Goal: Transaction & Acquisition: Purchase product/service

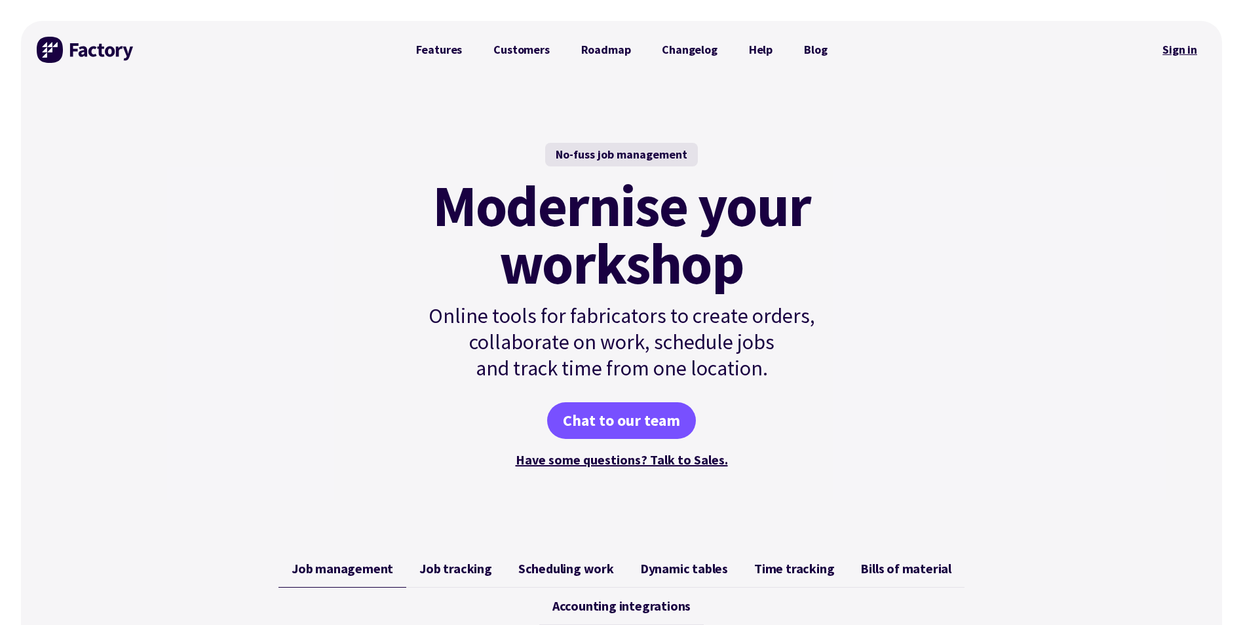
click at [1194, 50] on link "Sign in" at bounding box center [1179, 50] width 53 height 30
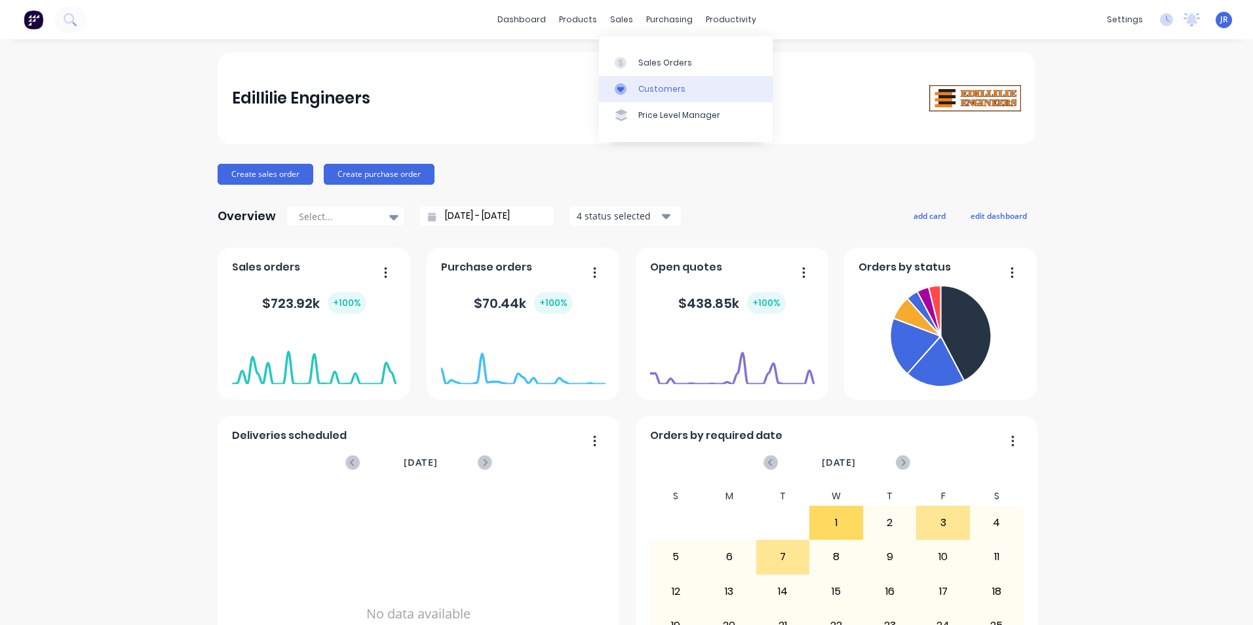
click at [652, 89] on div "Customers" at bounding box center [661, 89] width 47 height 12
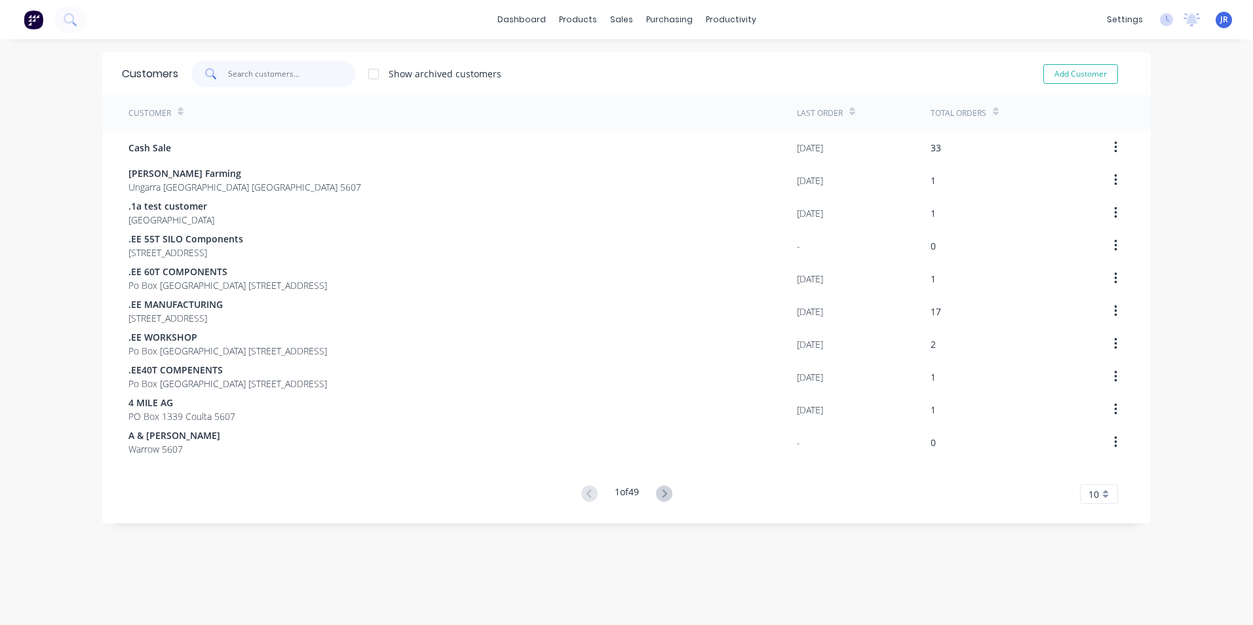
click at [285, 79] on input "text" at bounding box center [292, 74] width 128 height 26
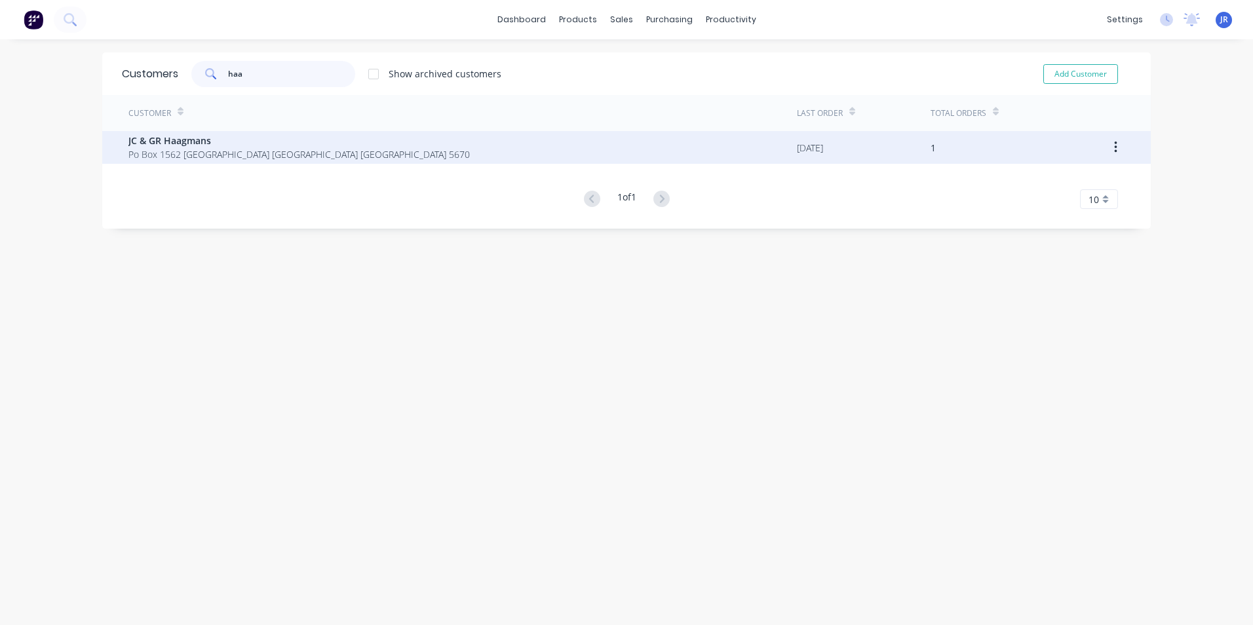
type input "haa"
click at [273, 149] on span "Po Box 1562 [GEOGRAPHIC_DATA] [GEOGRAPHIC_DATA] [GEOGRAPHIC_DATA] 5670" at bounding box center [298, 154] width 341 height 14
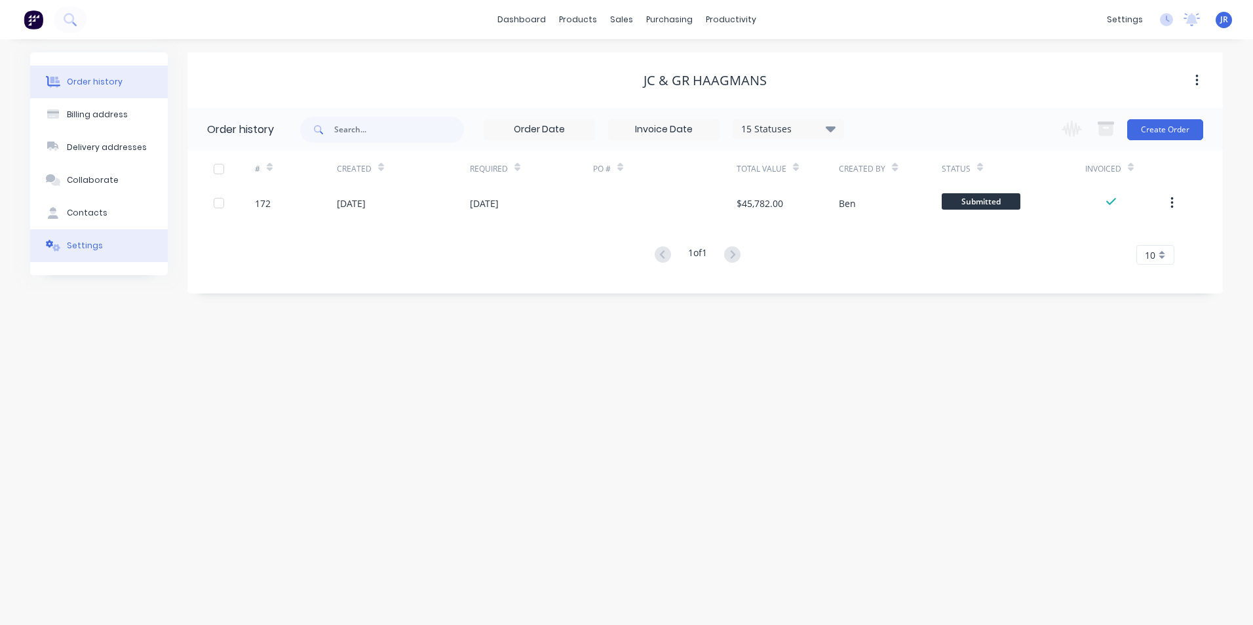
click at [107, 254] on button "Settings" at bounding box center [99, 245] width 138 height 33
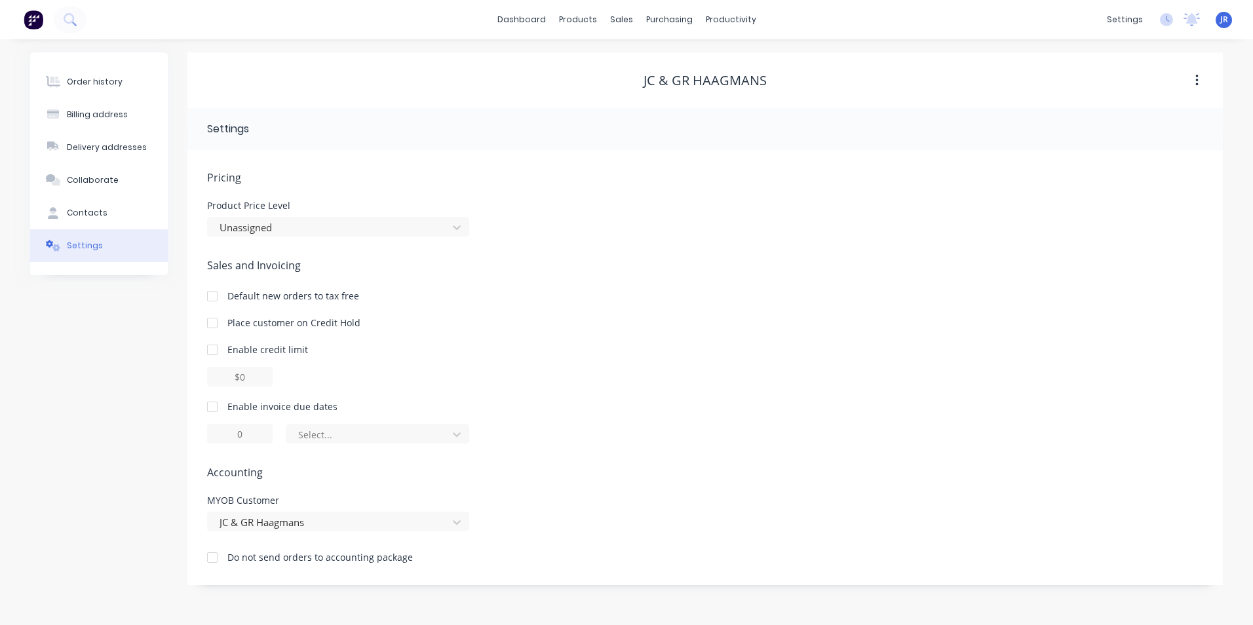
click at [216, 407] on div at bounding box center [212, 407] width 26 height 26
drag, startPoint x: 238, startPoint y: 427, endPoint x: 253, endPoint y: 435, distance: 17.0
click at [253, 435] on input "1" at bounding box center [240, 434] width 66 height 20
type input "14"
click at [417, 436] on div at bounding box center [369, 435] width 144 height 16
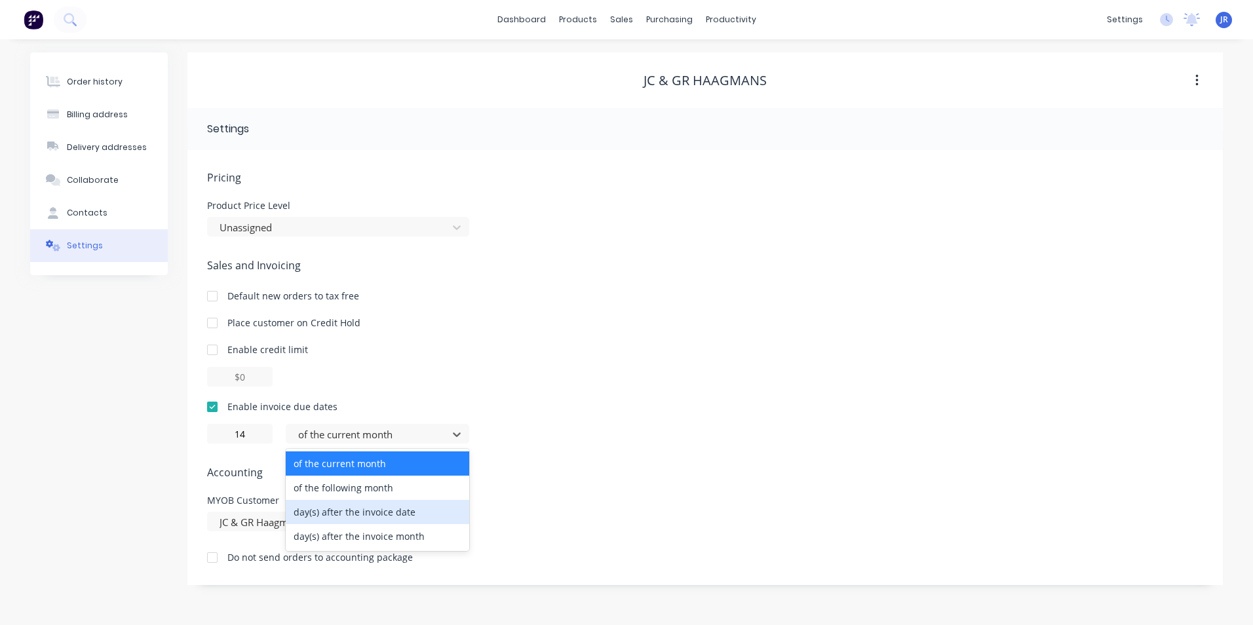
click at [423, 516] on div "day(s) after the invoice date" at bounding box center [377, 512] width 183 height 24
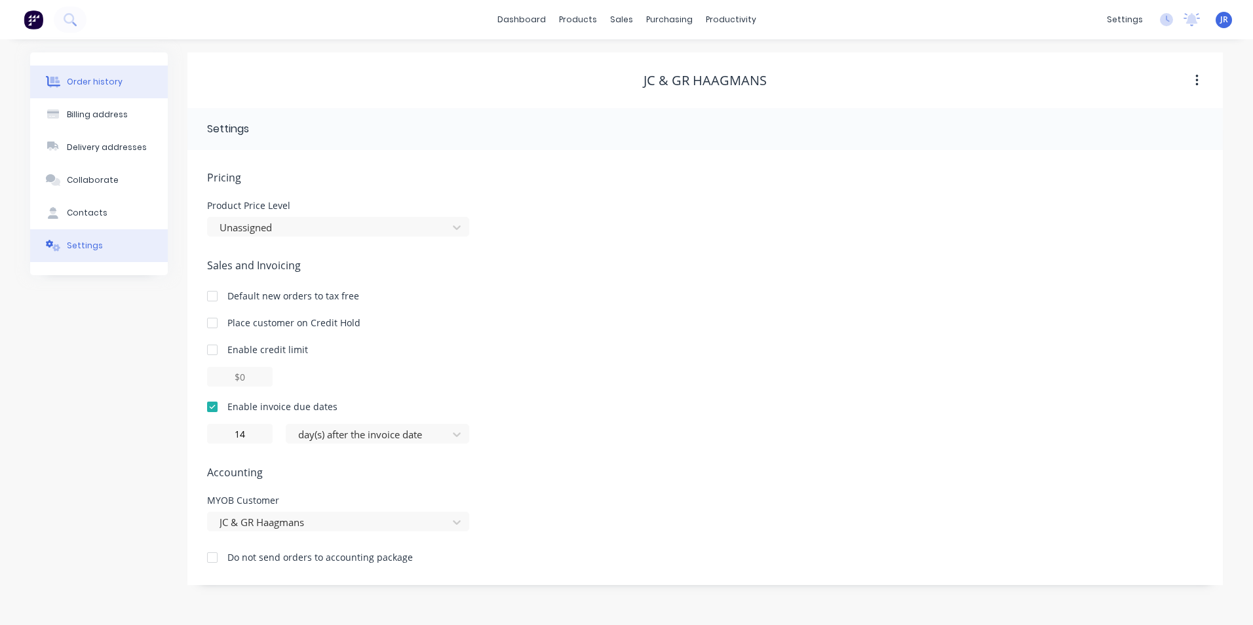
click at [73, 79] on div "Order history" at bounding box center [95, 82] width 56 height 12
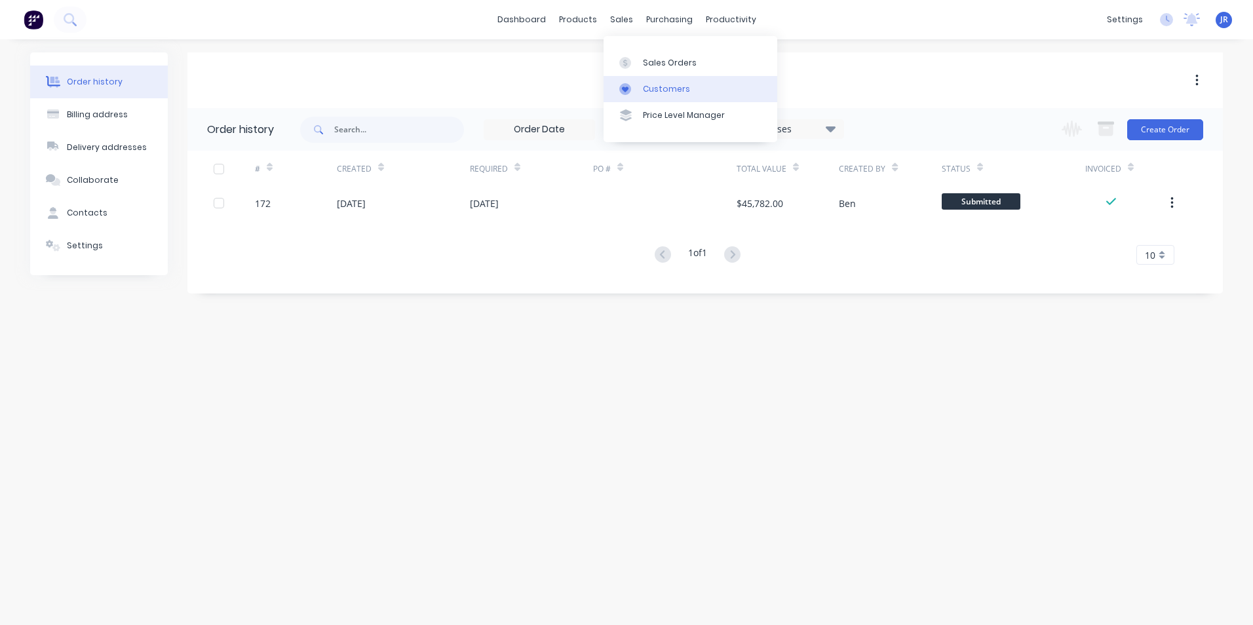
click at [634, 86] on div at bounding box center [629, 89] width 20 height 12
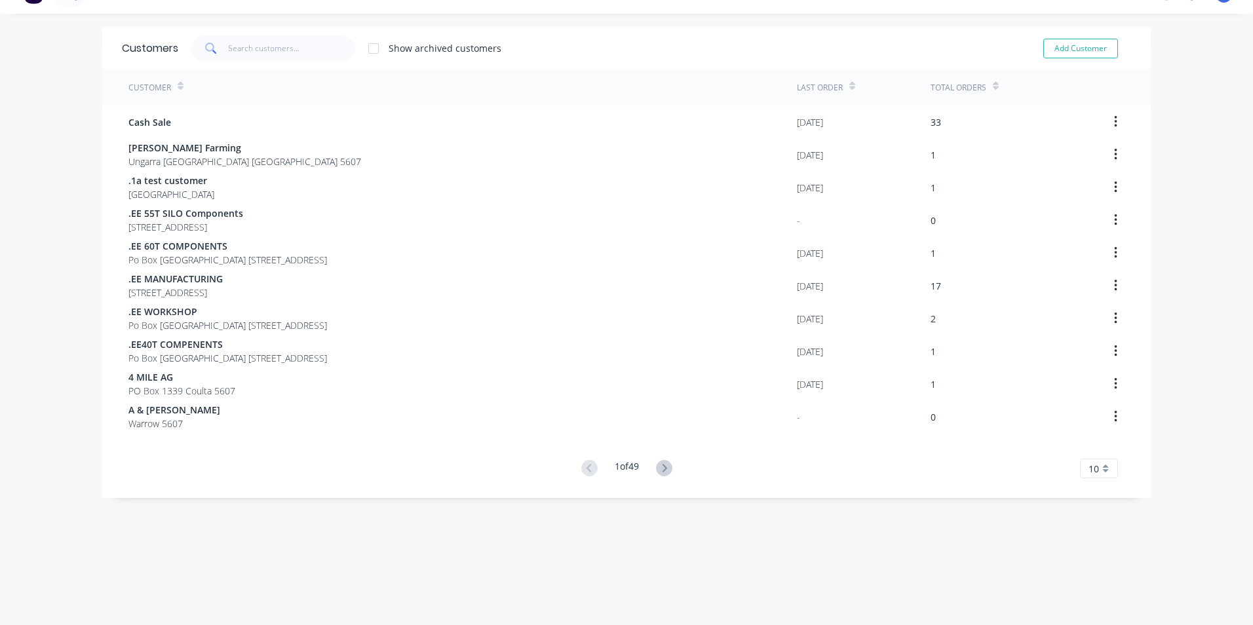
scroll to position [26, 0]
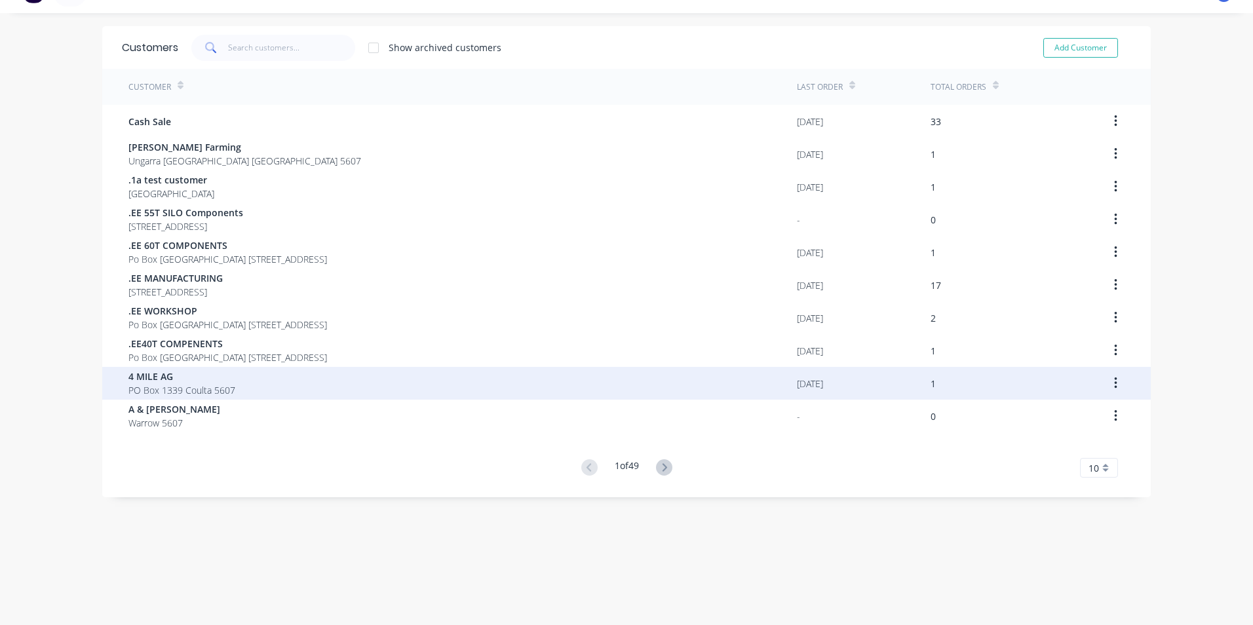
click at [155, 382] on span "4 MILE AG" at bounding box center [181, 377] width 107 height 14
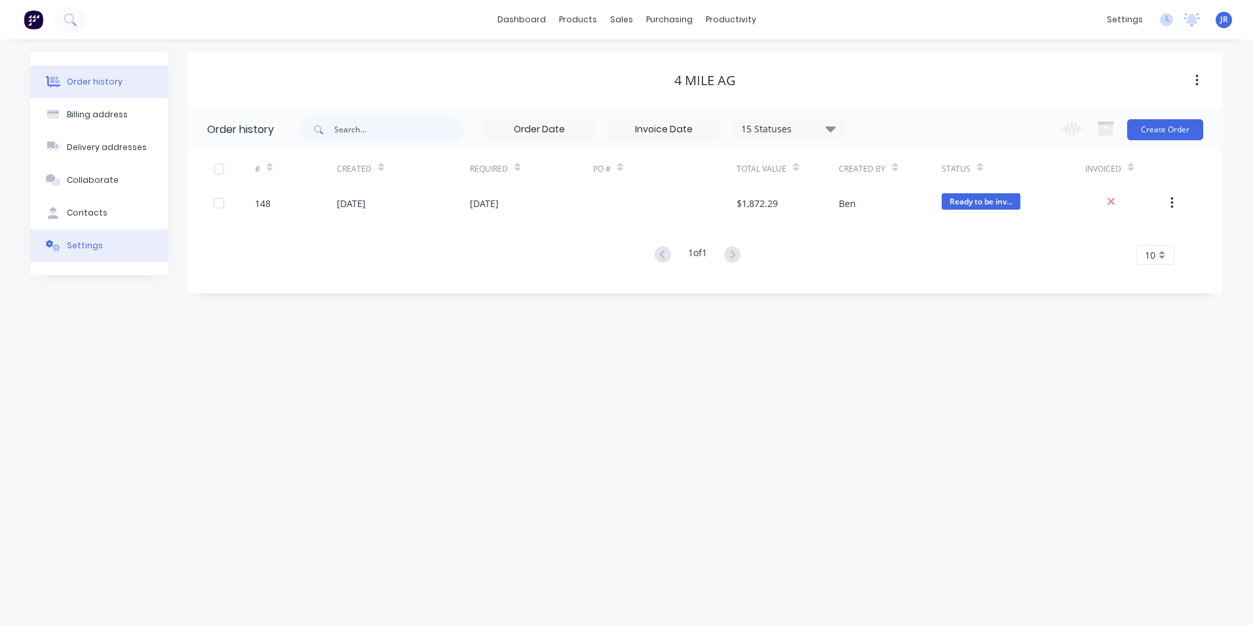
click at [100, 254] on button "Settings" at bounding box center [99, 245] width 138 height 33
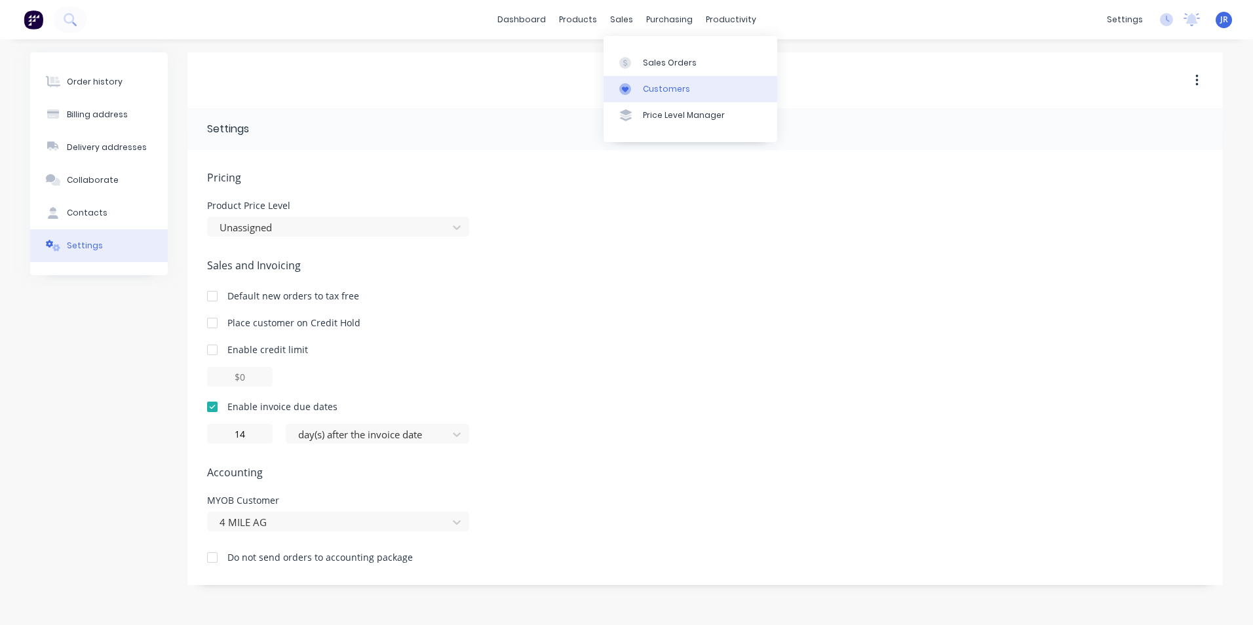
click at [658, 91] on div "Customers" at bounding box center [666, 89] width 47 height 12
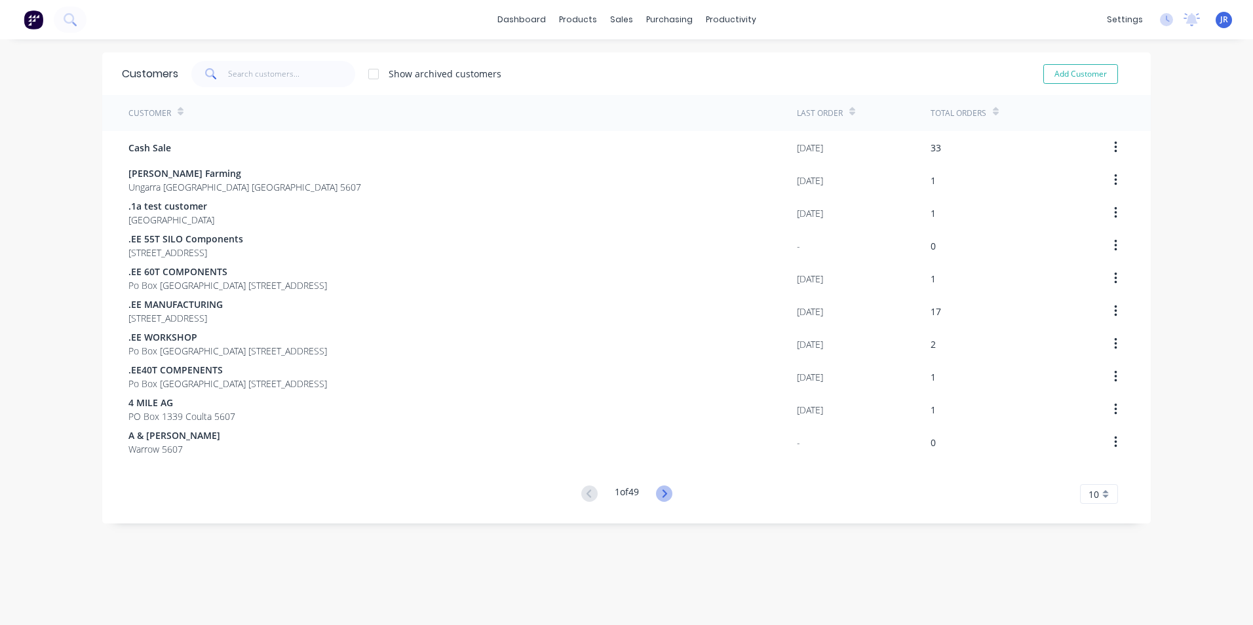
click at [666, 494] on icon at bounding box center [664, 493] width 16 height 16
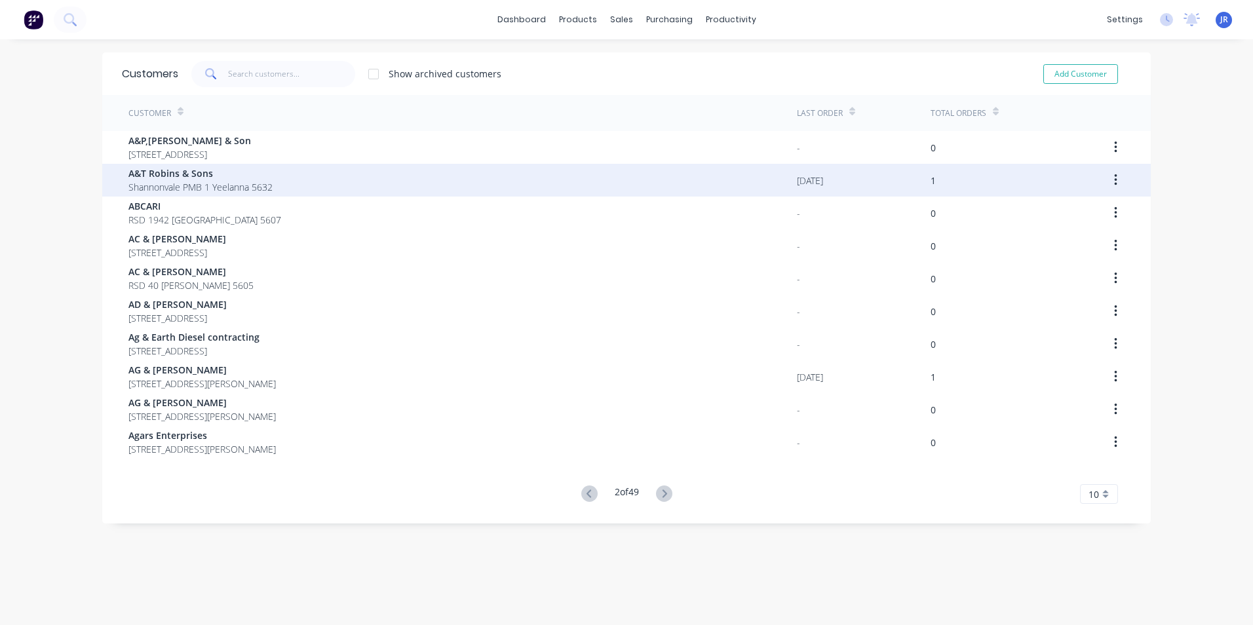
click at [233, 184] on span "Shannonvale PMB 1 Yeelanna 5632" at bounding box center [200, 187] width 144 height 14
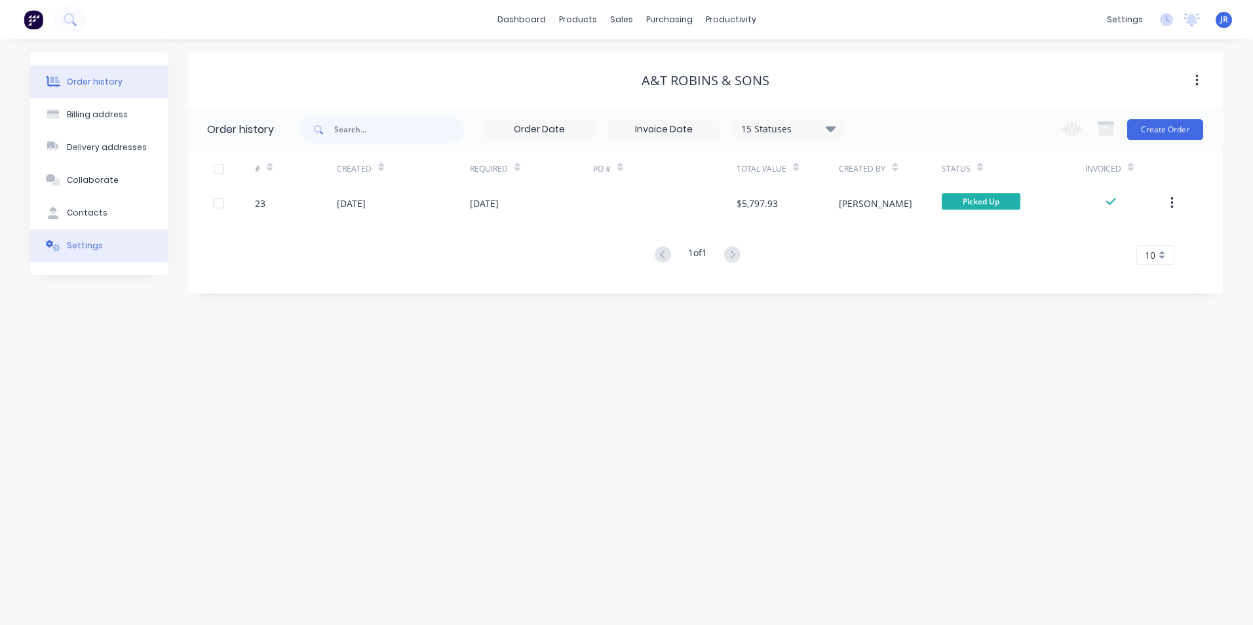
click at [114, 247] on button "Settings" at bounding box center [99, 245] width 138 height 33
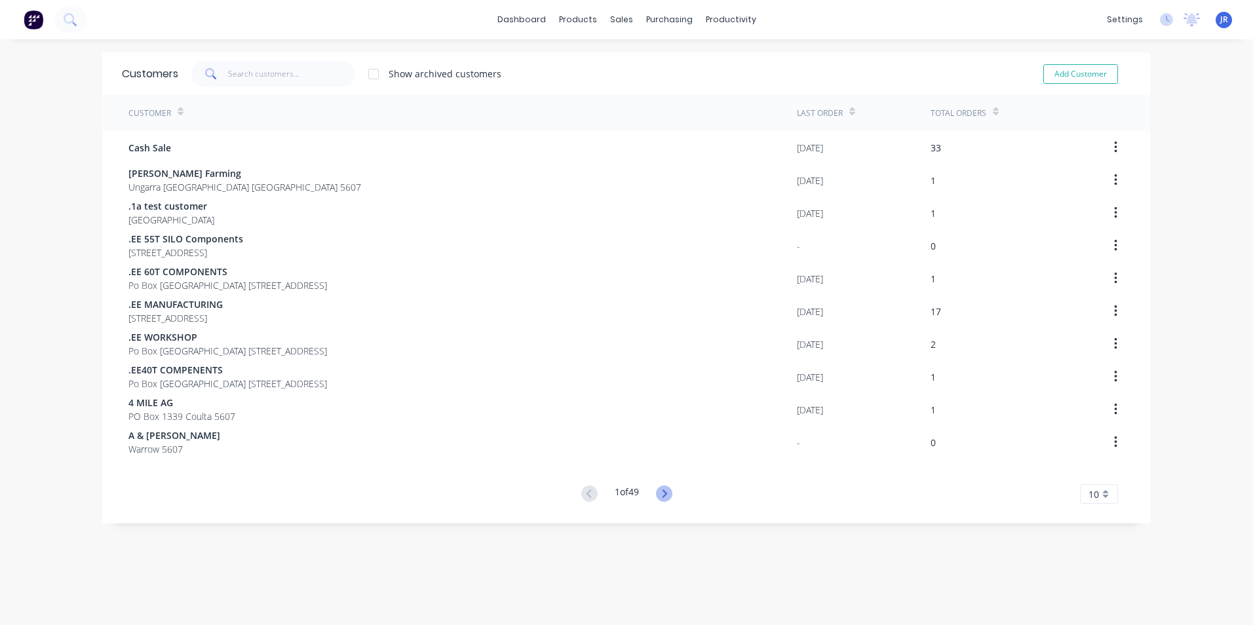
click at [662, 493] on icon at bounding box center [664, 493] width 5 height 8
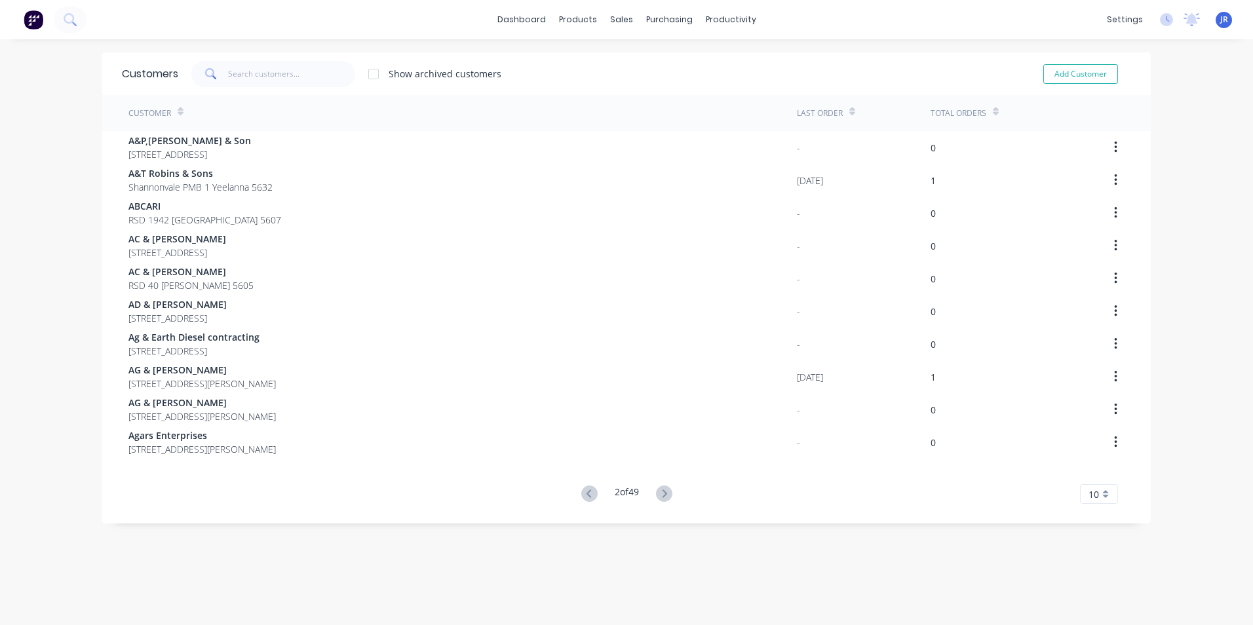
click at [1091, 498] on span "10" at bounding box center [1093, 494] width 10 height 14
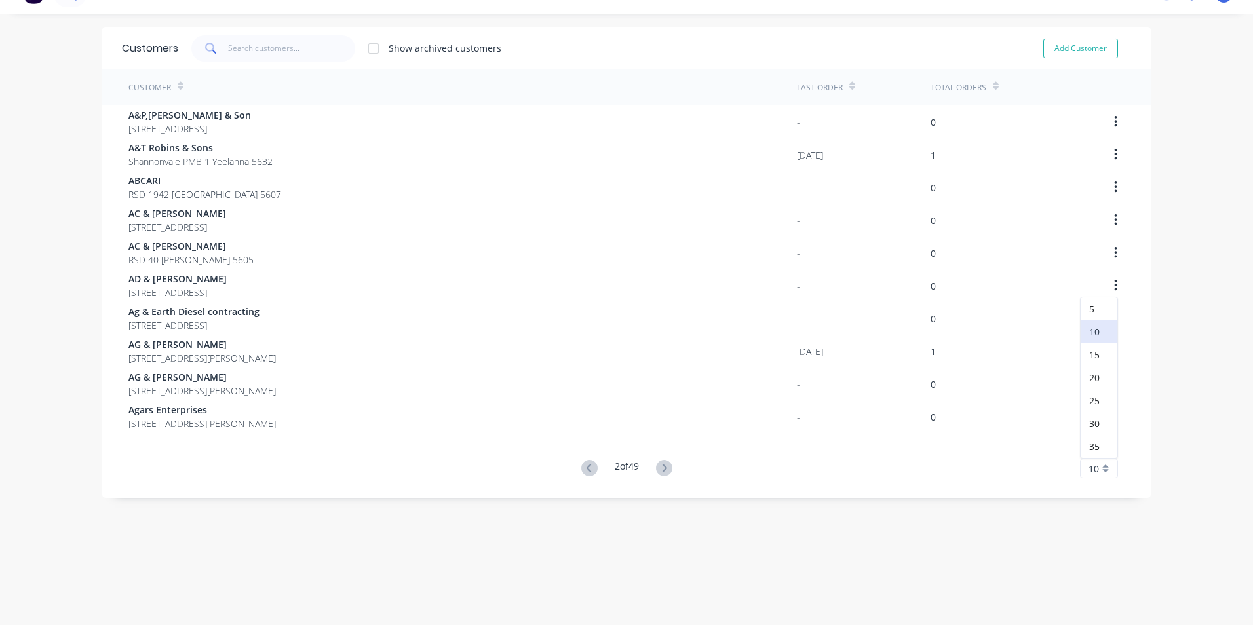
scroll to position [26, 0]
click at [1093, 444] on div "35" at bounding box center [1098, 445] width 37 height 23
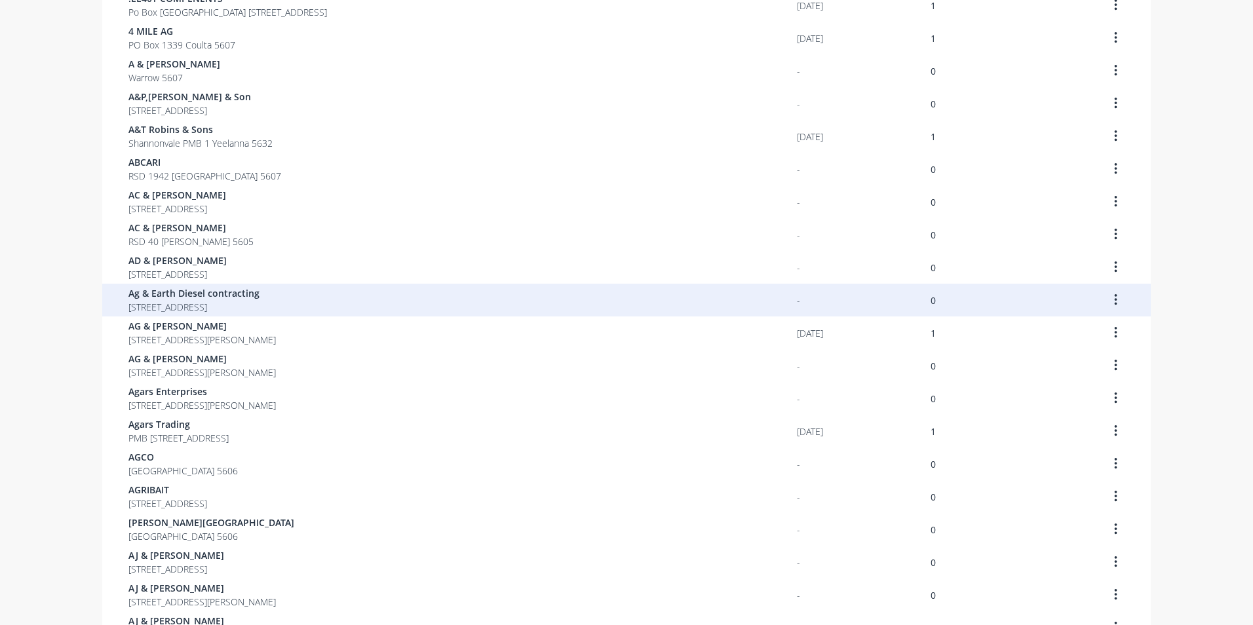
scroll to position [419, 0]
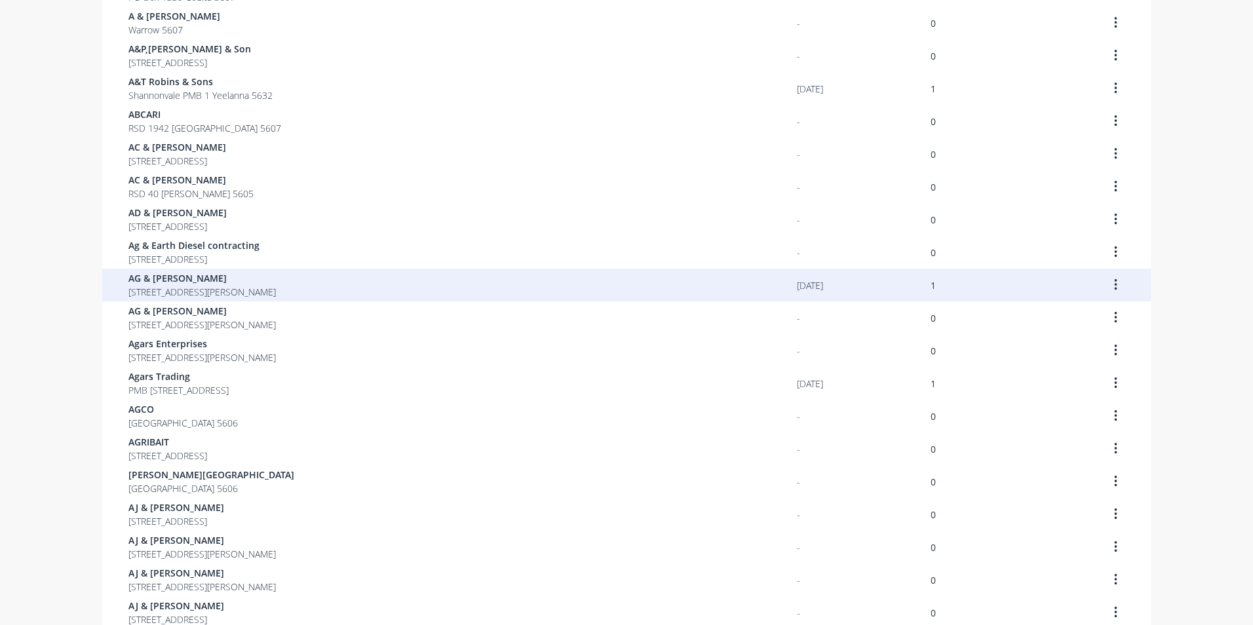
click at [164, 285] on span "[STREET_ADDRESS][PERSON_NAME]" at bounding box center [201, 292] width 147 height 14
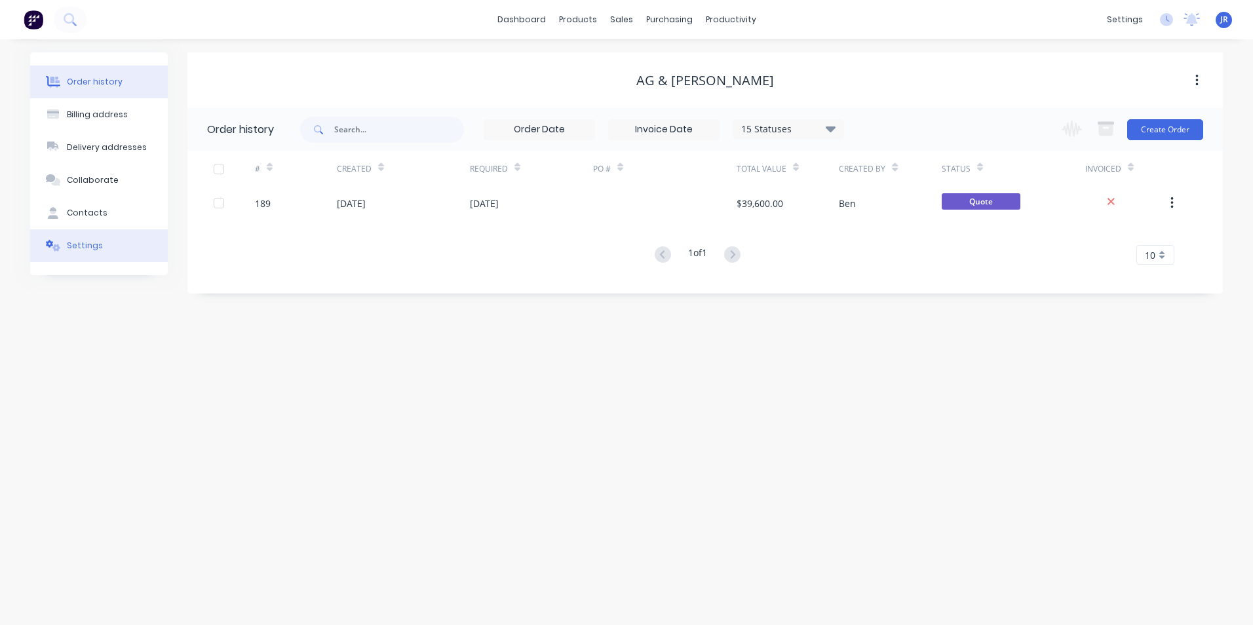
click at [87, 247] on div "Settings" at bounding box center [85, 246] width 36 height 12
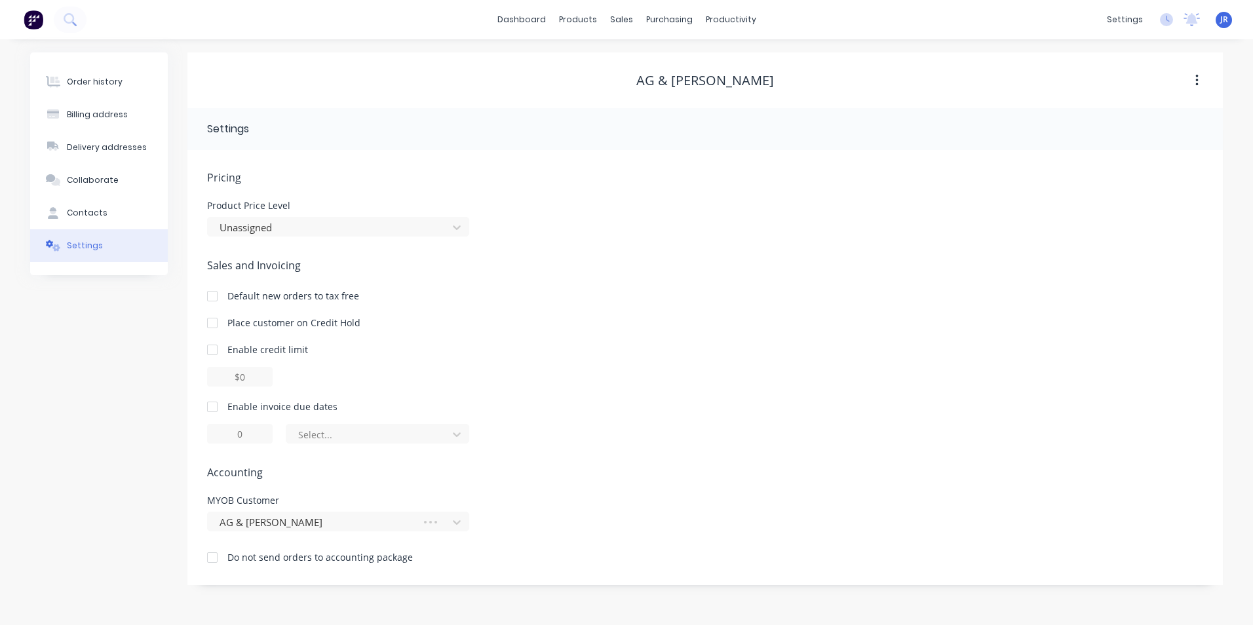
click at [212, 407] on div at bounding box center [212, 407] width 26 height 26
drag, startPoint x: 246, startPoint y: 434, endPoint x: 254, endPoint y: 434, distance: 7.2
click at [254, 434] on input "1" at bounding box center [240, 434] width 66 height 20
type input "14"
click at [433, 432] on div at bounding box center [369, 435] width 144 height 16
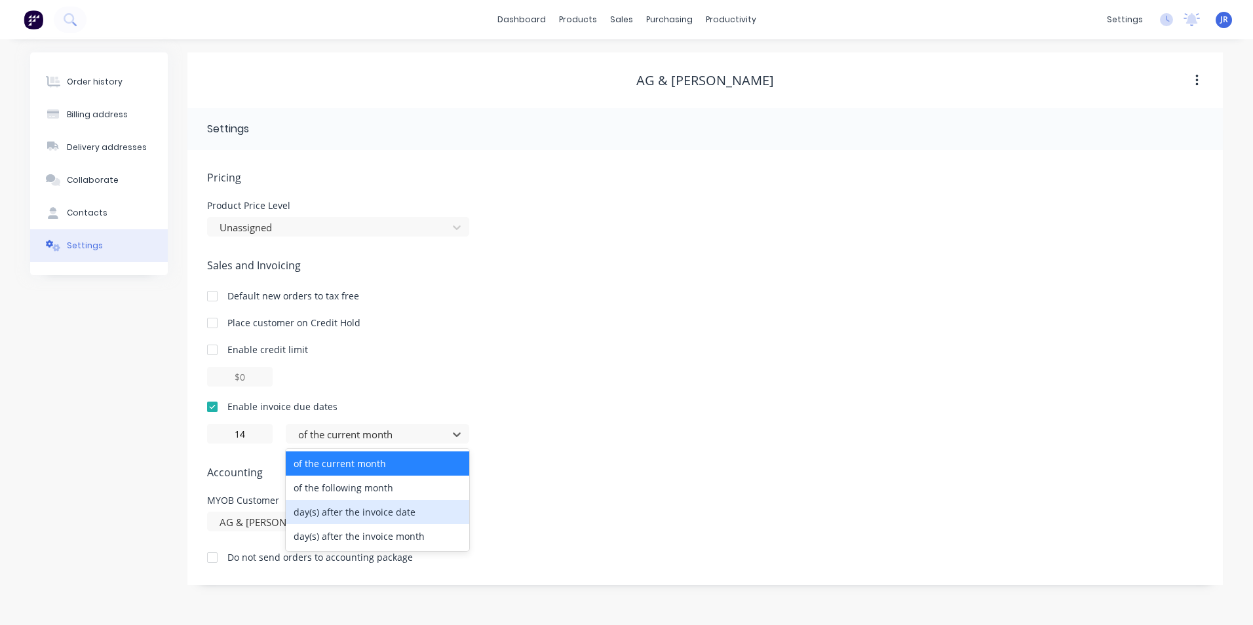
click at [402, 508] on div "day(s) after the invoice date" at bounding box center [377, 512] width 183 height 24
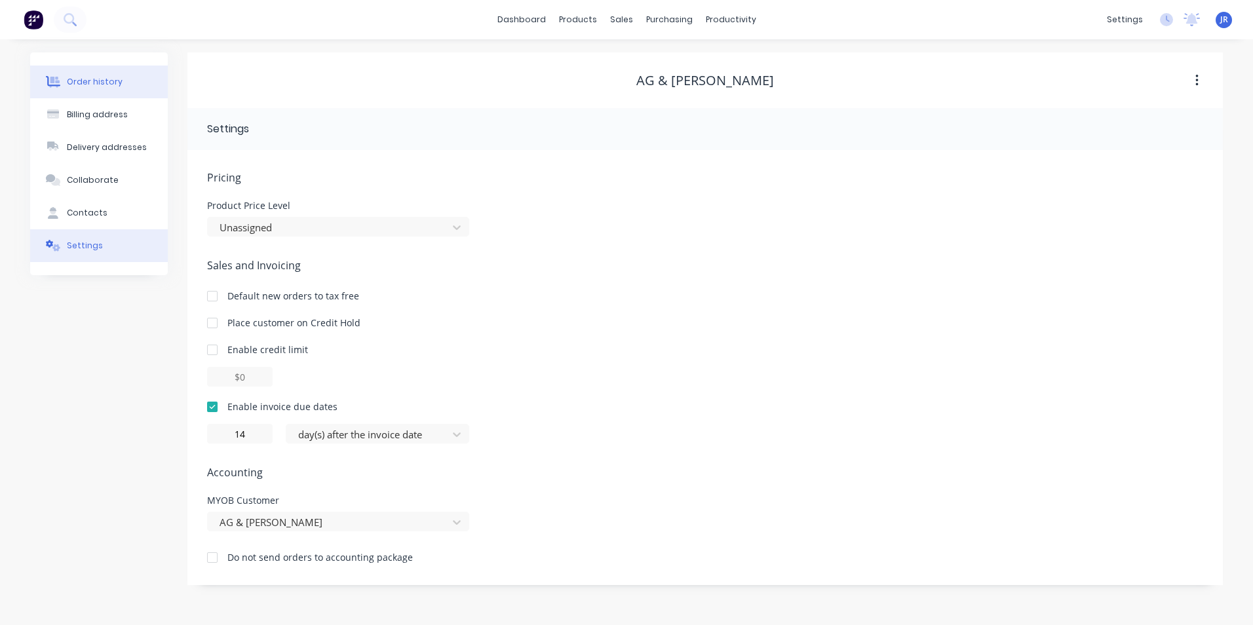
click at [69, 79] on div "Order history" at bounding box center [95, 82] width 56 height 12
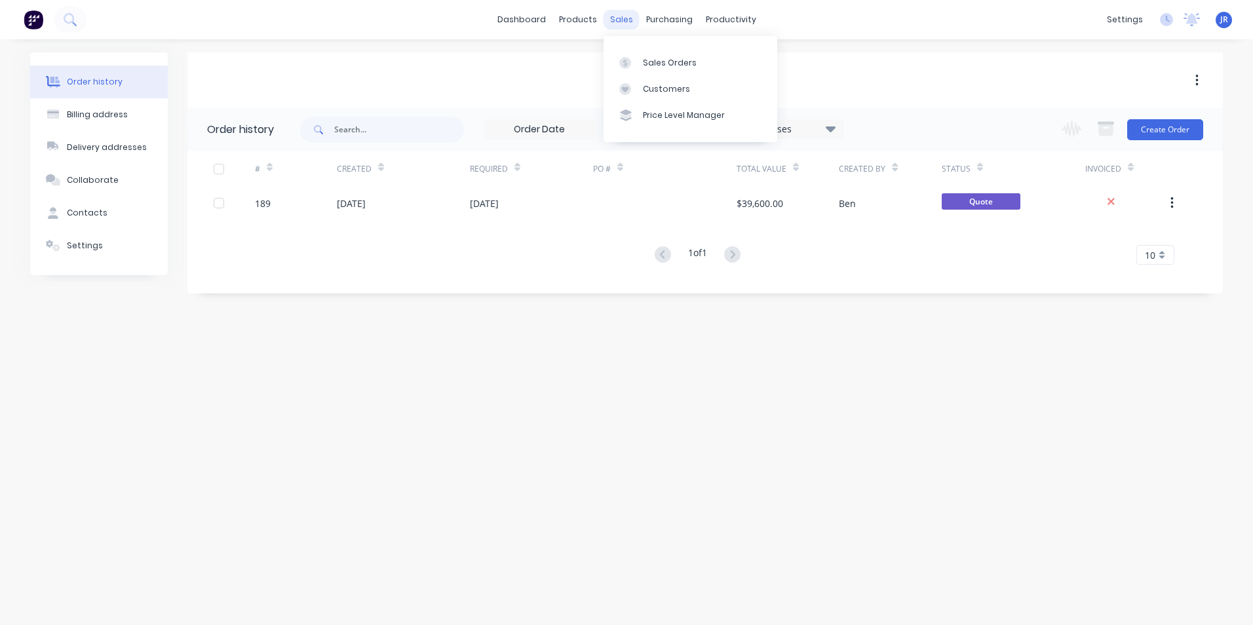
click at [619, 22] on div "sales" at bounding box center [621, 20] width 36 height 20
click at [658, 88] on div "Customers" at bounding box center [666, 89] width 47 height 12
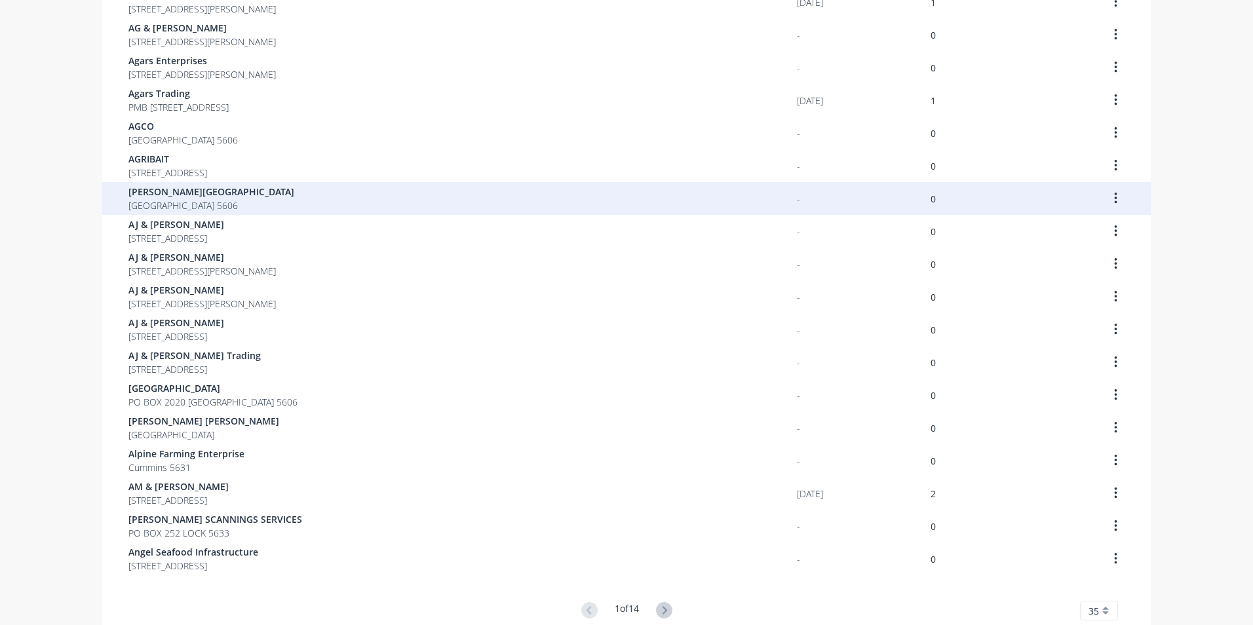
scroll to position [698, 0]
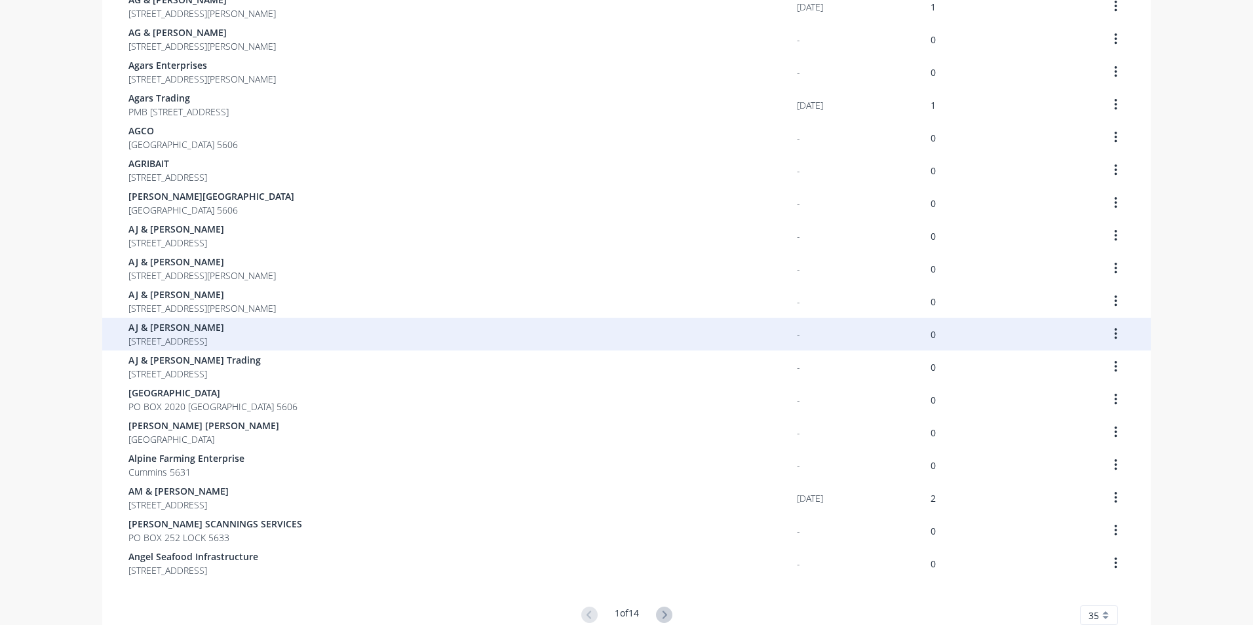
click at [199, 331] on span "AJ & [PERSON_NAME]" at bounding box center [176, 327] width 96 height 14
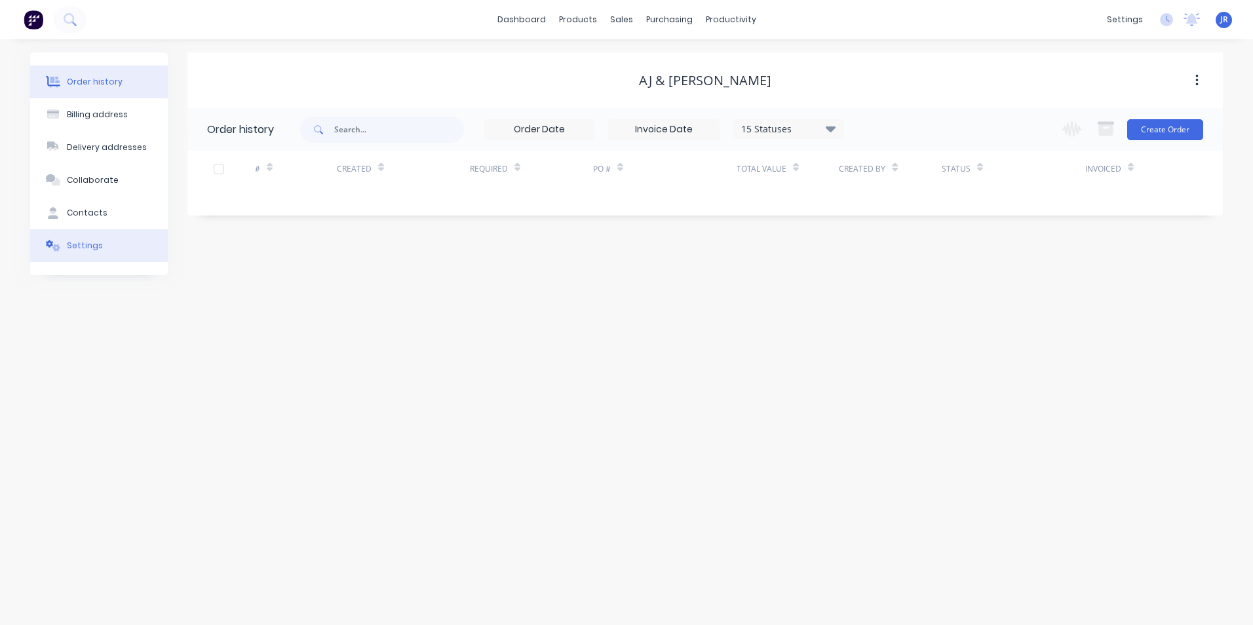
click at [90, 247] on div "Settings" at bounding box center [85, 246] width 36 height 12
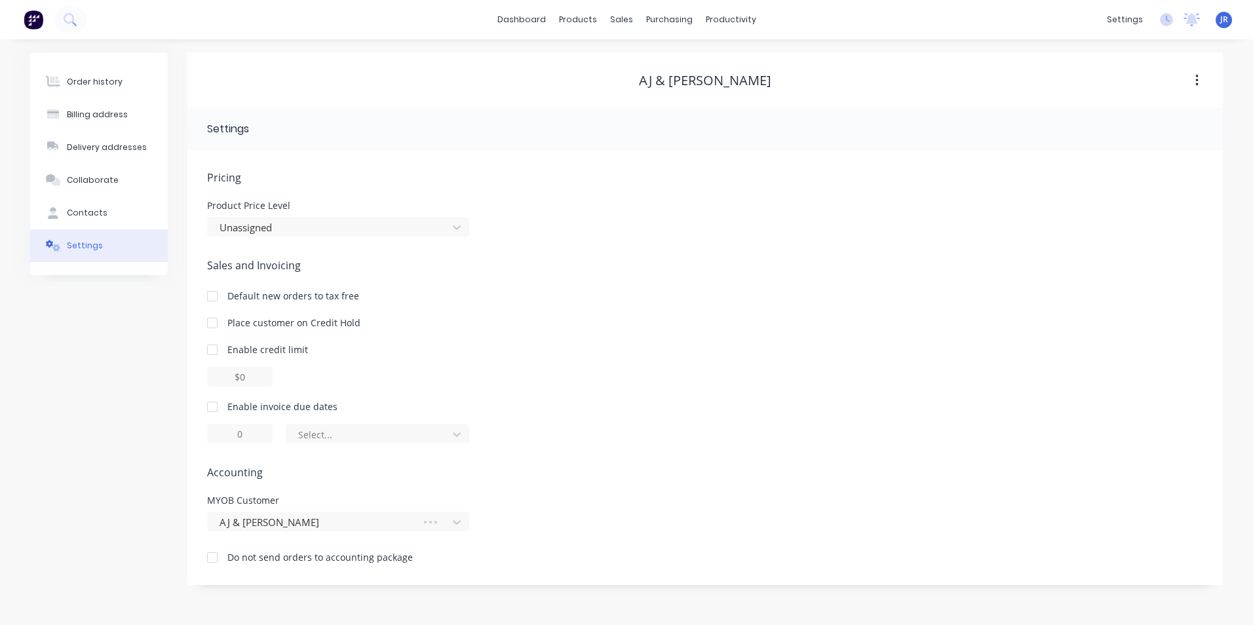
click at [215, 408] on div at bounding box center [212, 407] width 26 height 26
drag, startPoint x: 227, startPoint y: 432, endPoint x: 237, endPoint y: 434, distance: 10.2
click at [237, 434] on input "1" at bounding box center [240, 434] width 66 height 20
drag, startPoint x: 249, startPoint y: 436, endPoint x: 227, endPoint y: 440, distance: 22.0
click at [227, 440] on input "1" at bounding box center [240, 434] width 66 height 20
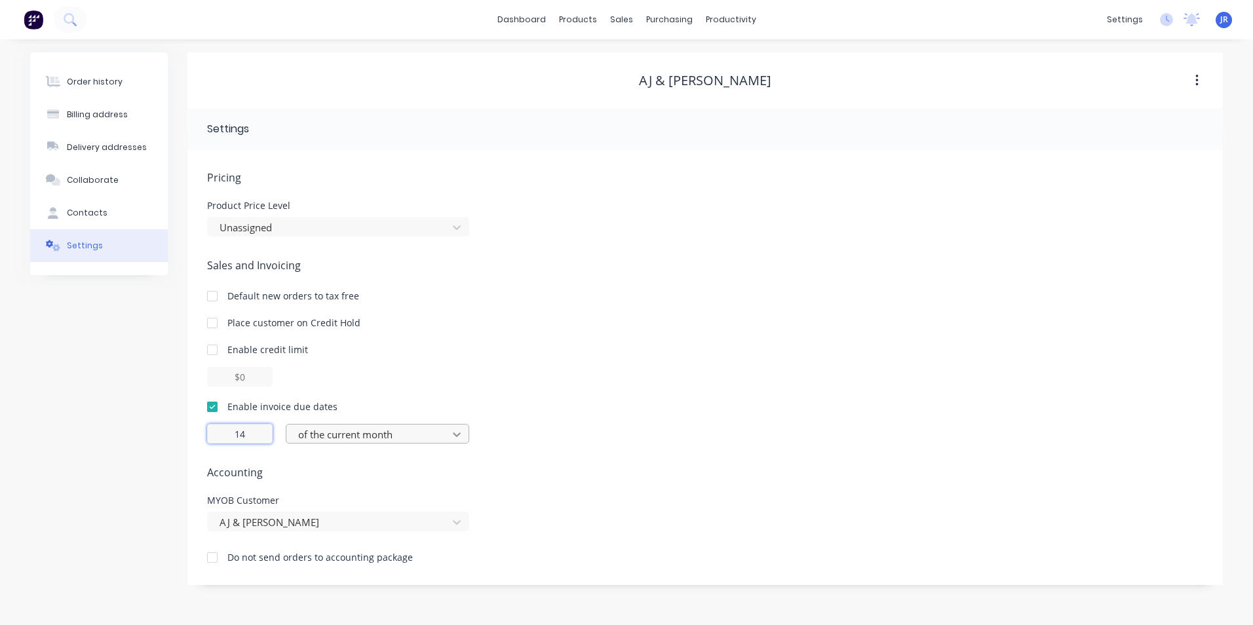
type input "14"
click at [447, 438] on div at bounding box center [457, 434] width 24 height 21
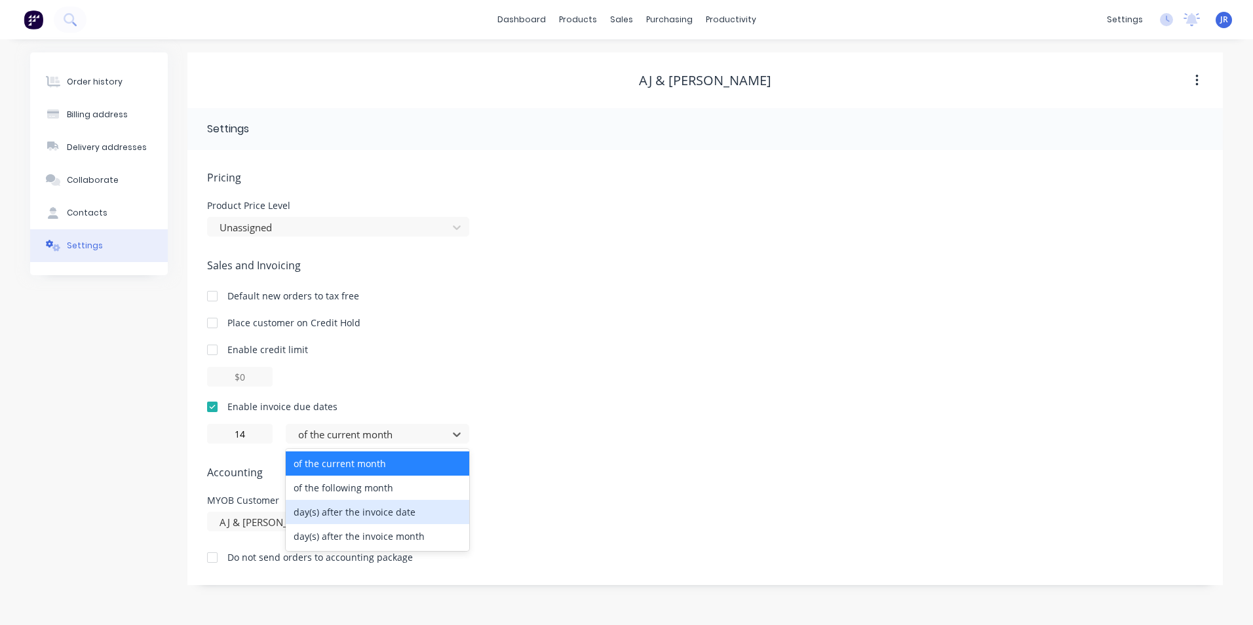
click at [426, 516] on div "day(s) after the invoice date" at bounding box center [377, 512] width 183 height 24
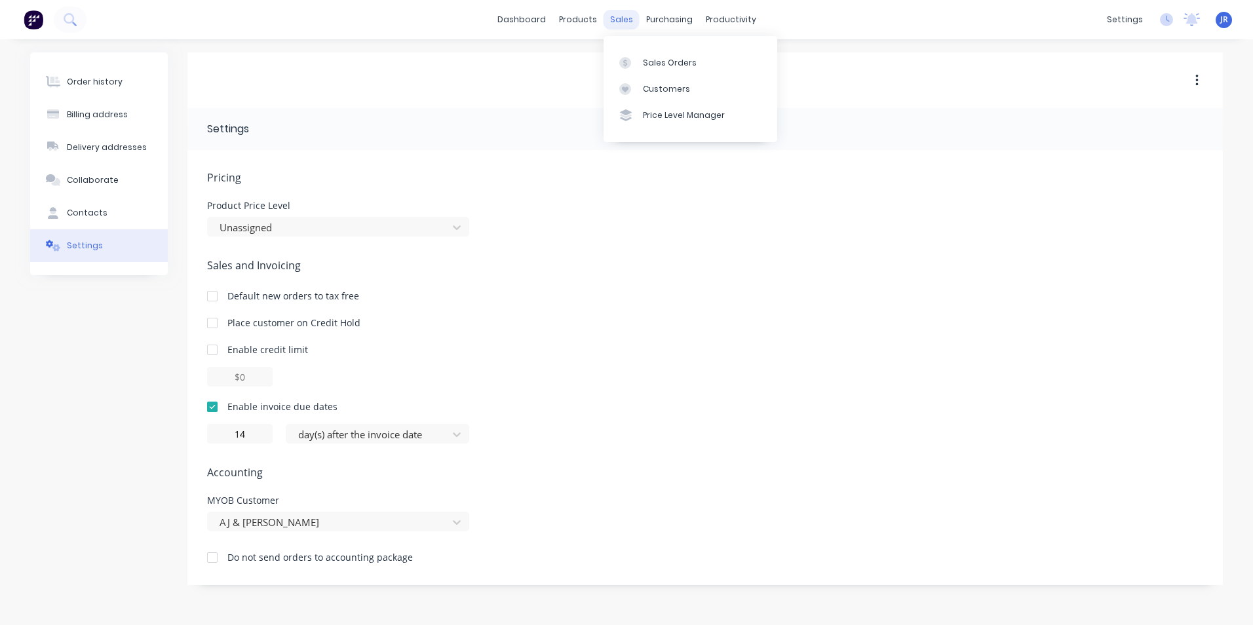
click at [622, 18] on div "sales" at bounding box center [621, 20] width 36 height 20
click at [641, 79] on link "Customers" at bounding box center [690, 89] width 174 height 26
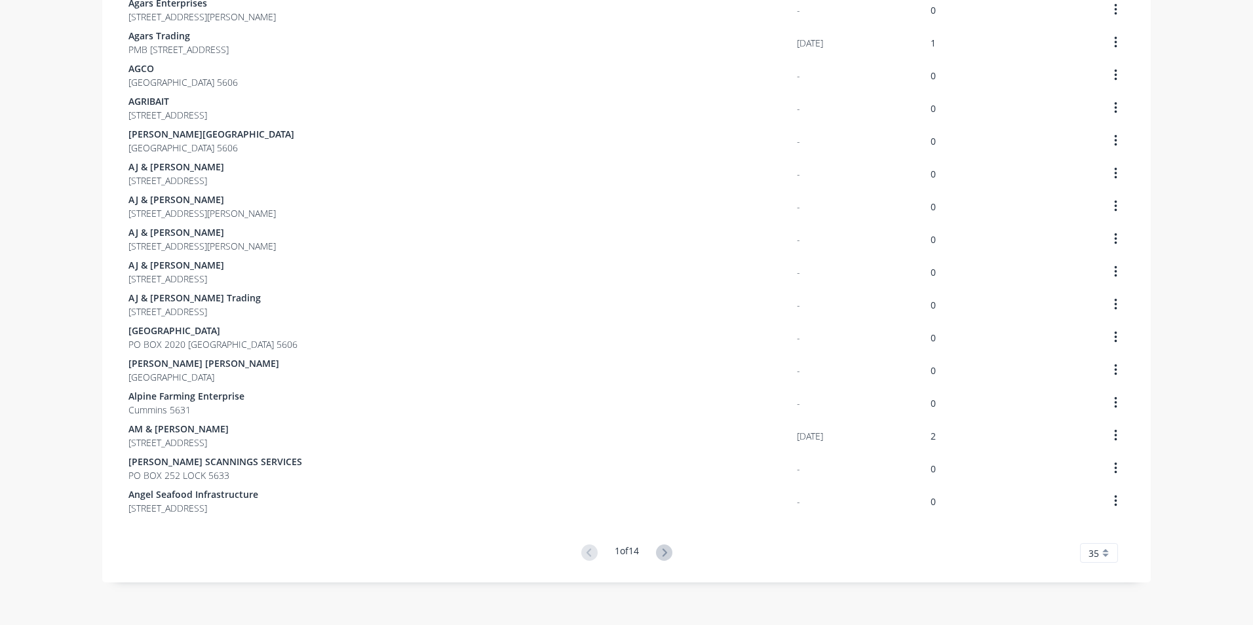
scroll to position [763, 0]
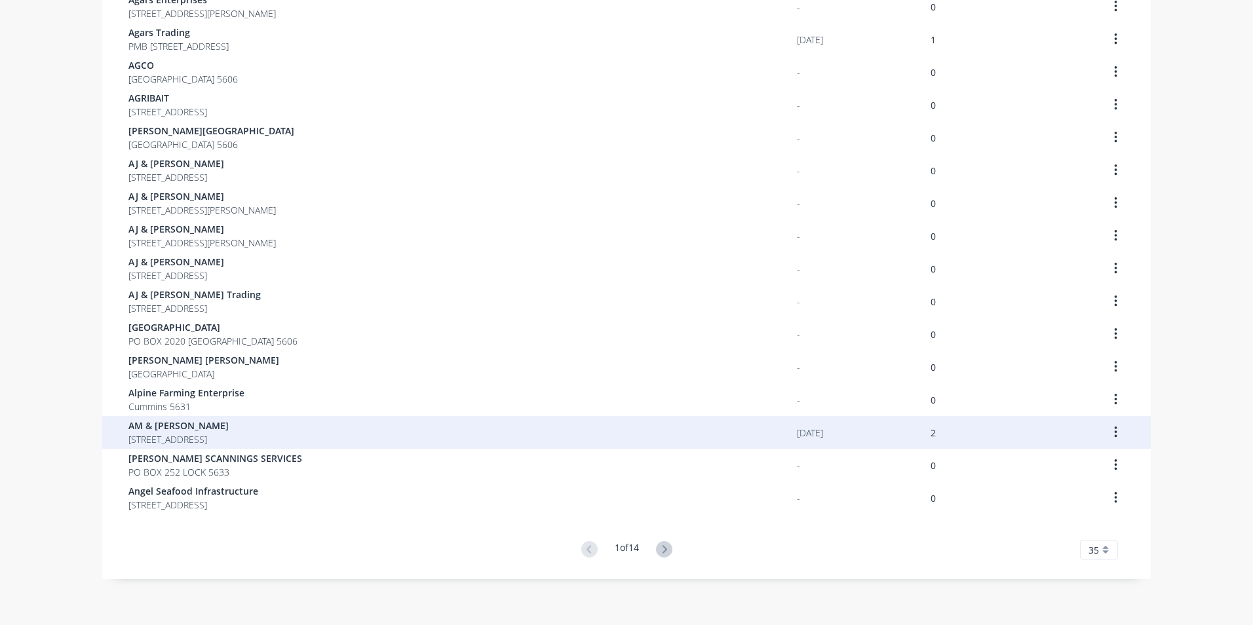
click at [157, 438] on span "[STREET_ADDRESS]" at bounding box center [178, 439] width 100 height 14
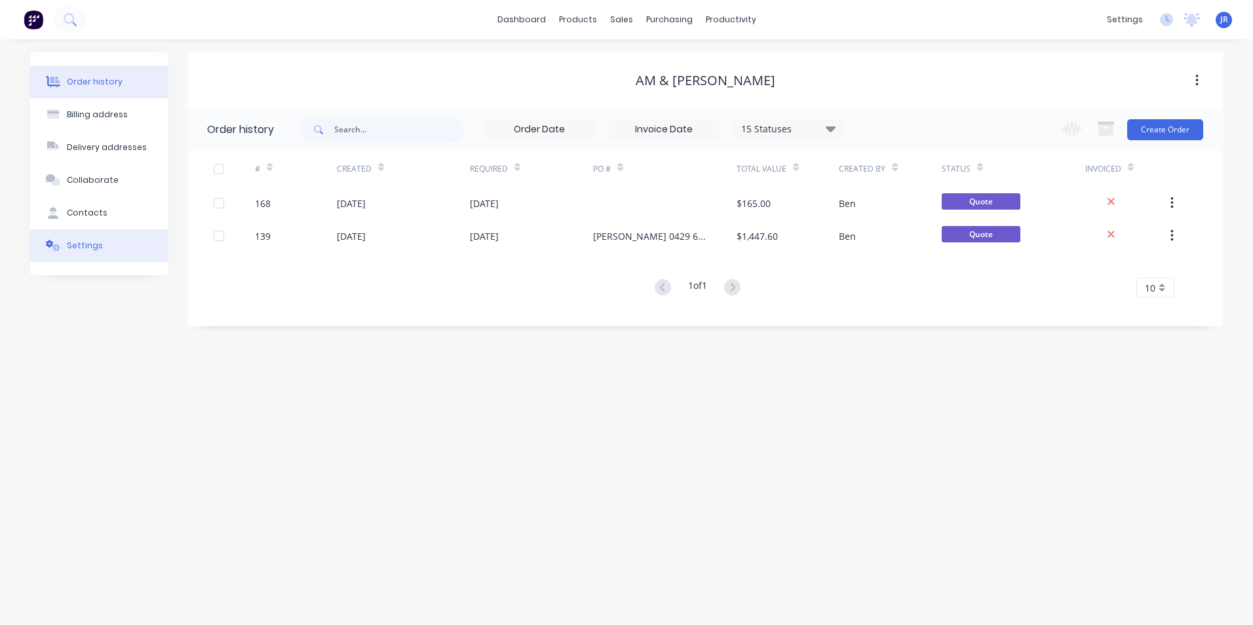
click at [81, 250] on div "Settings" at bounding box center [85, 246] width 36 height 12
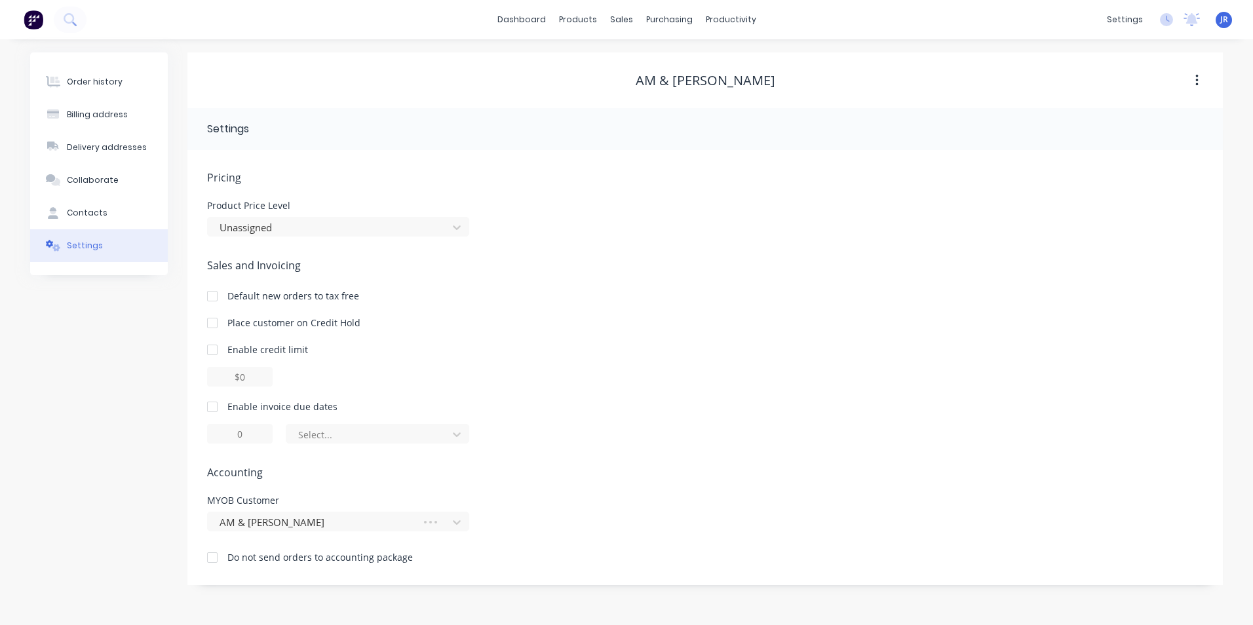
click at [215, 406] on div at bounding box center [212, 407] width 26 height 26
type input "1"
click at [199, 401] on div at bounding box center [212, 407] width 26 height 26
drag, startPoint x: 215, startPoint y: 409, endPoint x: 221, endPoint y: 416, distance: 8.8
click at [215, 410] on div at bounding box center [212, 407] width 26 height 26
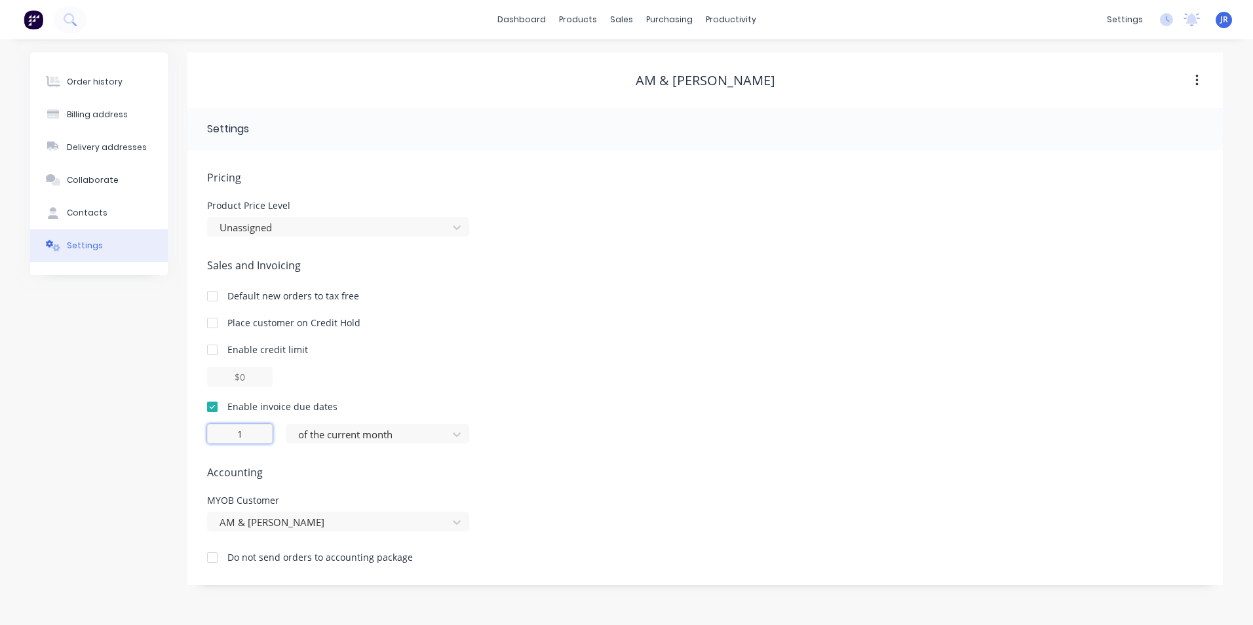
drag, startPoint x: 237, startPoint y: 428, endPoint x: 248, endPoint y: 435, distance: 13.3
click at [248, 435] on input "1" at bounding box center [240, 434] width 66 height 20
type input "14"
click at [442, 438] on div "of the current month" at bounding box center [369, 435] width 152 height 20
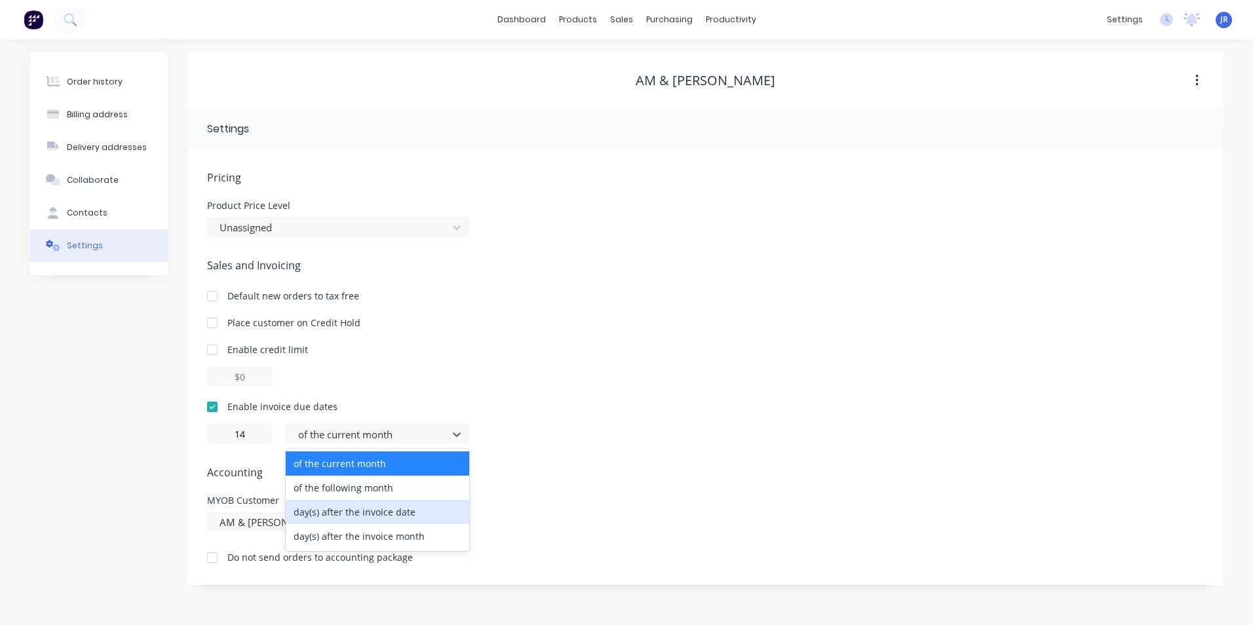
click at [437, 510] on div "day(s) after the invoice date" at bounding box center [377, 512] width 183 height 24
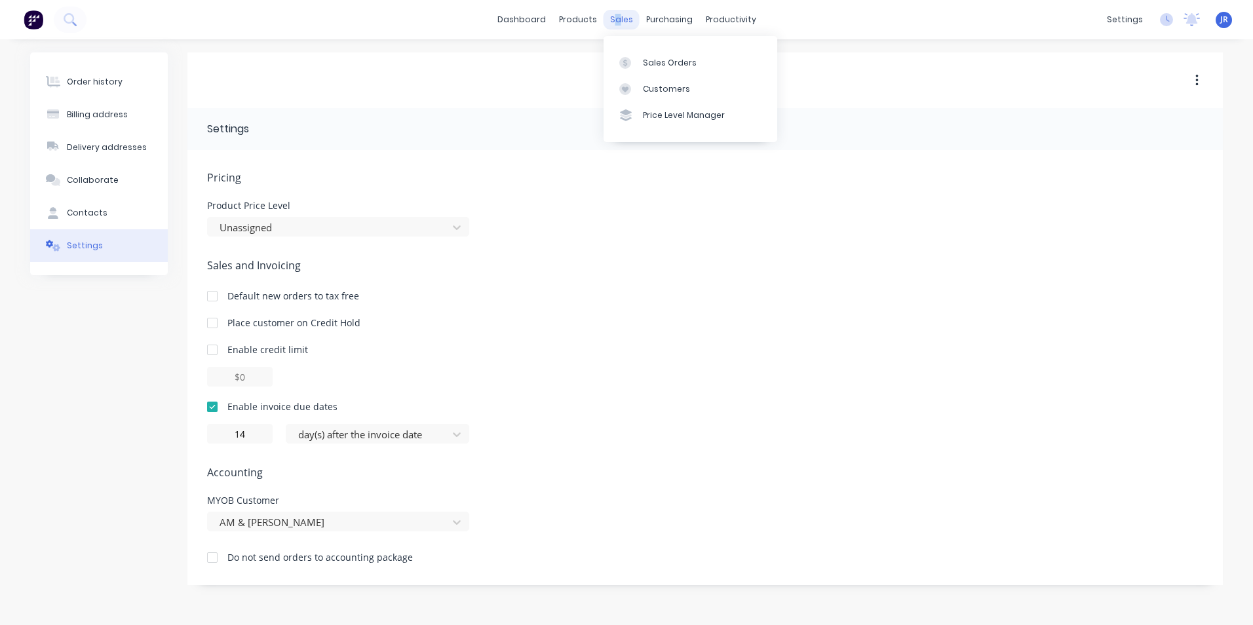
click at [618, 25] on div "sales" at bounding box center [621, 20] width 36 height 20
click at [656, 89] on div "Customers" at bounding box center [666, 89] width 47 height 12
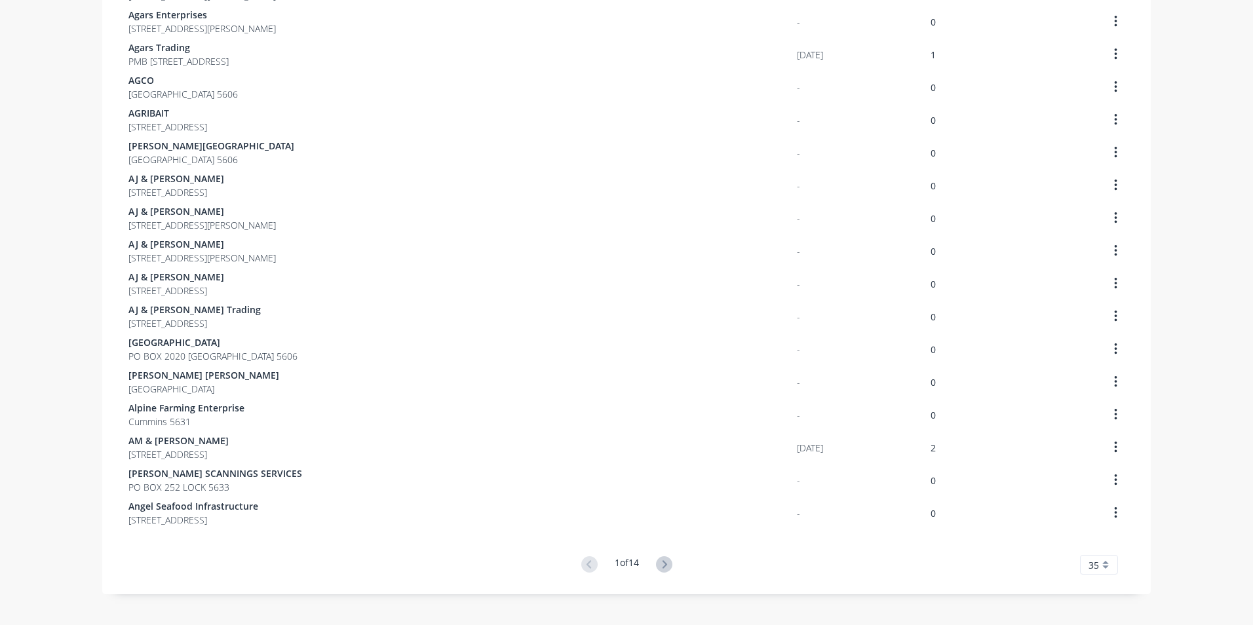
scroll to position [763, 0]
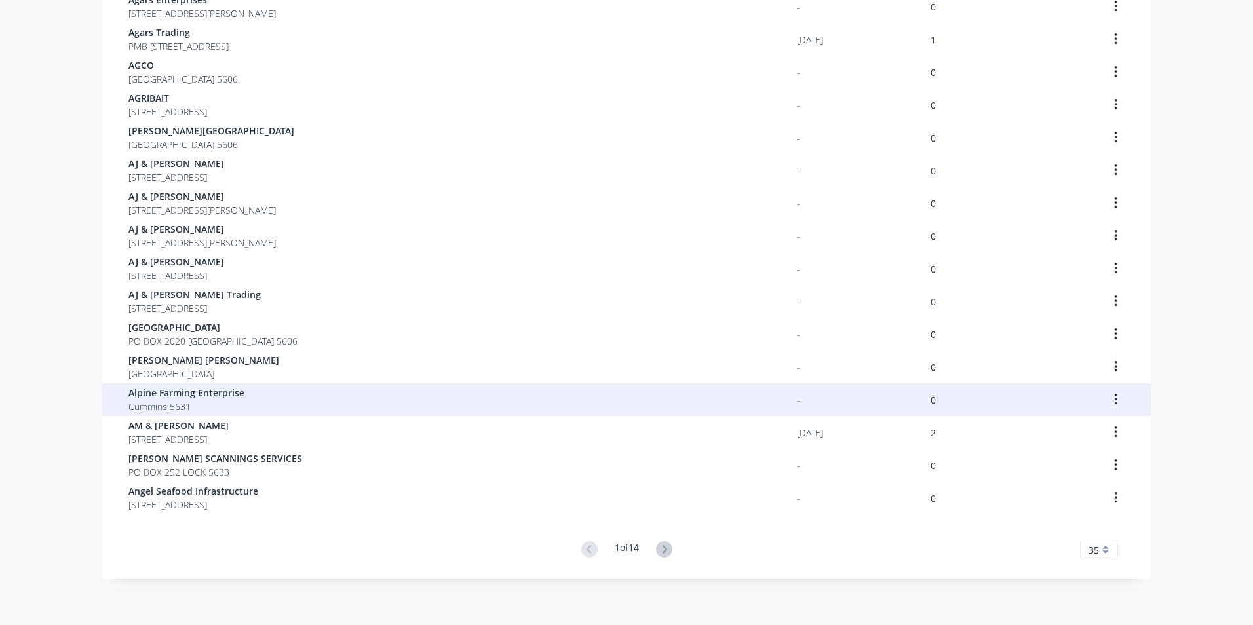
click at [172, 394] on span "Alpine Farming Enterprise" at bounding box center [186, 393] width 116 height 14
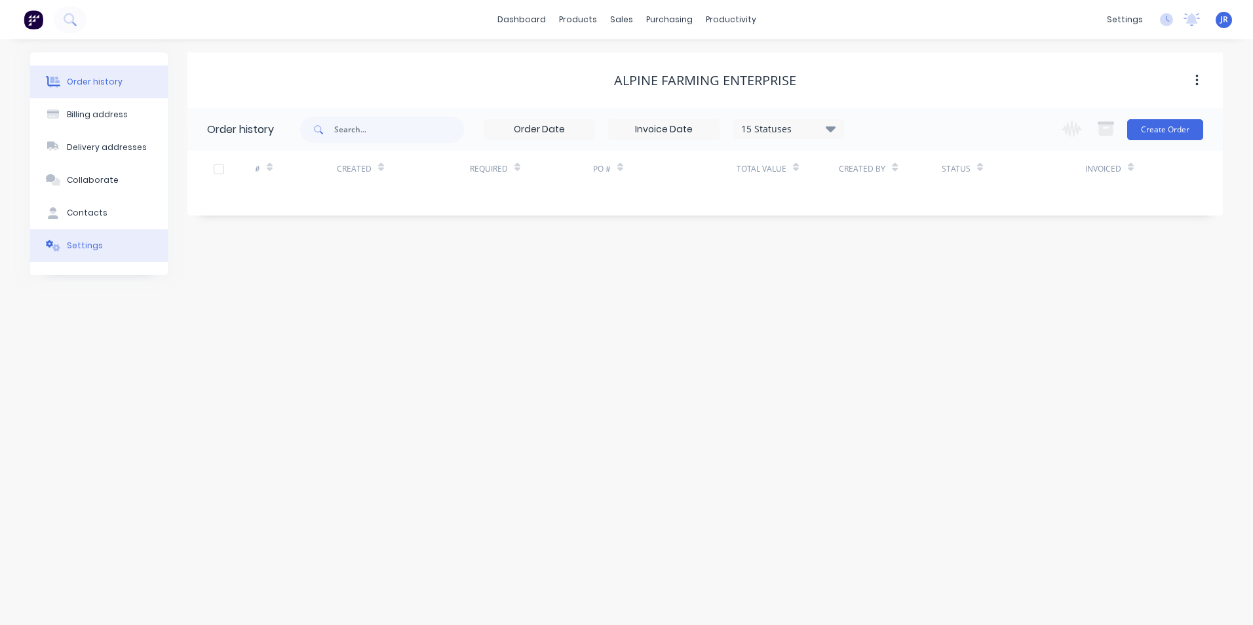
click at [77, 254] on button "Settings" at bounding box center [99, 245] width 138 height 33
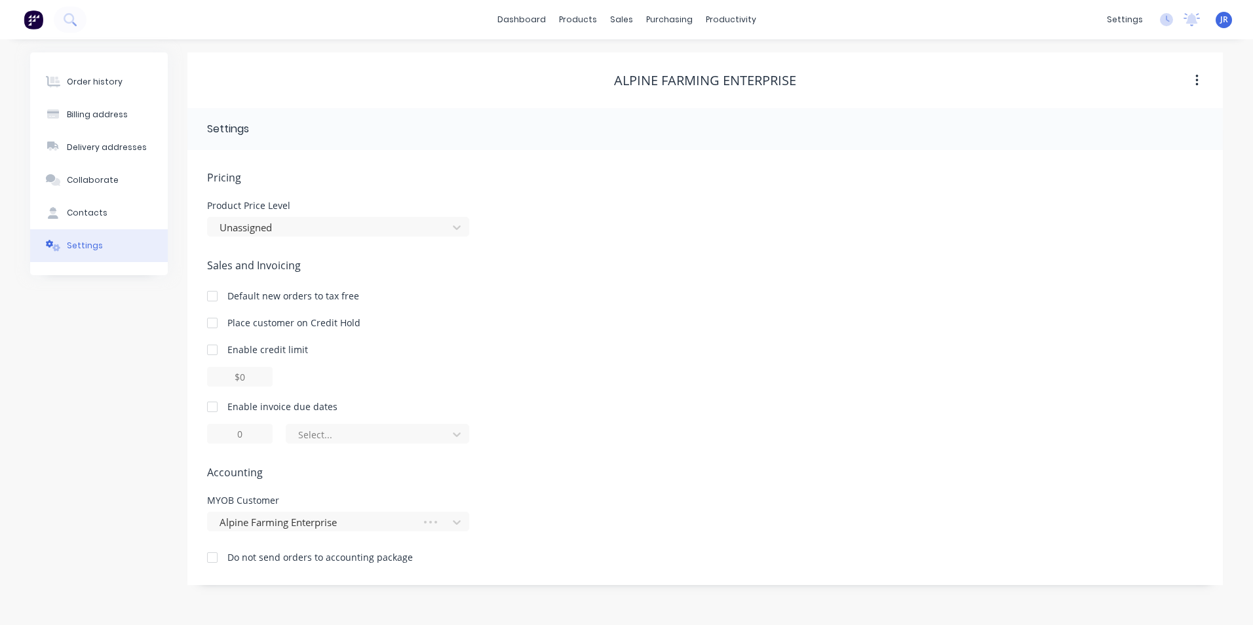
drag, startPoint x: 216, startPoint y: 409, endPoint x: 223, endPoint y: 417, distance: 11.1
click at [216, 409] on div at bounding box center [212, 407] width 26 height 26
drag, startPoint x: 231, startPoint y: 425, endPoint x: 259, endPoint y: 438, distance: 31.1
click at [259, 438] on input "1" at bounding box center [240, 434] width 66 height 20
type input "14"
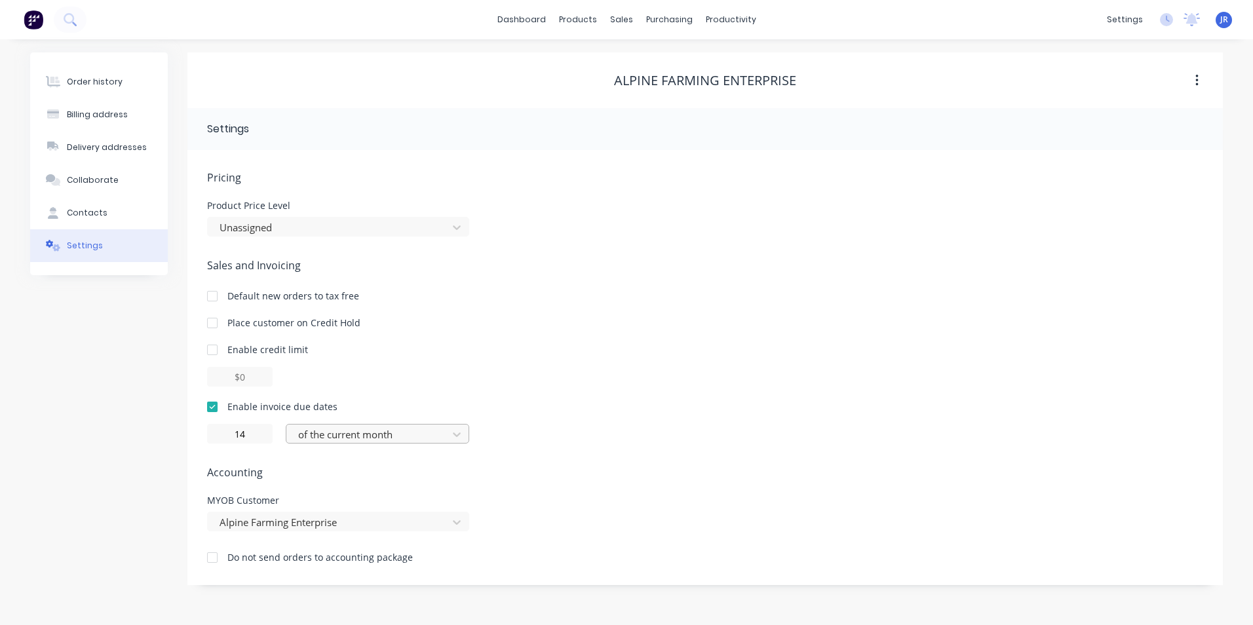
click at [383, 440] on div at bounding box center [369, 435] width 144 height 16
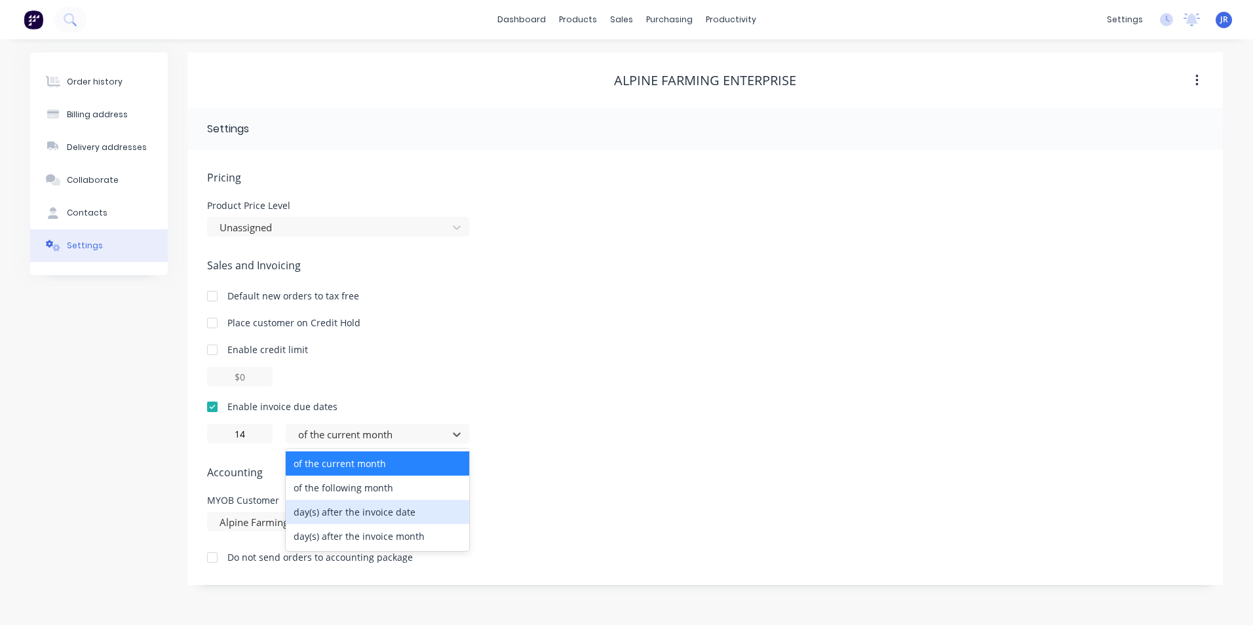
click at [390, 511] on div "day(s) after the invoice date" at bounding box center [377, 512] width 183 height 24
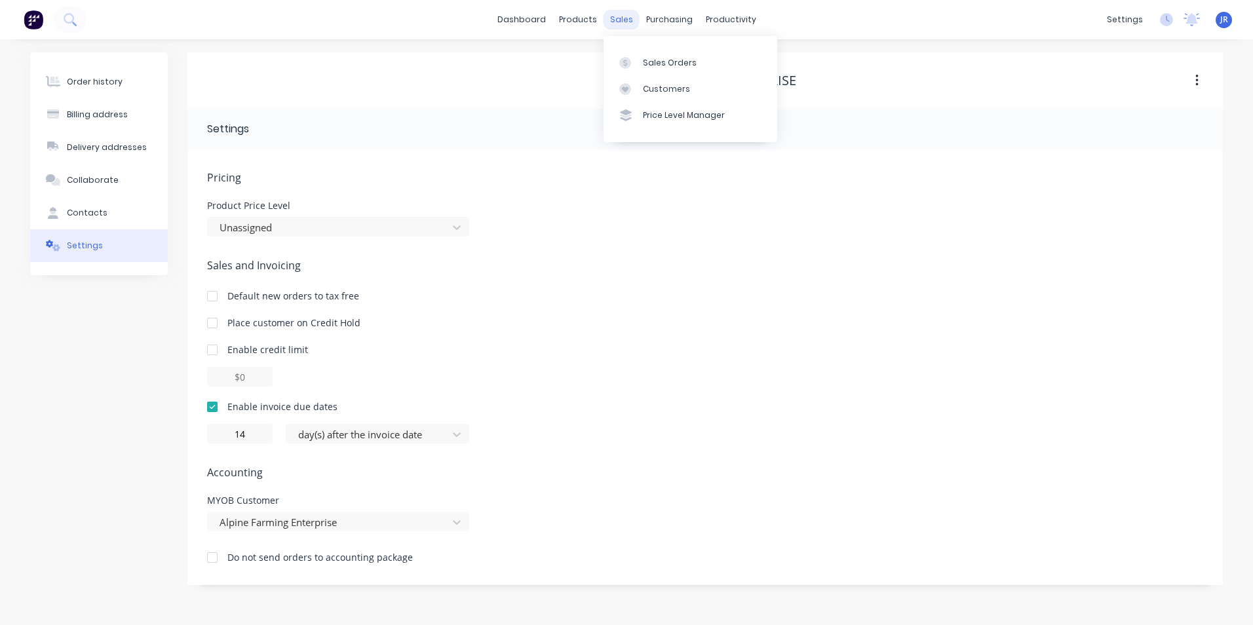
click at [620, 24] on div "sales" at bounding box center [621, 20] width 36 height 20
click at [651, 89] on div "Customers" at bounding box center [666, 89] width 47 height 12
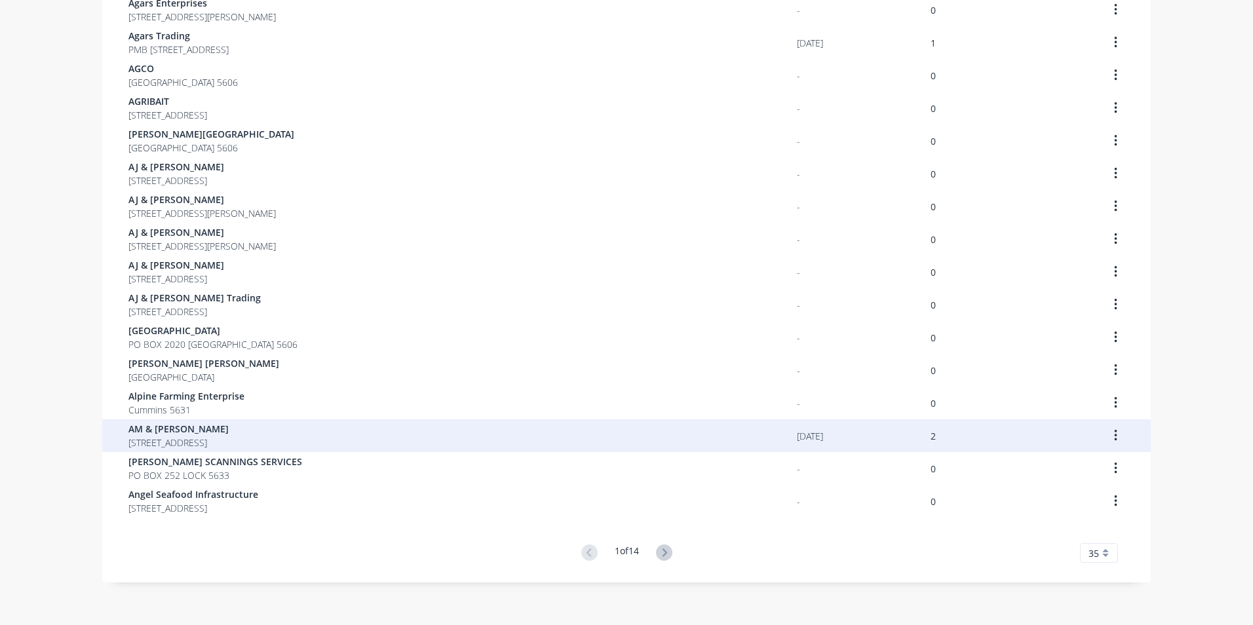
scroll to position [763, 0]
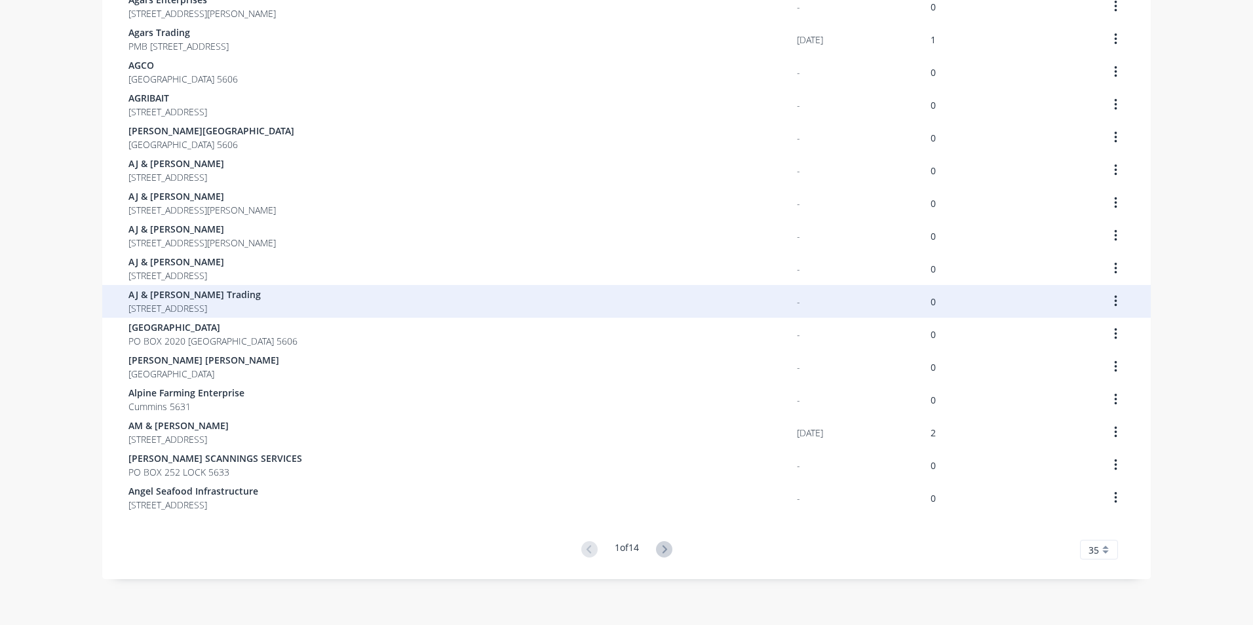
click at [210, 297] on span "AJ & [PERSON_NAME] Trading" at bounding box center [194, 295] width 132 height 14
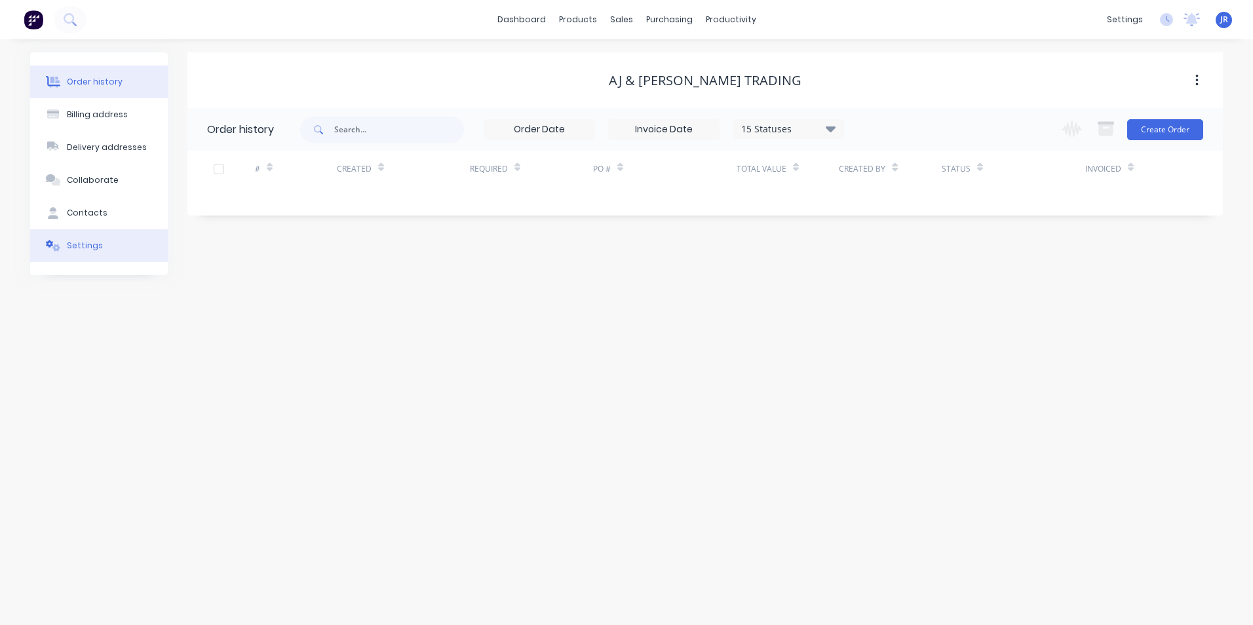
click at [84, 237] on button "Settings" at bounding box center [99, 245] width 138 height 33
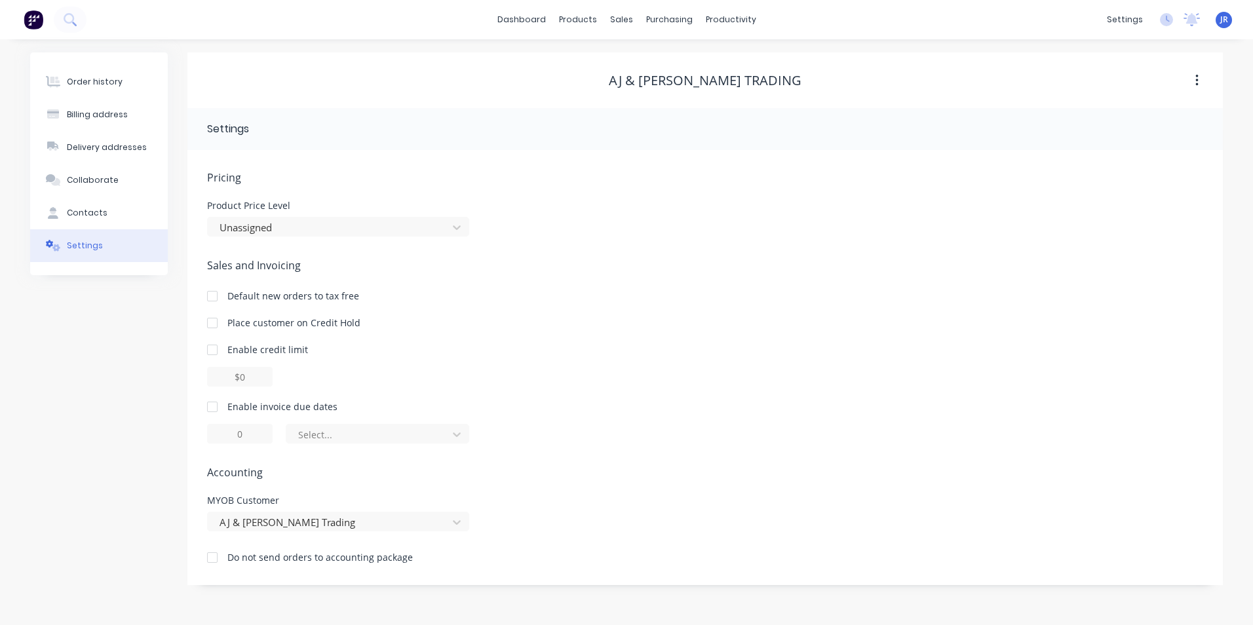
click at [212, 401] on div at bounding box center [212, 407] width 26 height 26
drag, startPoint x: 244, startPoint y: 432, endPoint x: 223, endPoint y: 442, distance: 23.7
click at [223, 442] on input "1" at bounding box center [240, 434] width 66 height 20
type input "4"
type input "14"
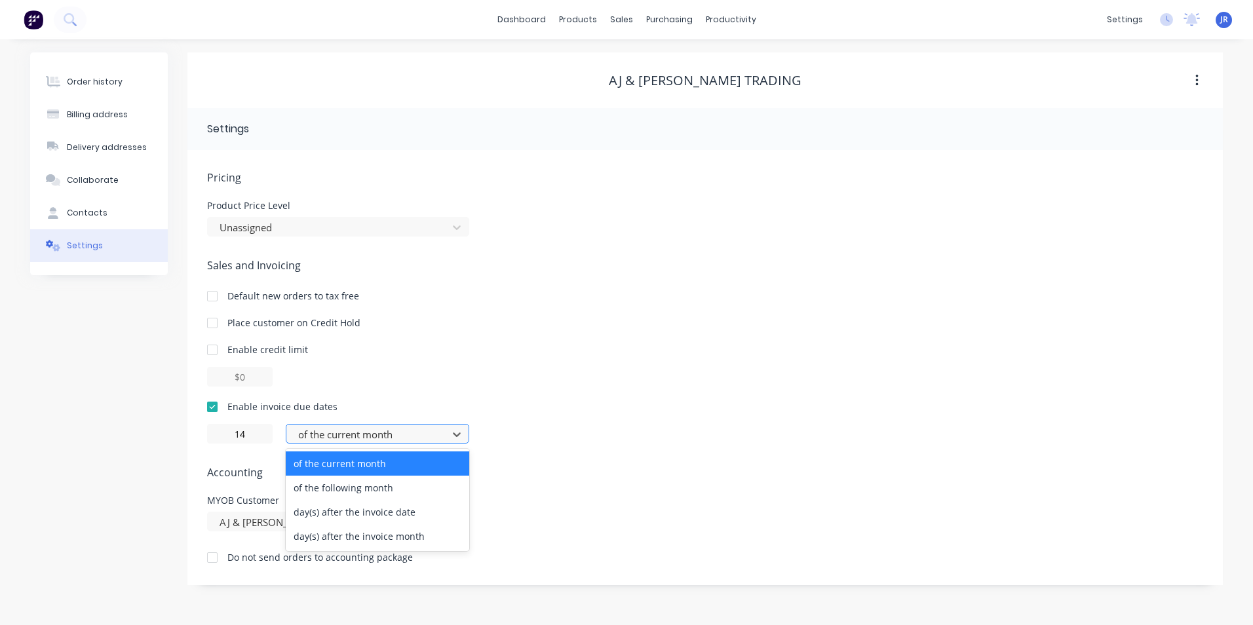
click at [347, 434] on div at bounding box center [369, 435] width 144 height 16
click at [384, 514] on div "day(s) after the invoice date" at bounding box center [377, 512] width 183 height 24
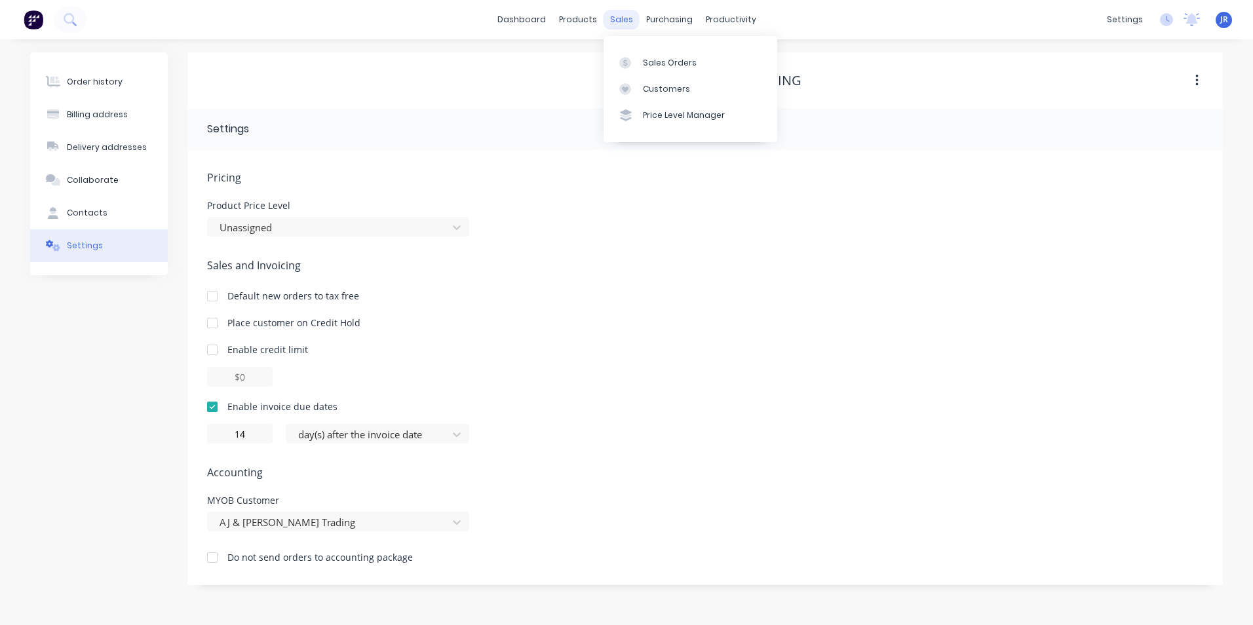
click at [624, 28] on div "sales" at bounding box center [621, 20] width 36 height 20
click at [643, 90] on div "Customers" at bounding box center [666, 89] width 47 height 12
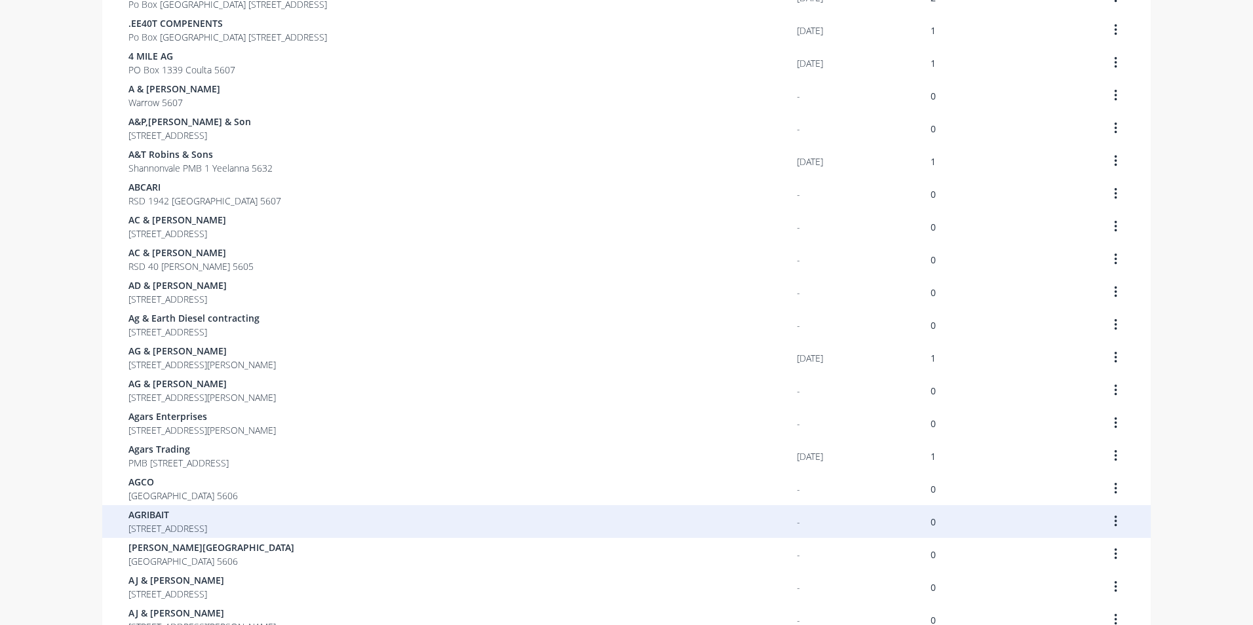
scroll to position [459, 0]
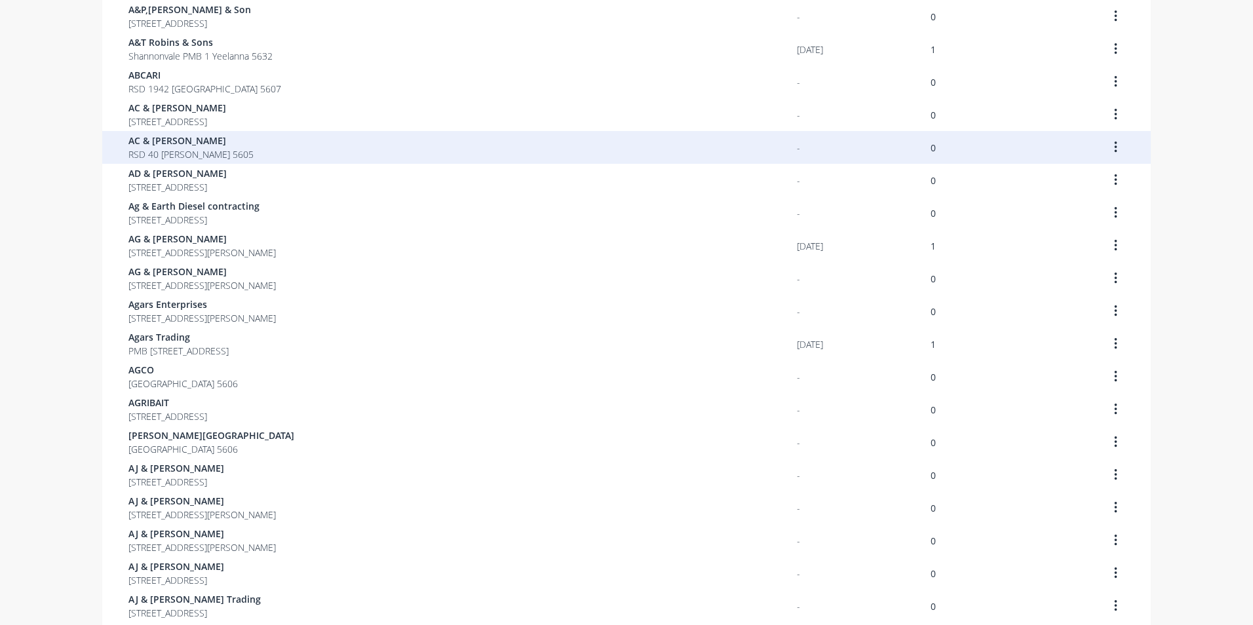
click at [216, 156] on div "AC & [PERSON_NAME] RSD 40 [PERSON_NAME] 5605" at bounding box center [462, 147] width 668 height 33
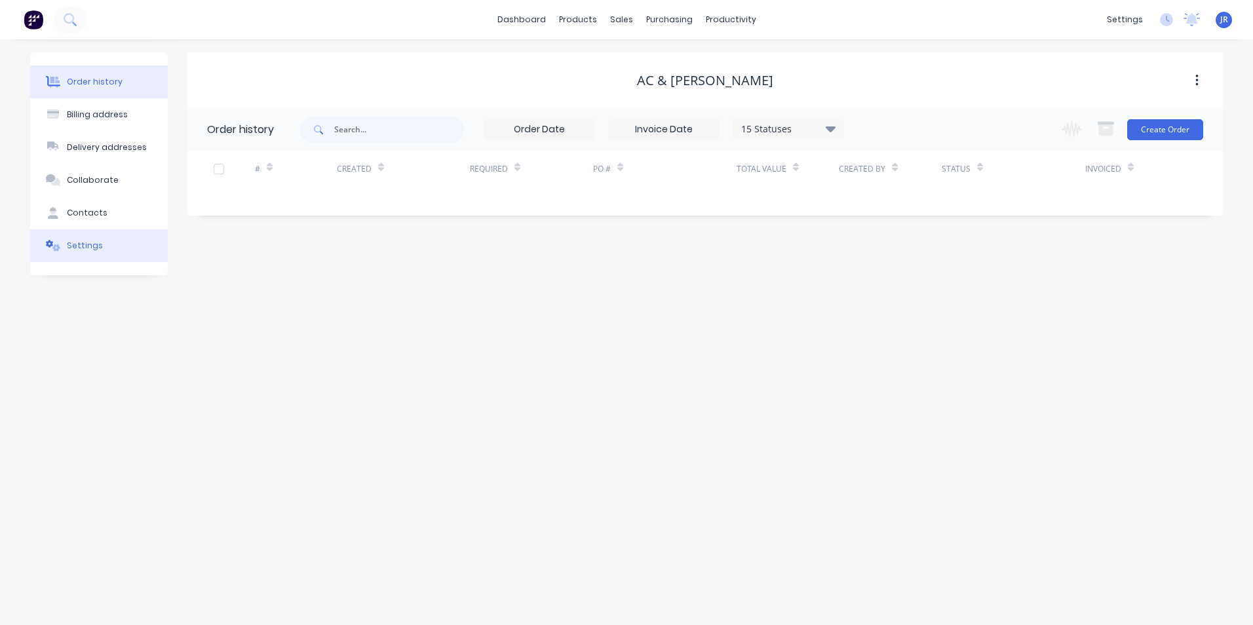
click at [120, 235] on button "Settings" at bounding box center [99, 245] width 138 height 33
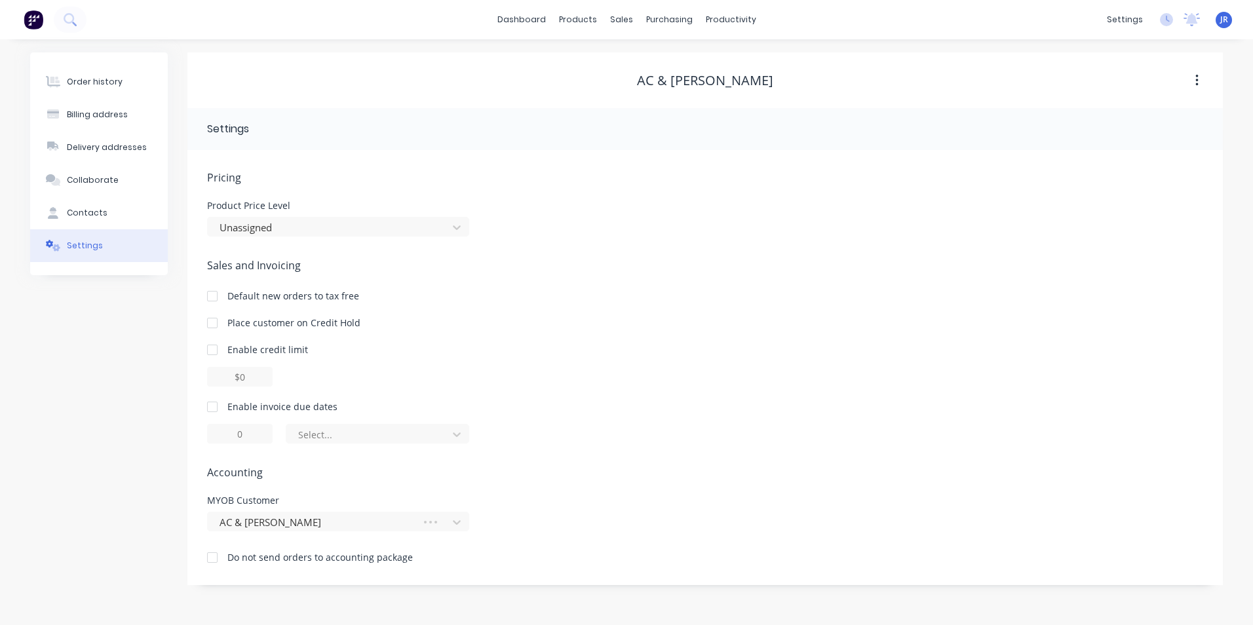
drag, startPoint x: 214, startPoint y: 402, endPoint x: 216, endPoint y: 419, distance: 16.6
click at [213, 402] on div at bounding box center [212, 407] width 26 height 26
click at [216, 407] on div at bounding box center [212, 407] width 26 height 26
drag, startPoint x: 235, startPoint y: 430, endPoint x: 256, endPoint y: 439, distance: 22.6
click at [256, 439] on input "1" at bounding box center [240, 434] width 66 height 20
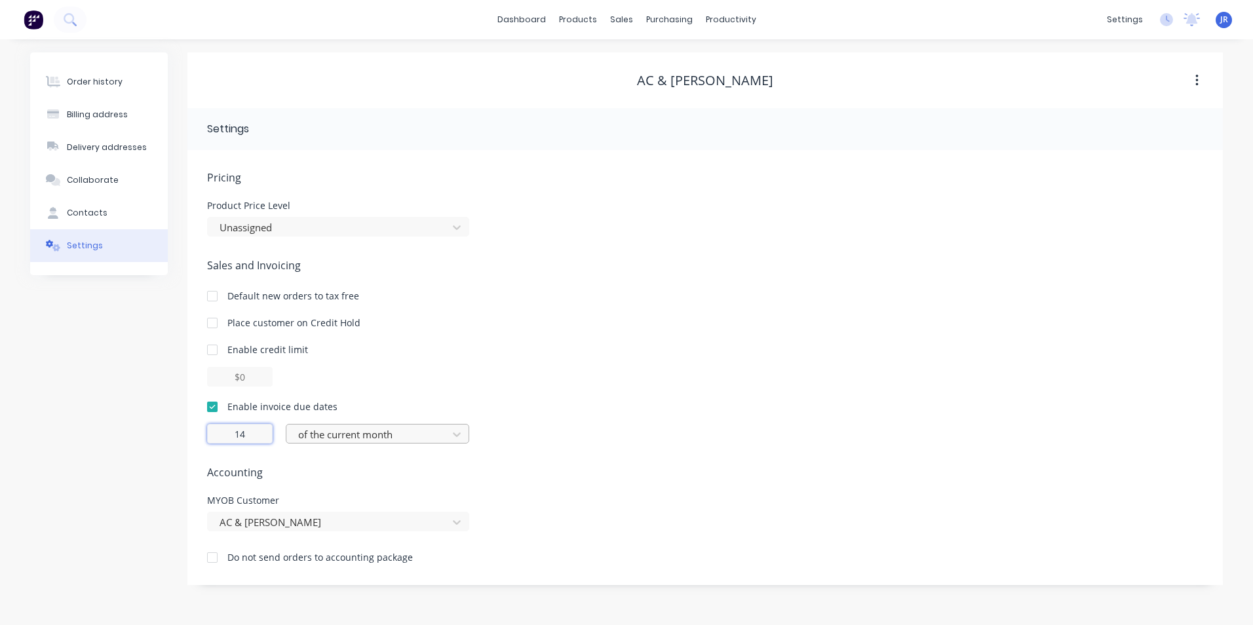
type input "14"
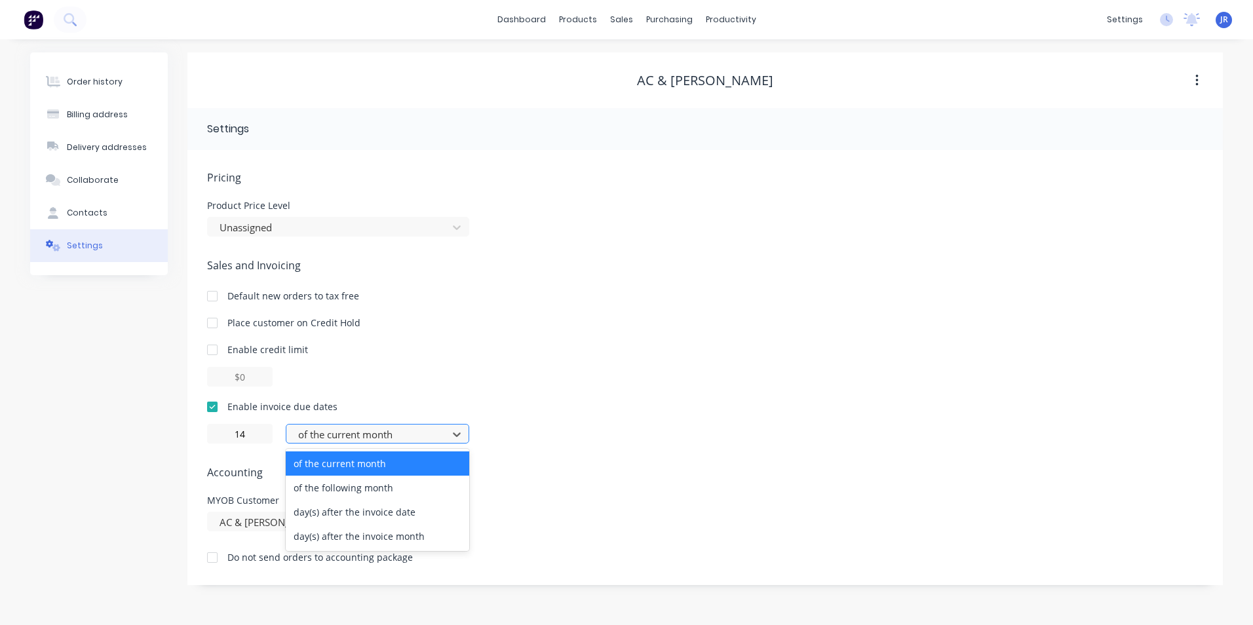
click at [319, 431] on div at bounding box center [369, 435] width 144 height 16
click at [329, 507] on div "day(s) after the invoice date" at bounding box center [377, 512] width 183 height 24
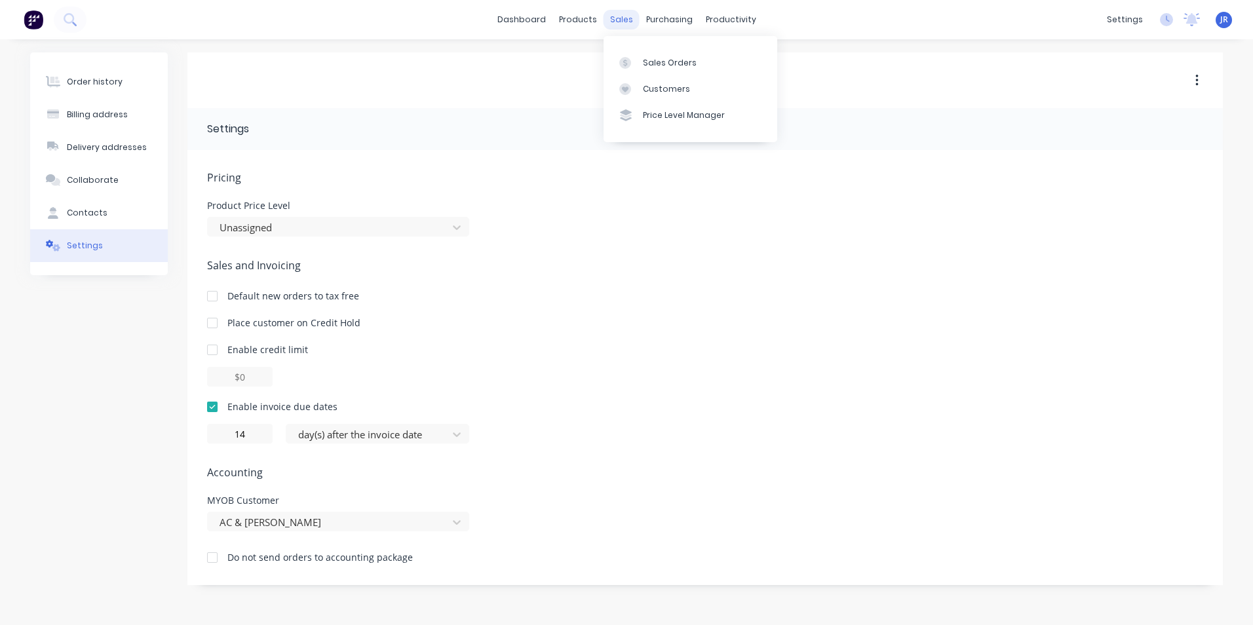
click at [613, 24] on div "sales" at bounding box center [621, 20] width 36 height 20
click at [655, 90] on div "Customers" at bounding box center [666, 89] width 47 height 12
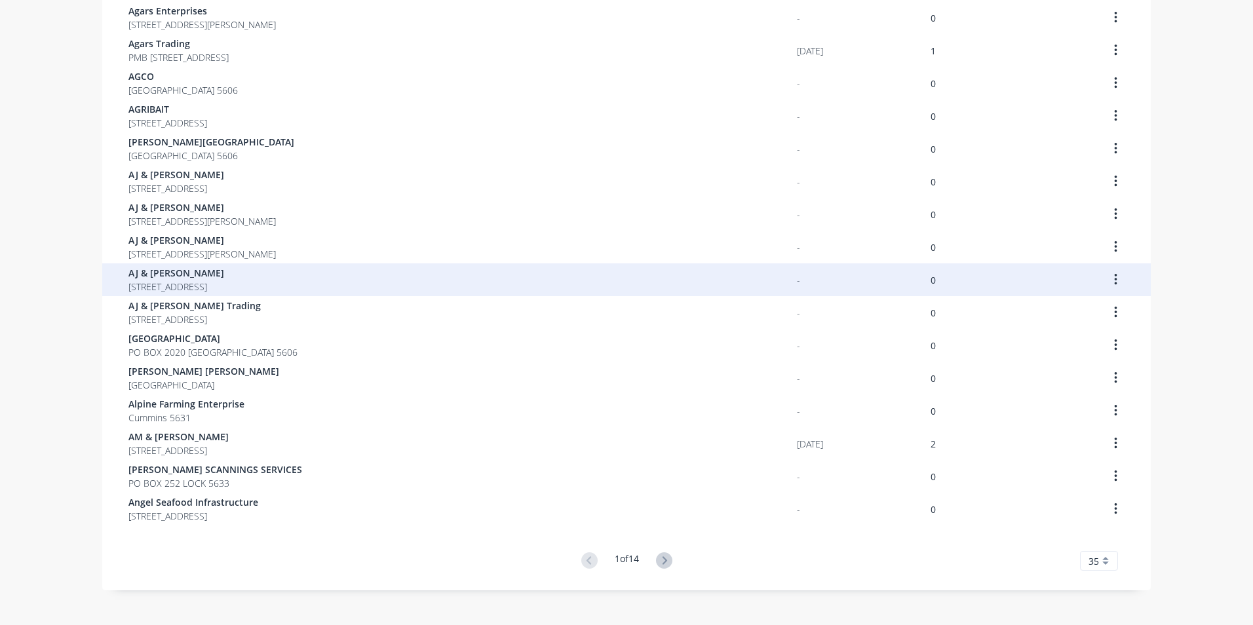
scroll to position [763, 0]
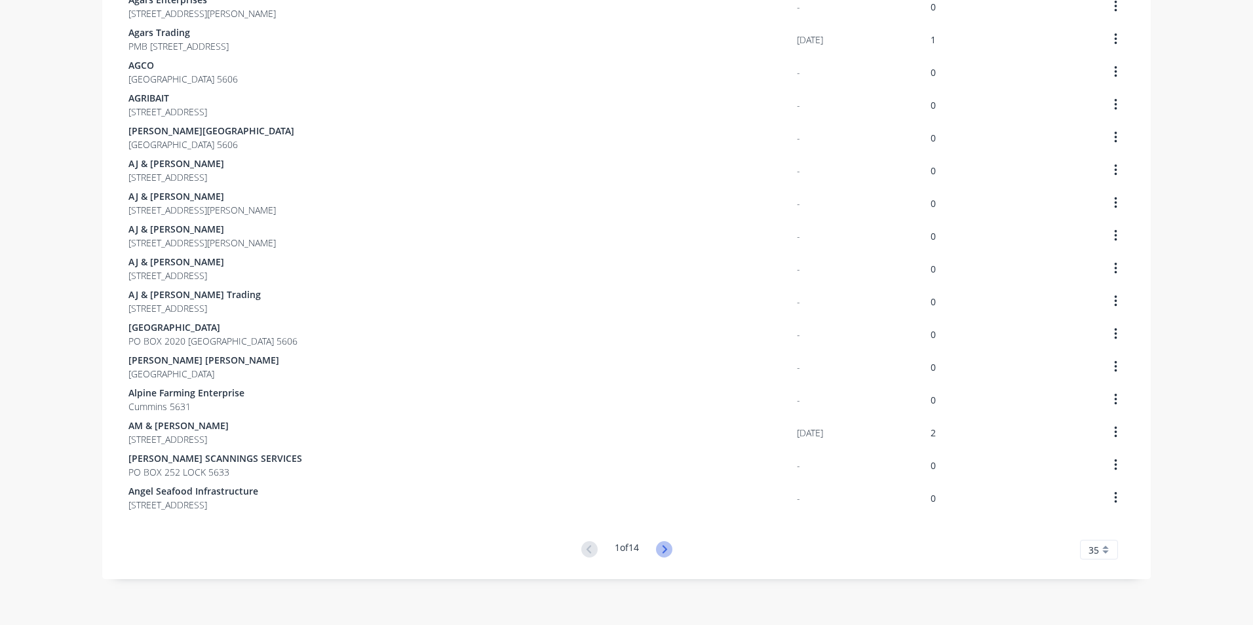
click at [664, 550] on icon at bounding box center [664, 549] width 5 height 8
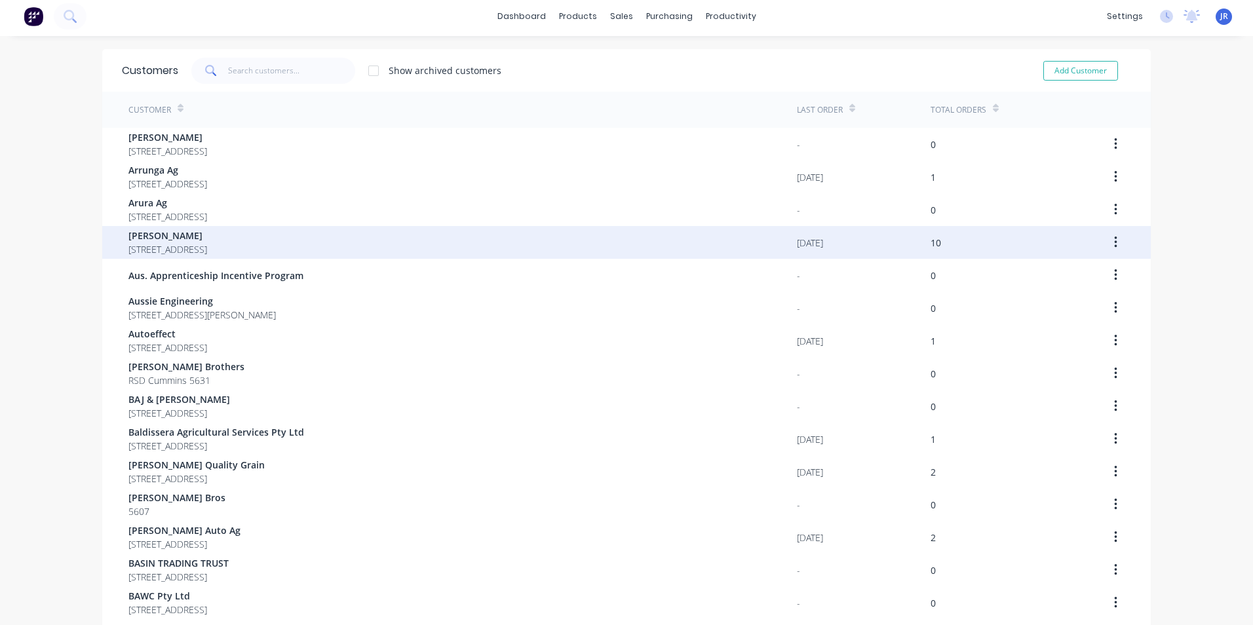
scroll to position [0, 0]
click at [184, 243] on span "[PERSON_NAME]" at bounding box center [167, 239] width 79 height 14
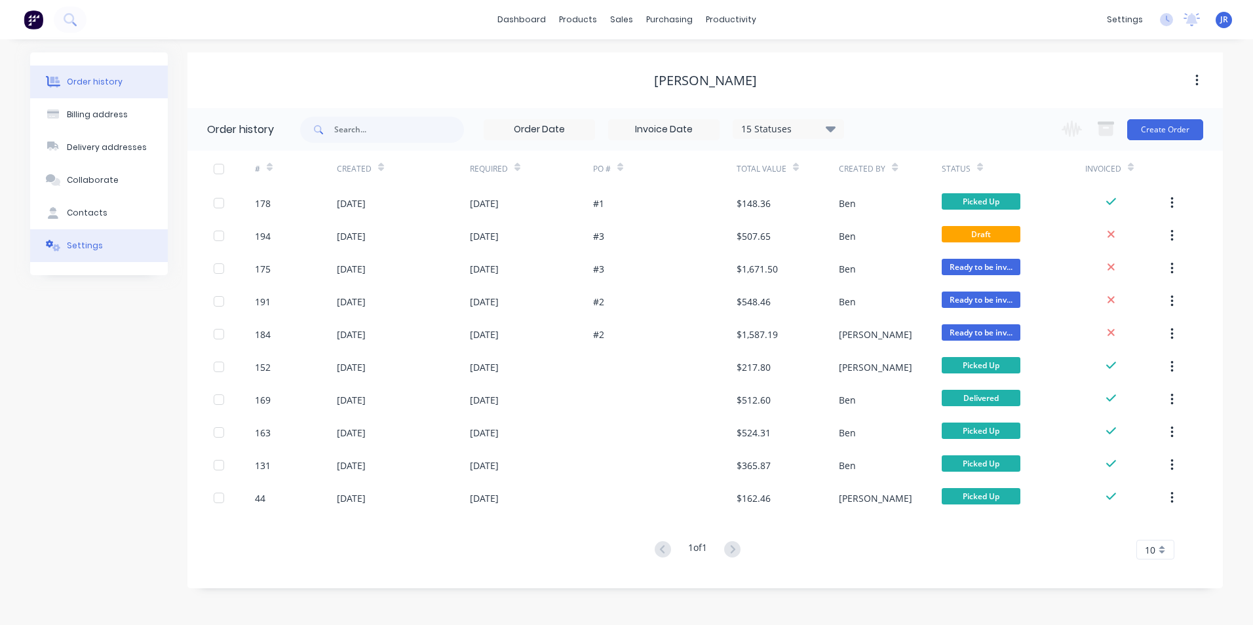
click at [86, 244] on div "Settings" at bounding box center [85, 246] width 36 height 12
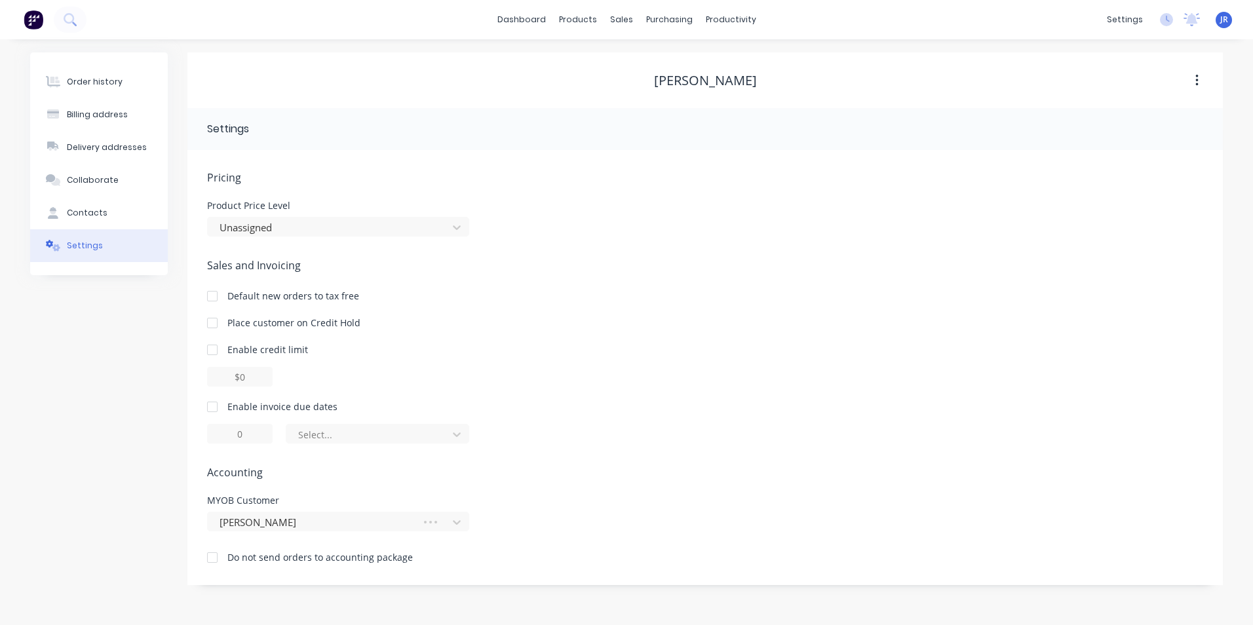
click at [214, 403] on div at bounding box center [212, 407] width 26 height 26
drag, startPoint x: 236, startPoint y: 433, endPoint x: 245, endPoint y: 436, distance: 9.7
click at [245, 436] on input "1" at bounding box center [240, 434] width 66 height 20
type input "14"
click at [376, 423] on div "Enable invoice due dates 14 of the current month" at bounding box center [705, 422] width 996 height 44
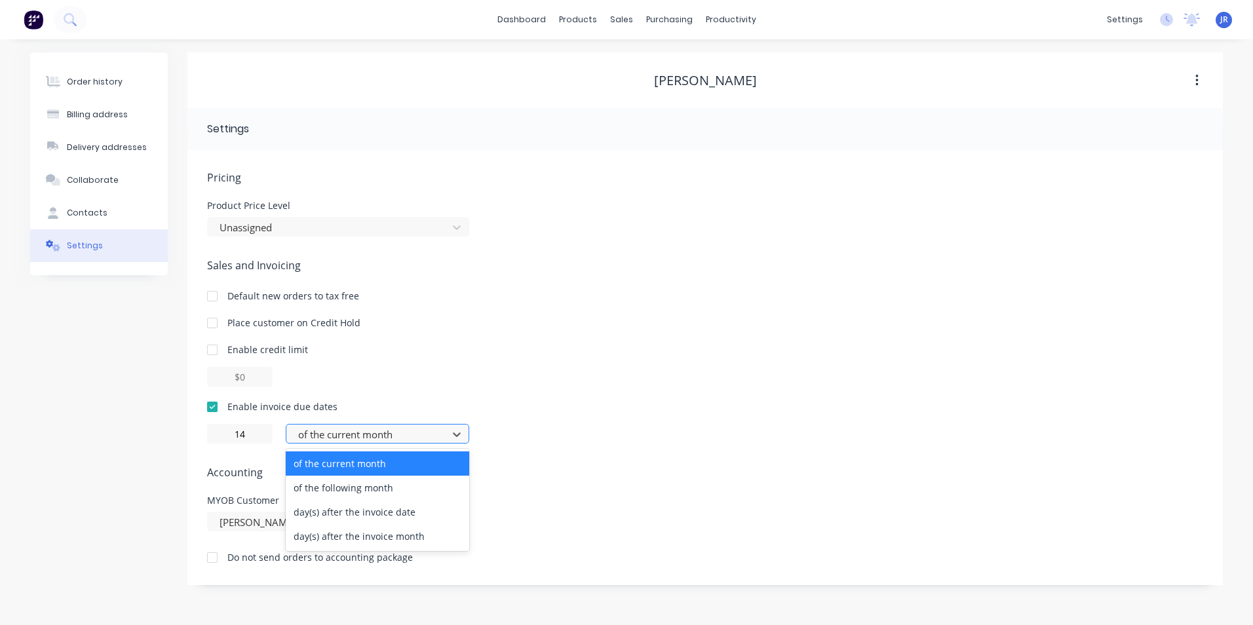
click at [379, 428] on div at bounding box center [369, 435] width 144 height 16
click at [383, 517] on div "day(s) after the invoice date" at bounding box center [377, 512] width 183 height 24
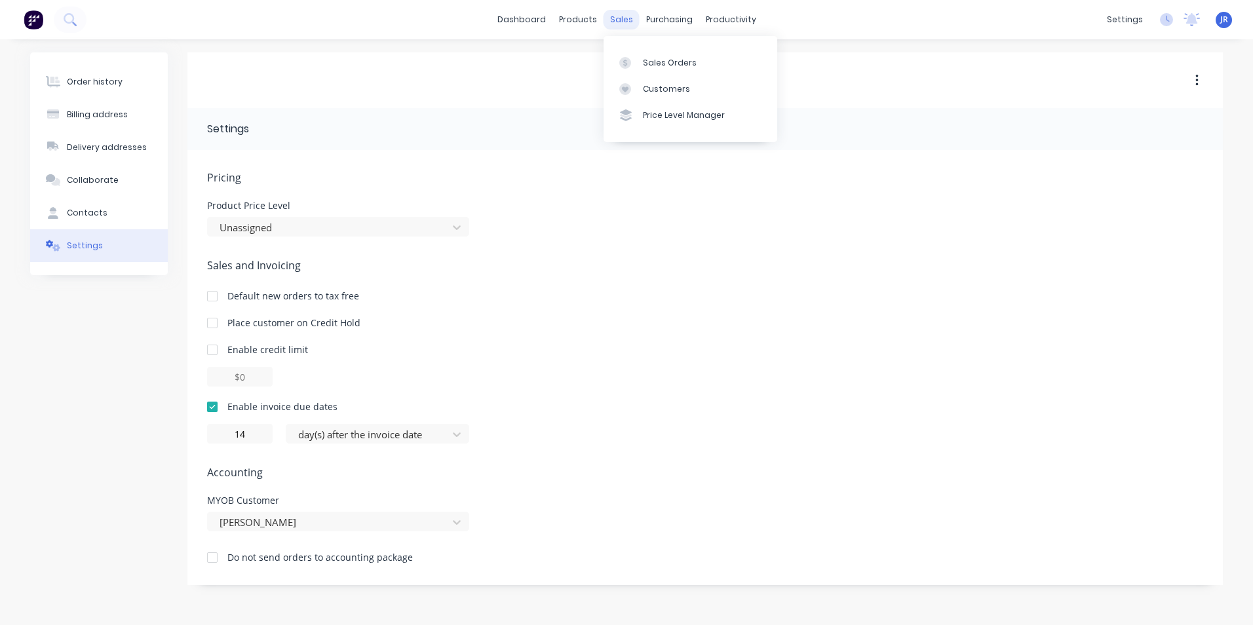
click at [626, 16] on div "sales" at bounding box center [621, 20] width 36 height 20
click at [660, 88] on div "Customers" at bounding box center [666, 89] width 47 height 12
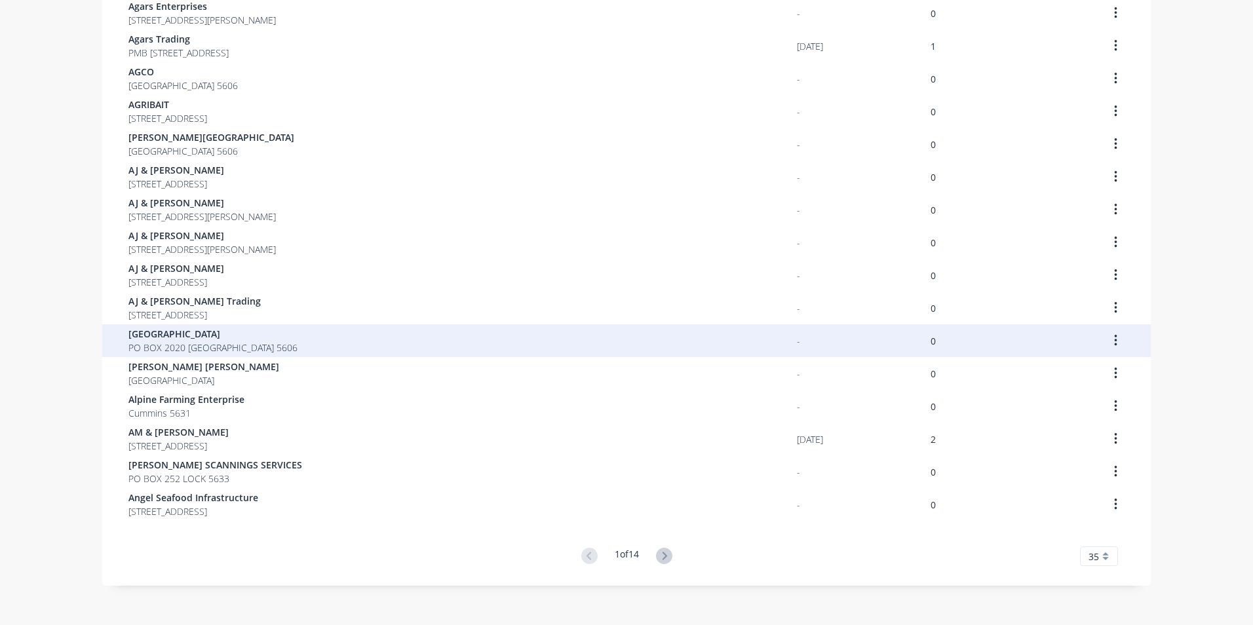
scroll to position [763, 0]
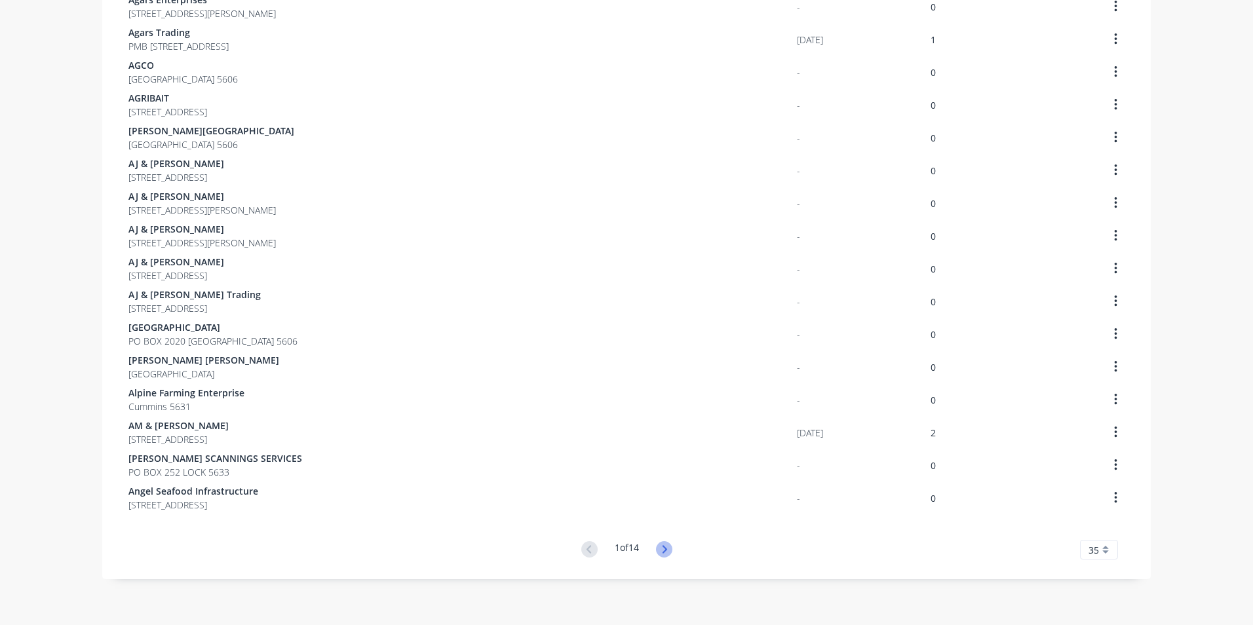
click at [661, 545] on icon at bounding box center [664, 549] width 16 height 16
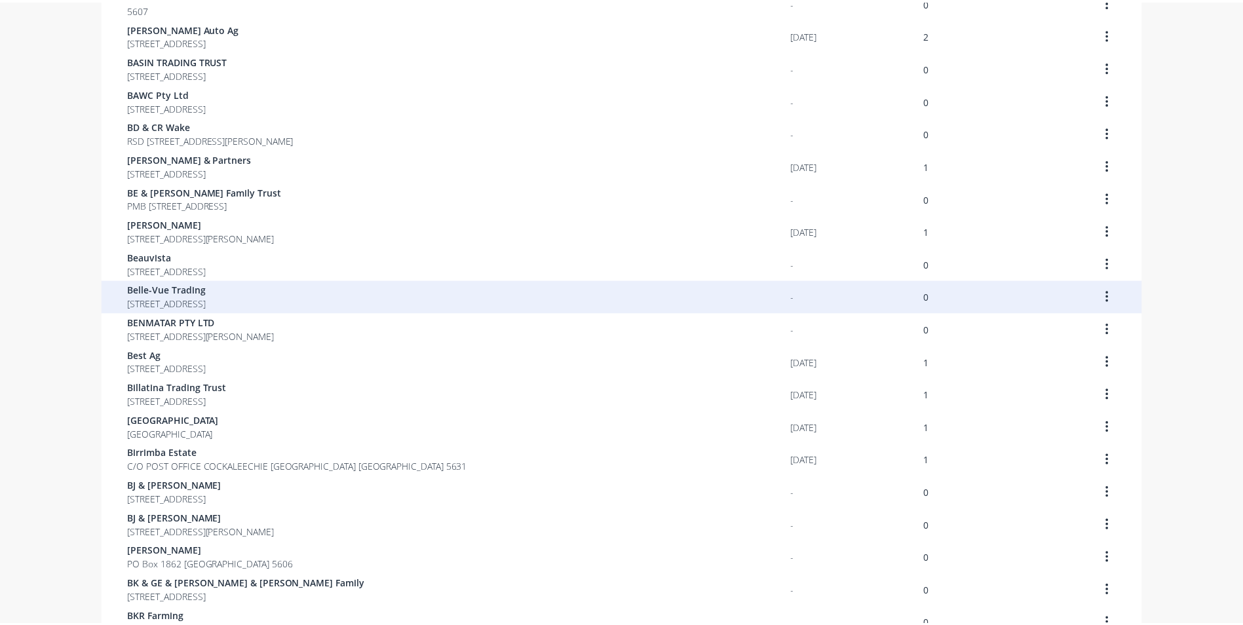
scroll to position [501, 0]
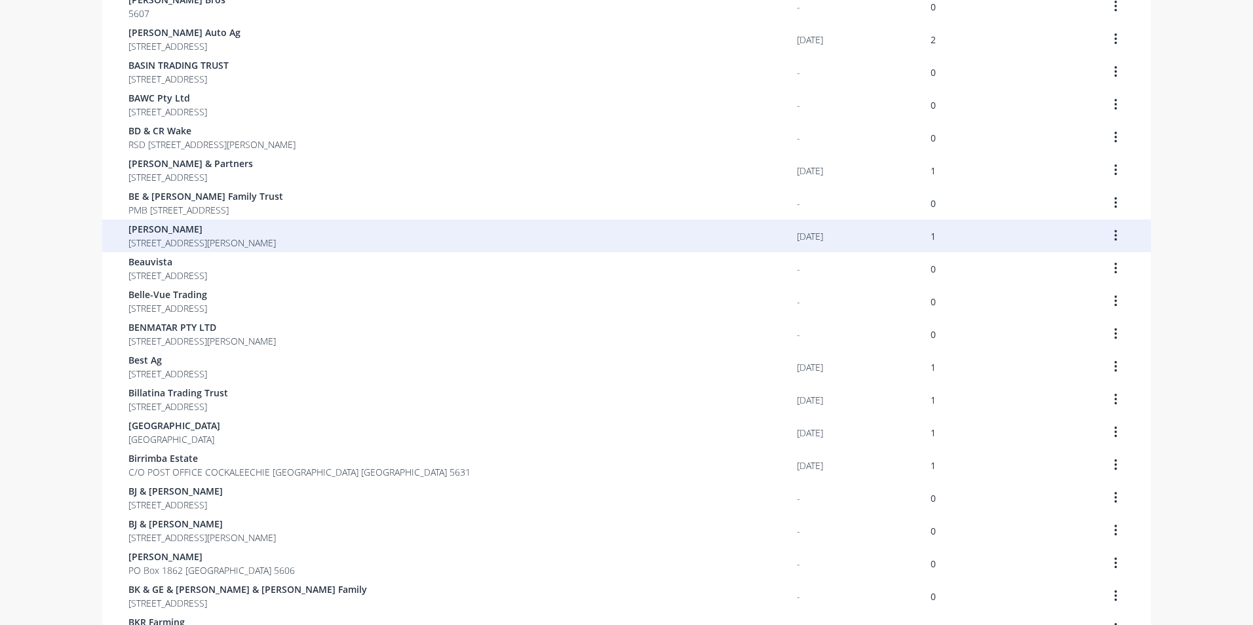
click at [198, 241] on span "[STREET_ADDRESS][PERSON_NAME]" at bounding box center [201, 243] width 147 height 14
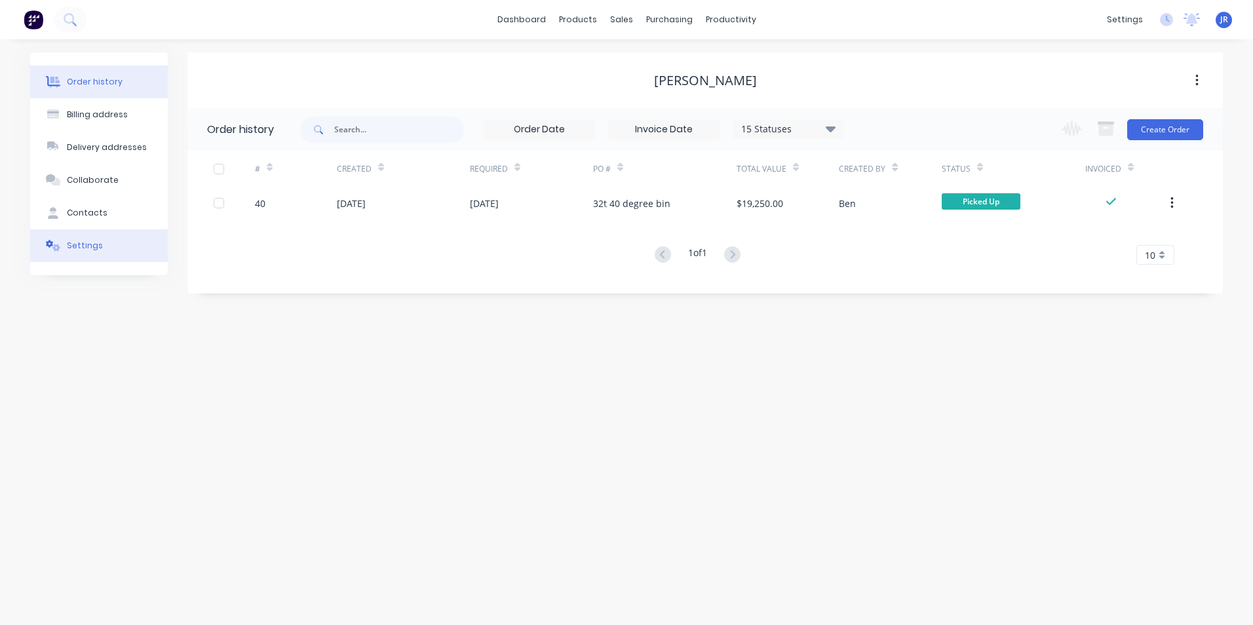
click at [115, 251] on button "Settings" at bounding box center [99, 245] width 138 height 33
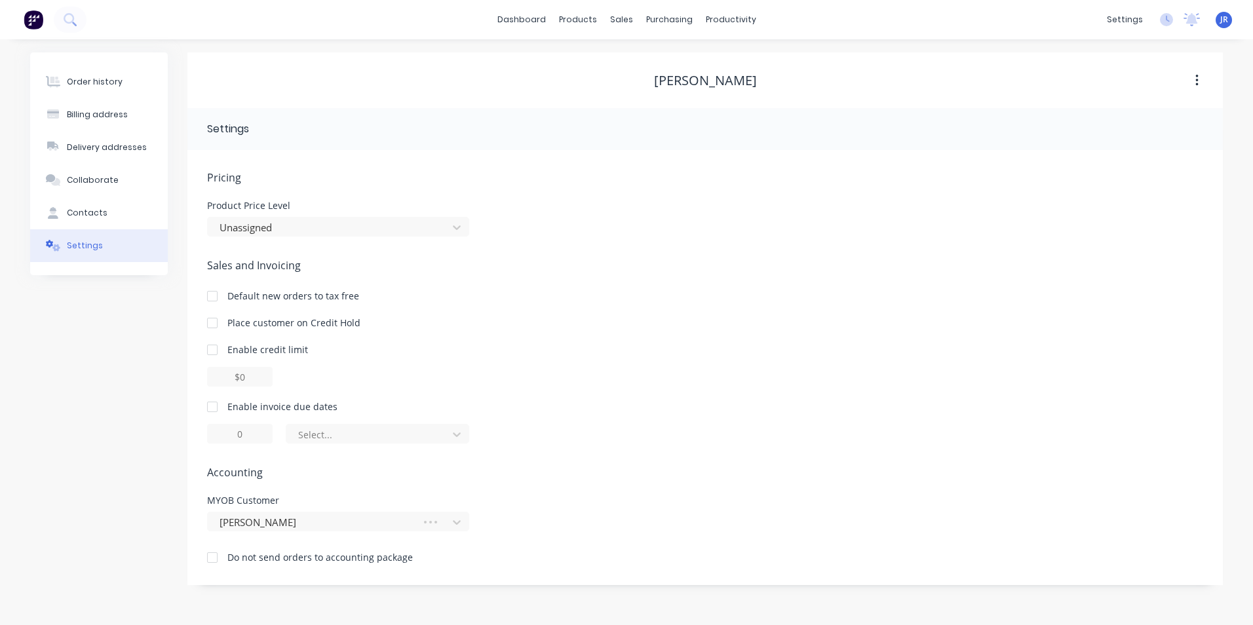
click at [210, 402] on div at bounding box center [212, 407] width 26 height 26
type input "1"
click at [210, 408] on div at bounding box center [212, 407] width 26 height 26
drag, startPoint x: 214, startPoint y: 406, endPoint x: 230, endPoint y: 423, distance: 23.6
click at [216, 408] on div at bounding box center [212, 407] width 26 height 26
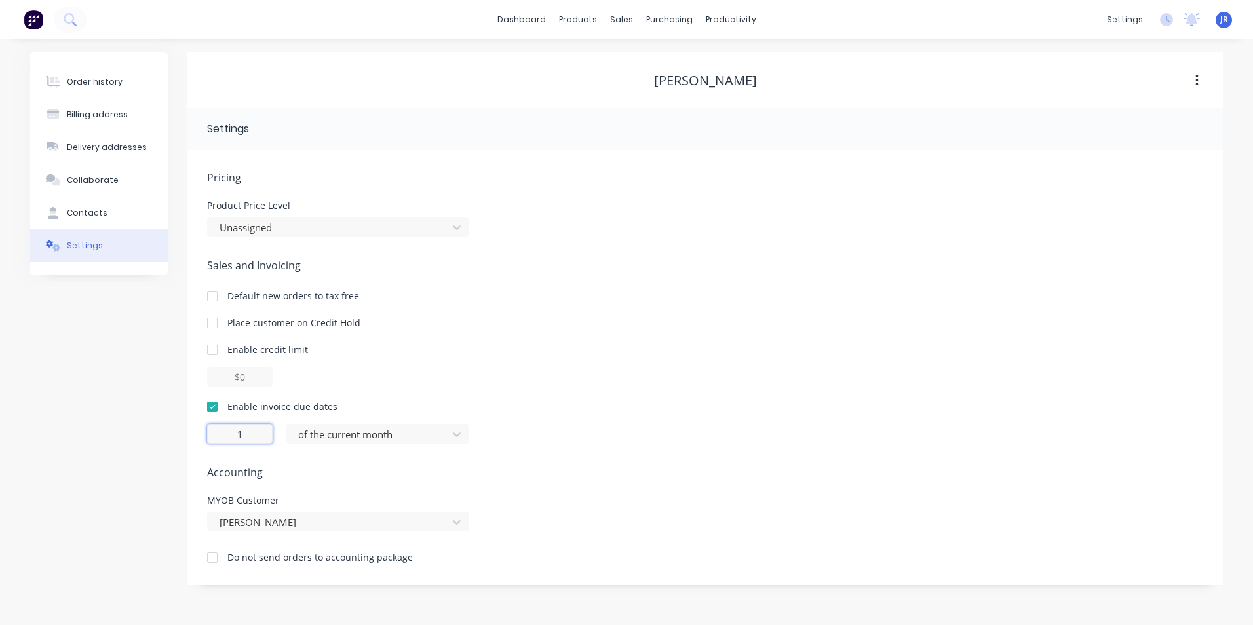
drag, startPoint x: 235, startPoint y: 432, endPoint x: 244, endPoint y: 433, distance: 8.6
click at [247, 434] on input "1" at bounding box center [240, 434] width 66 height 20
type input "14"
click at [324, 438] on div at bounding box center [369, 435] width 144 height 16
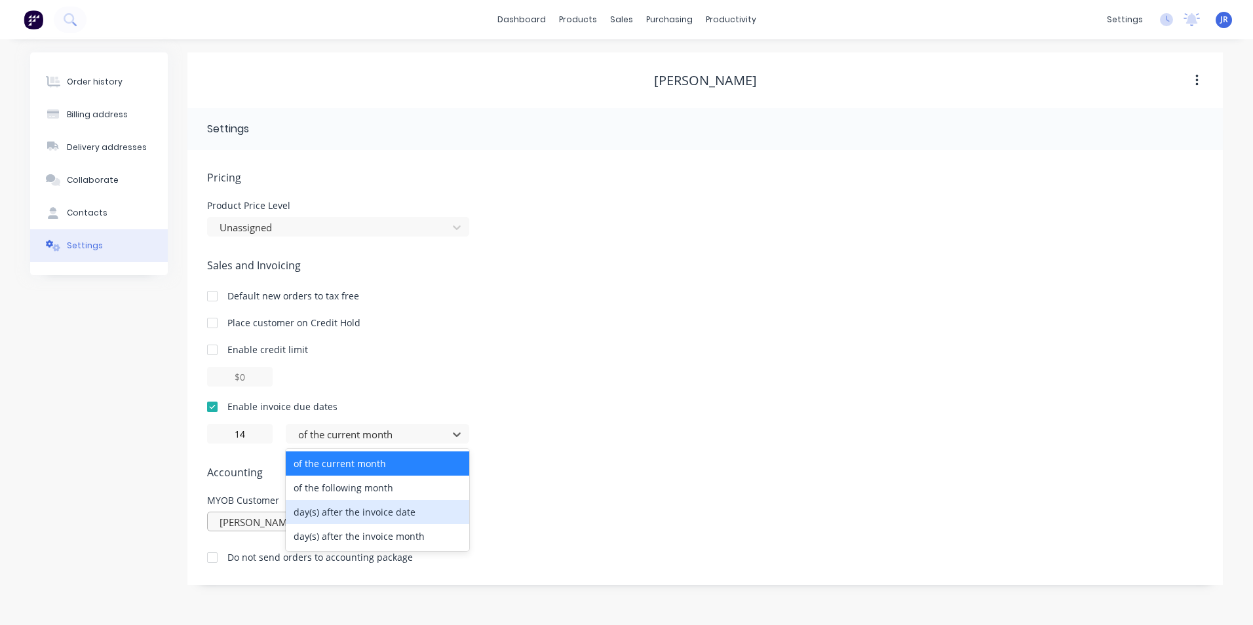
click at [342, 513] on div "day(s) after the invoice date" at bounding box center [377, 512] width 183 height 24
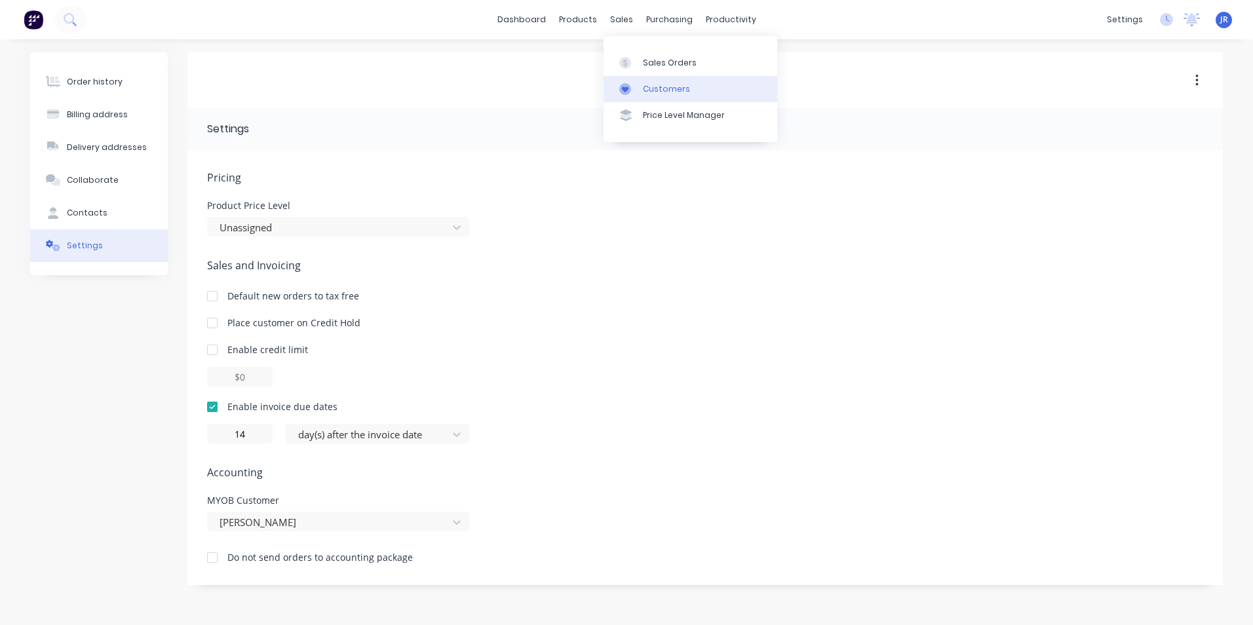
click at [651, 88] on div "Customers" at bounding box center [666, 89] width 47 height 12
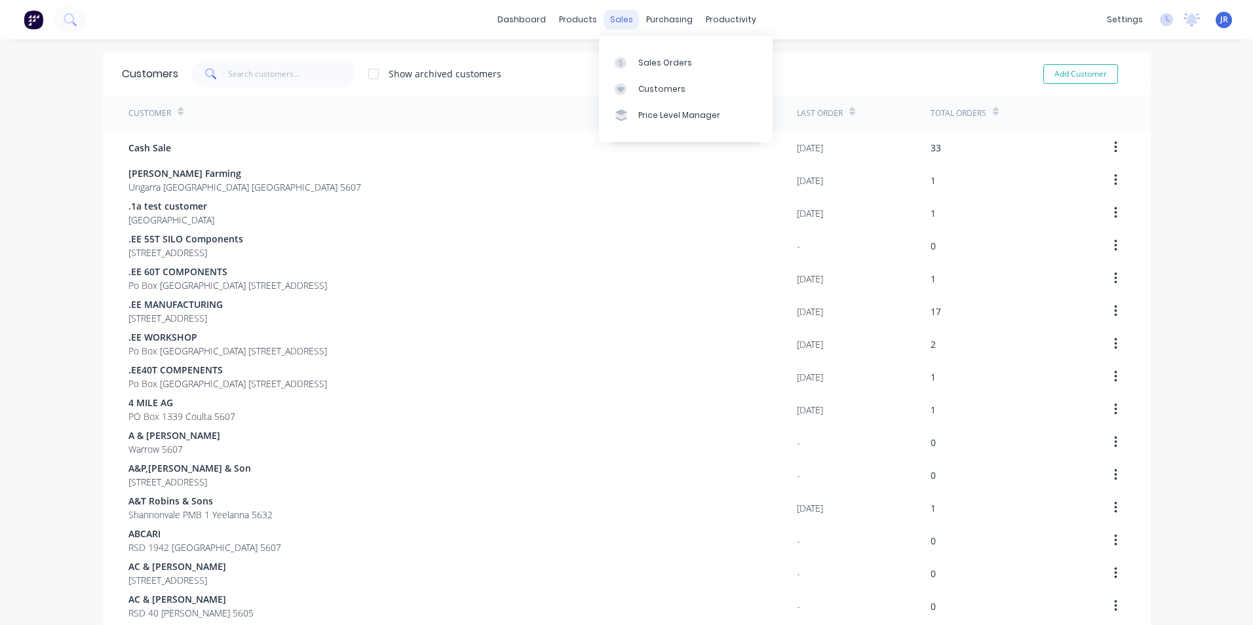
click at [617, 17] on div "sales" at bounding box center [621, 20] width 36 height 20
click at [647, 68] on div "Sales Orders" at bounding box center [665, 63] width 54 height 12
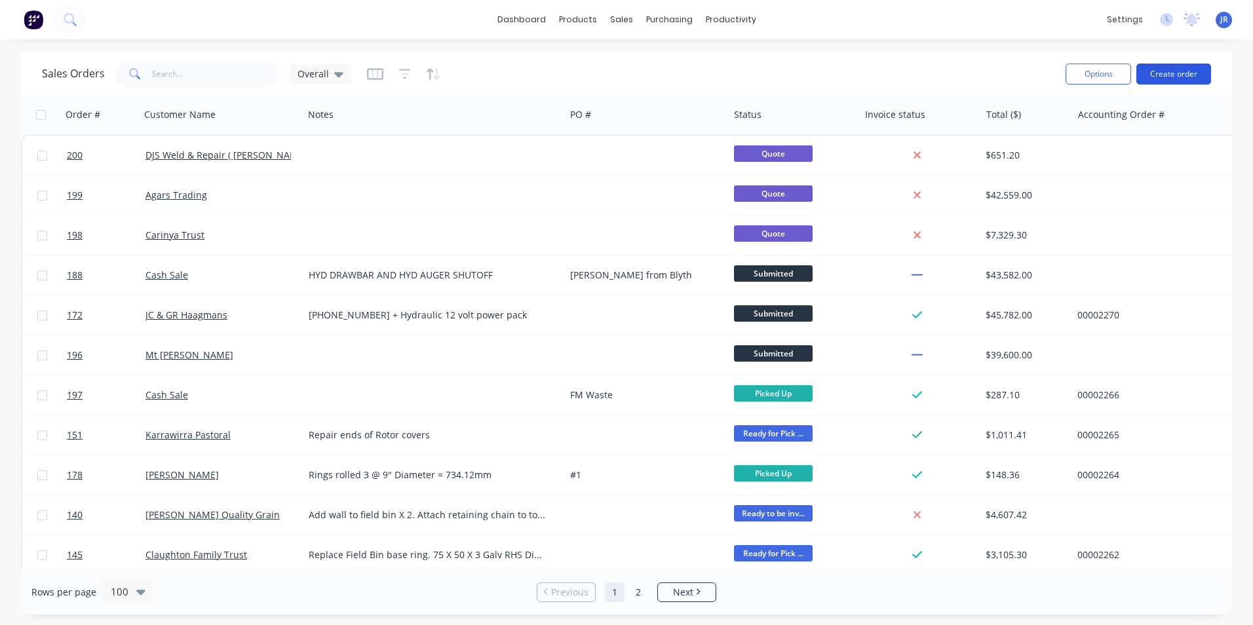
click at [1173, 78] on button "Create order" at bounding box center [1173, 74] width 75 height 21
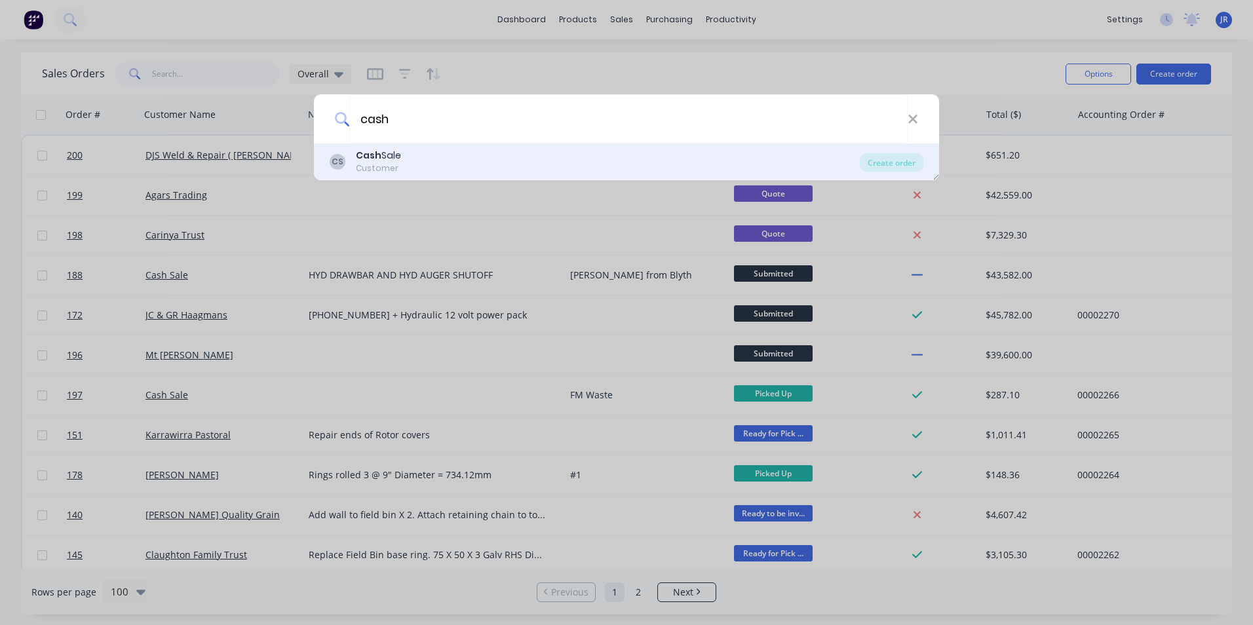
type input "cash"
click at [542, 161] on div "CS Cash Sale Customer" at bounding box center [595, 162] width 530 height 26
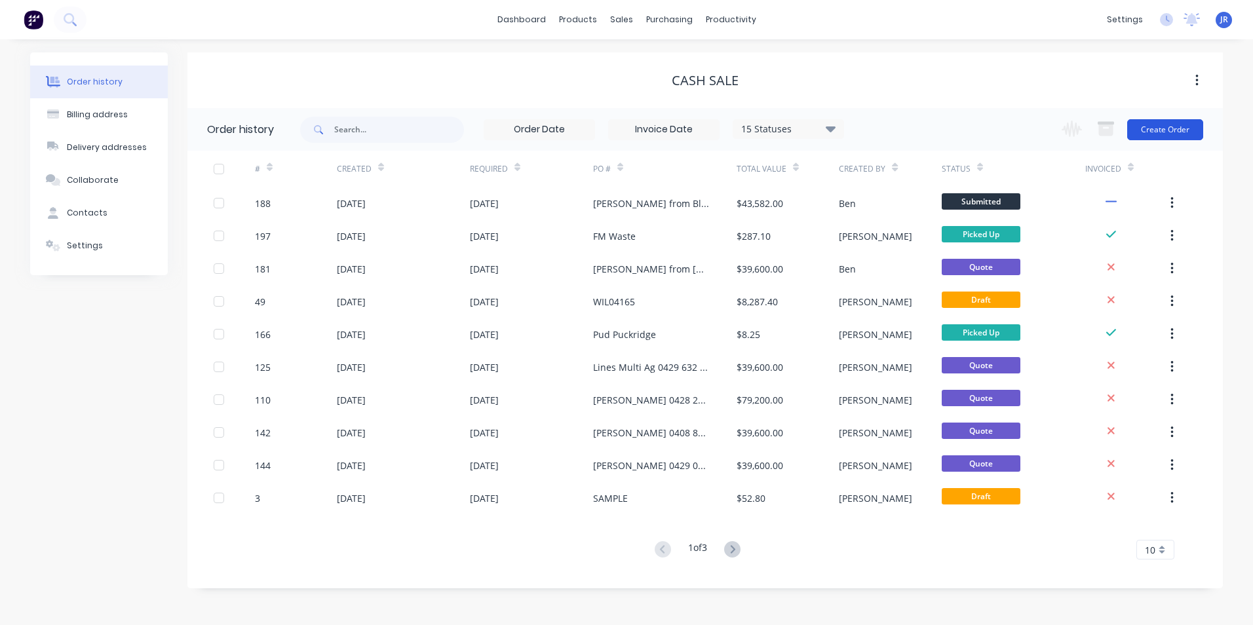
click at [1152, 130] on button "Create Order" at bounding box center [1165, 129] width 76 height 21
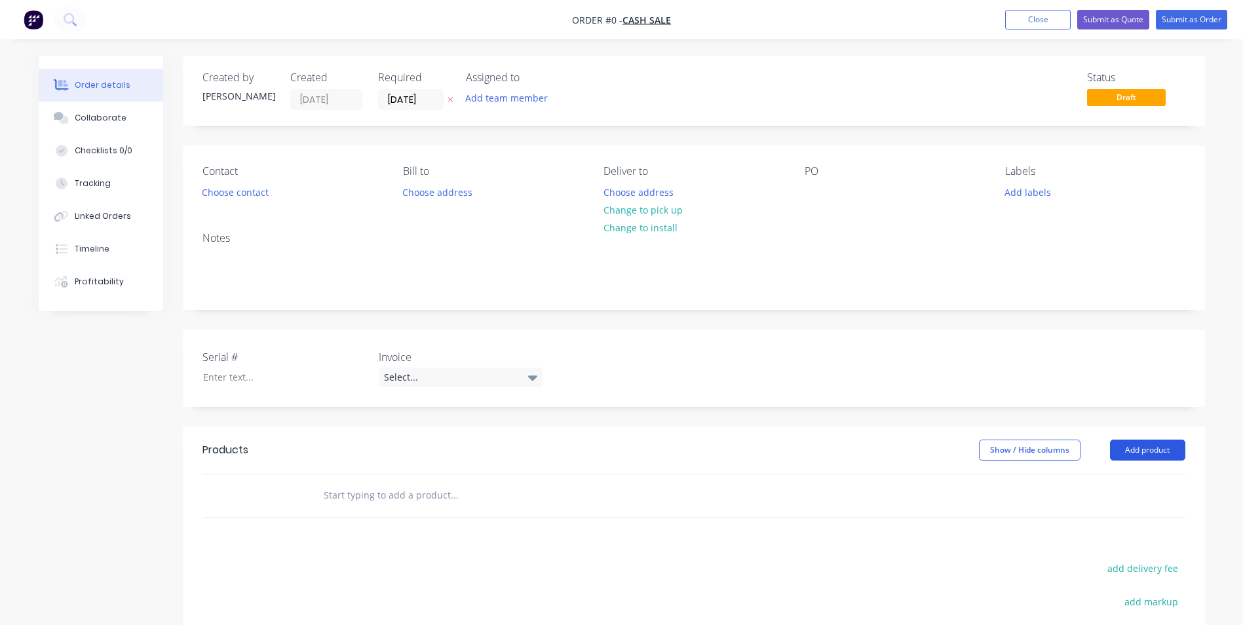
click at [1140, 451] on button "Add product" at bounding box center [1147, 450] width 75 height 21
click at [1105, 480] on div "Product catalogue" at bounding box center [1122, 483] width 101 height 19
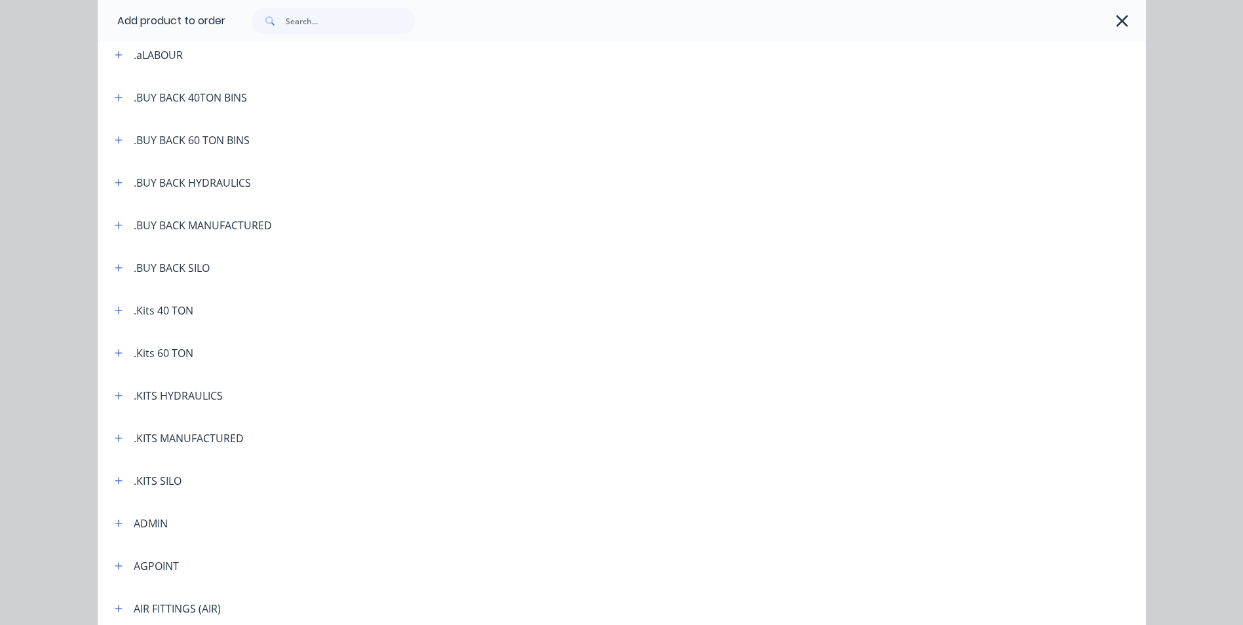
scroll to position [131, 0]
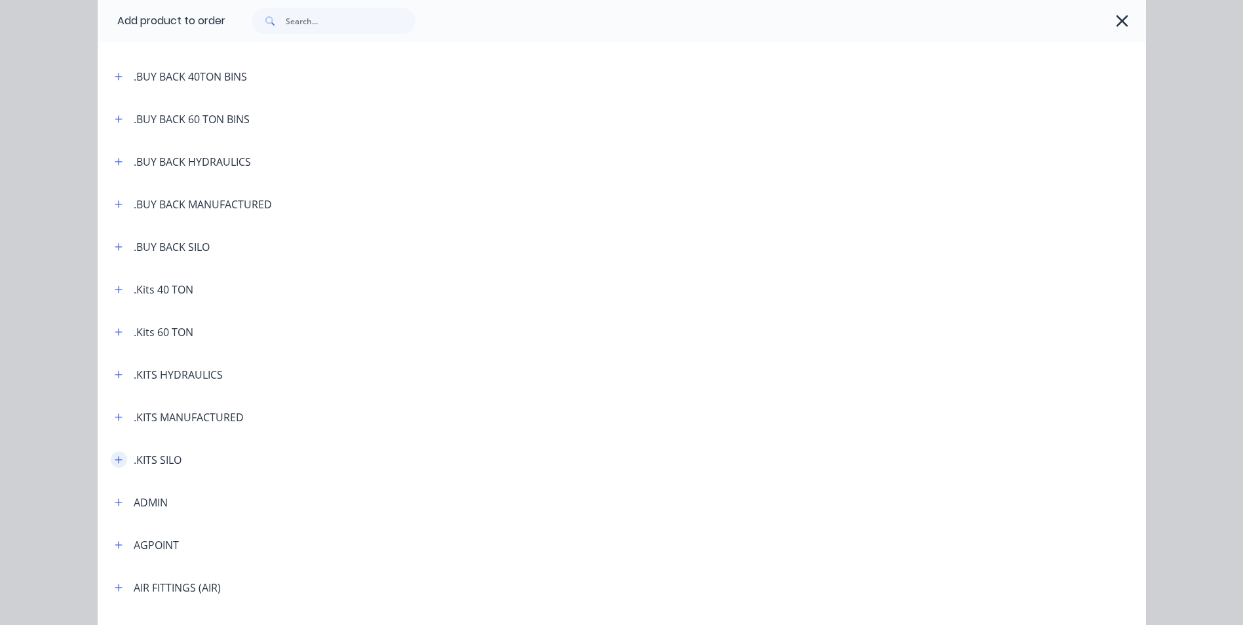
click at [115, 461] on icon "button" at bounding box center [118, 459] width 7 height 7
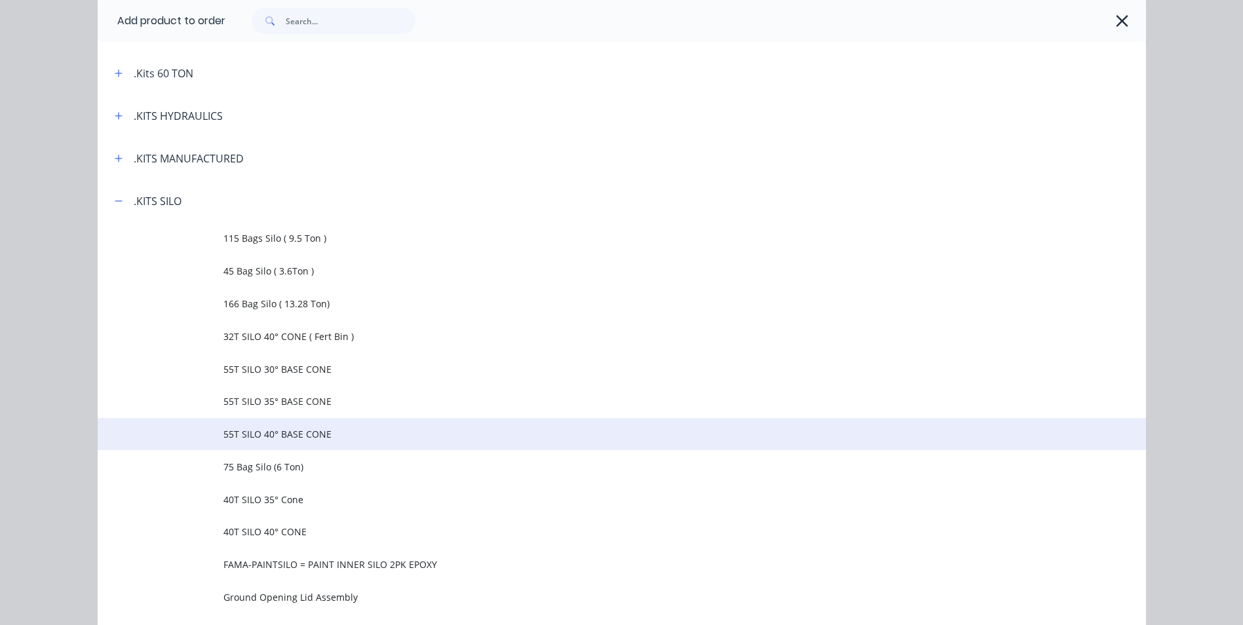
scroll to position [393, 0]
click at [298, 431] on span "55T SILO 40° BASE CONE" at bounding box center [592, 431] width 738 height 14
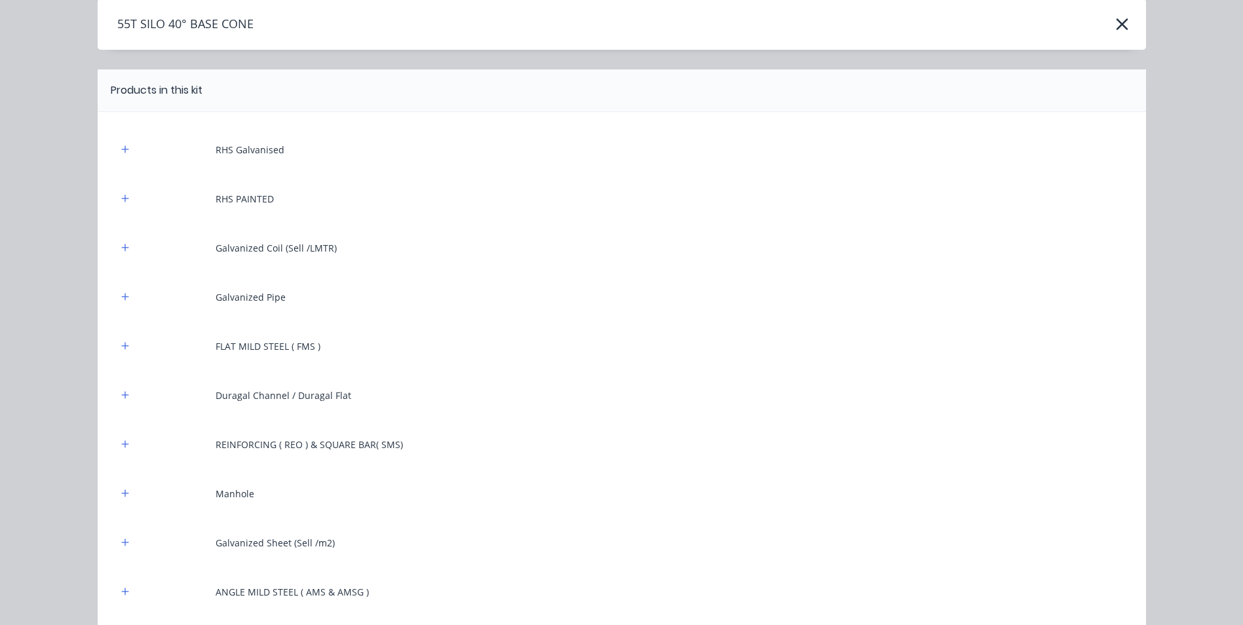
scroll to position [497, 0]
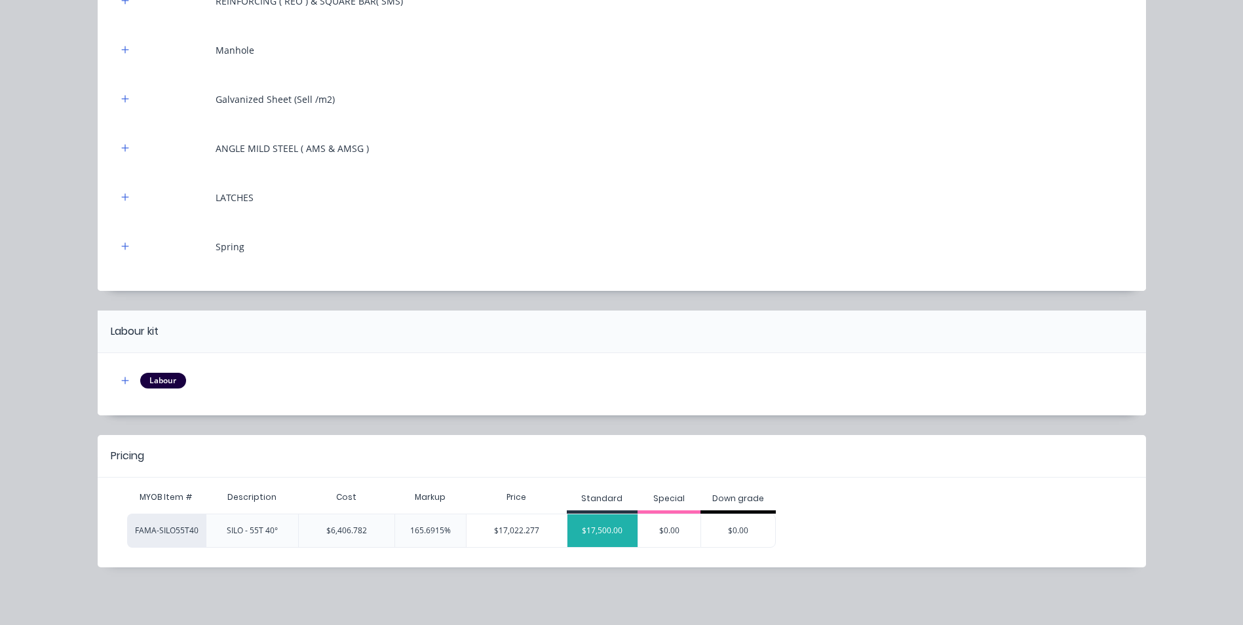
click at [604, 522] on div "$17,500.00" at bounding box center [602, 530] width 71 height 33
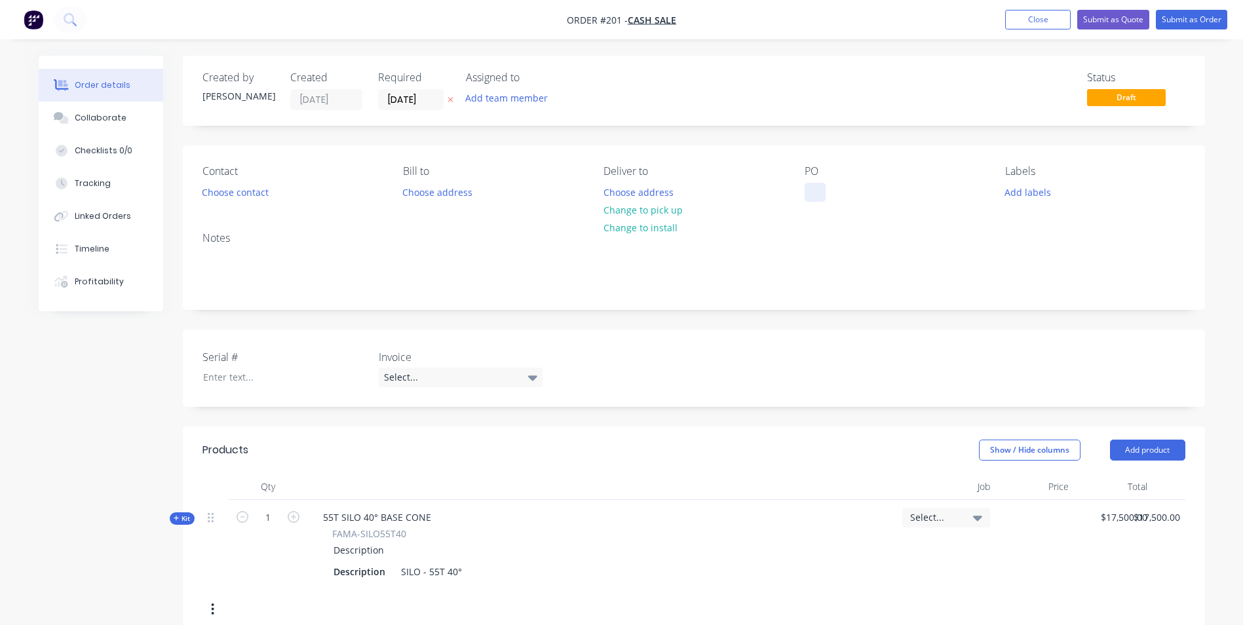
click at [816, 189] on div at bounding box center [815, 192] width 21 height 19
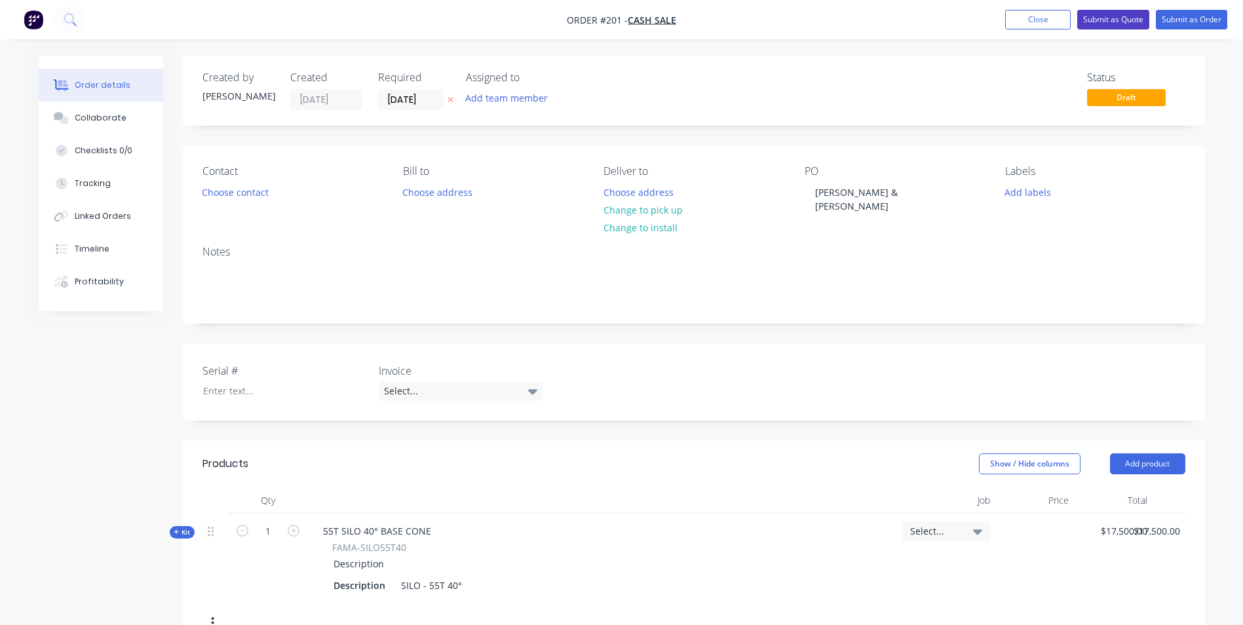
click at [1095, 14] on button "Submit as Quote" at bounding box center [1113, 20] width 72 height 20
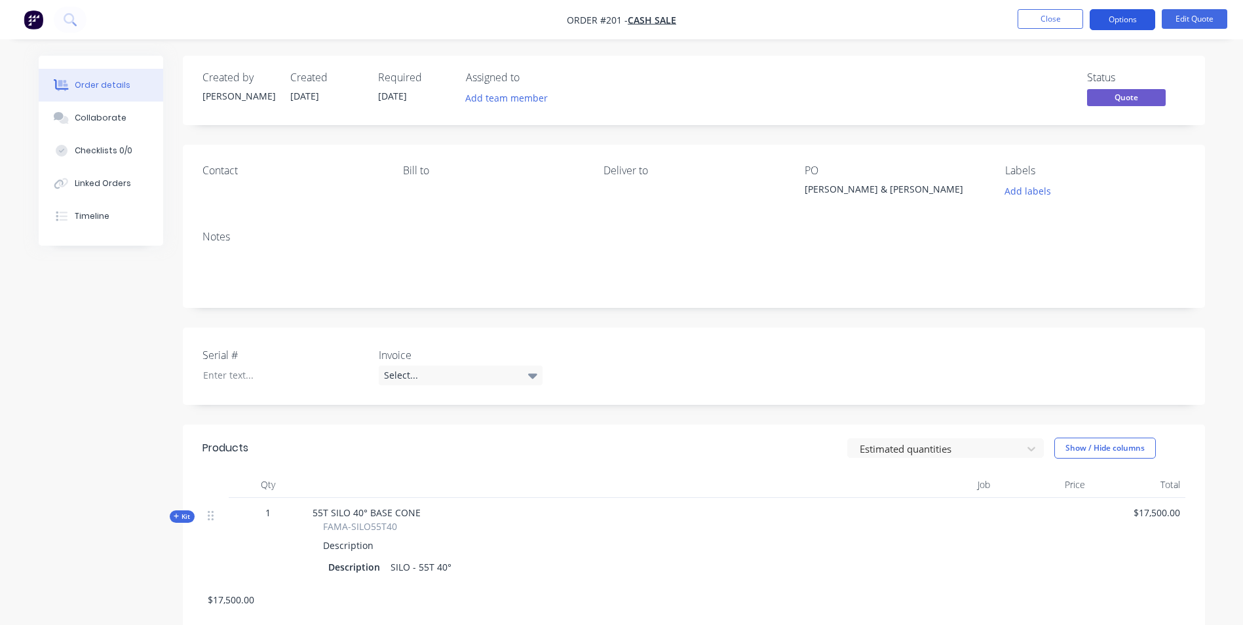
click at [1130, 15] on button "Options" at bounding box center [1123, 19] width 66 height 21
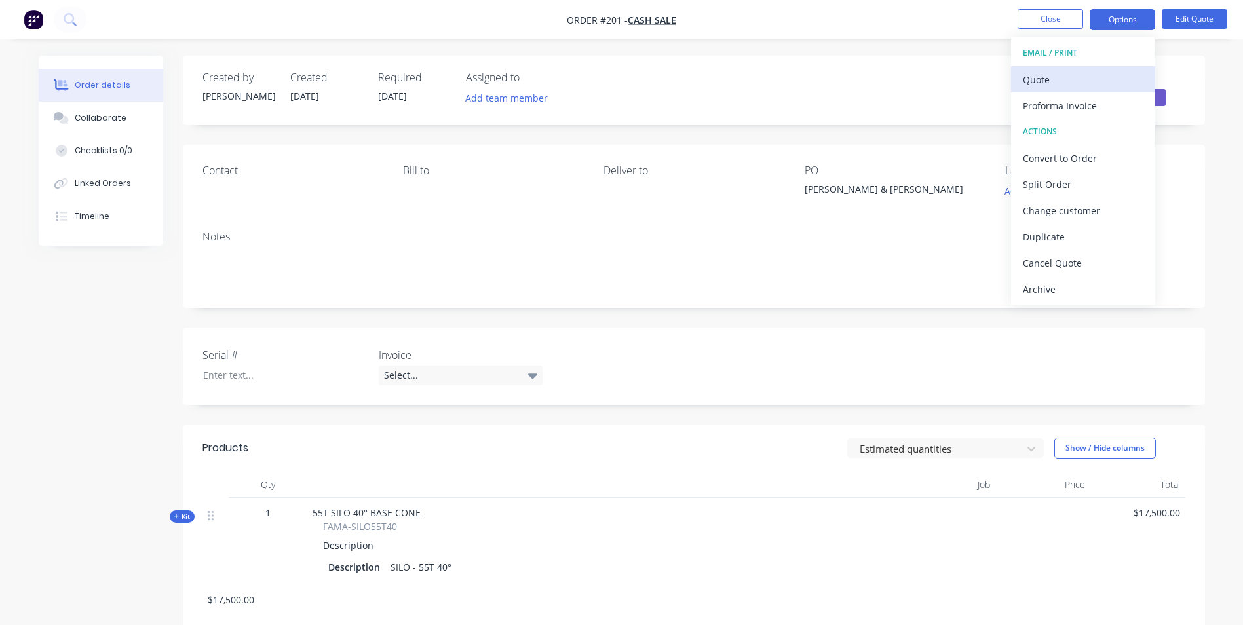
click at [1079, 77] on div "Quote" at bounding box center [1083, 79] width 121 height 19
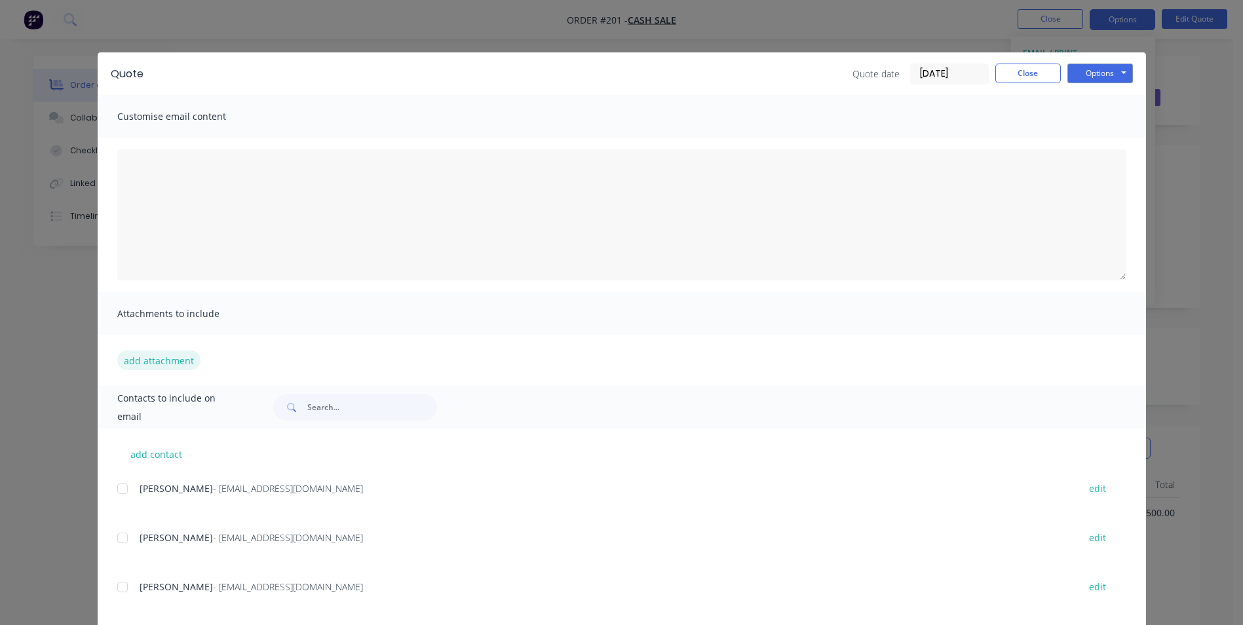
click at [165, 358] on button "add attachment" at bounding box center [158, 361] width 83 height 20
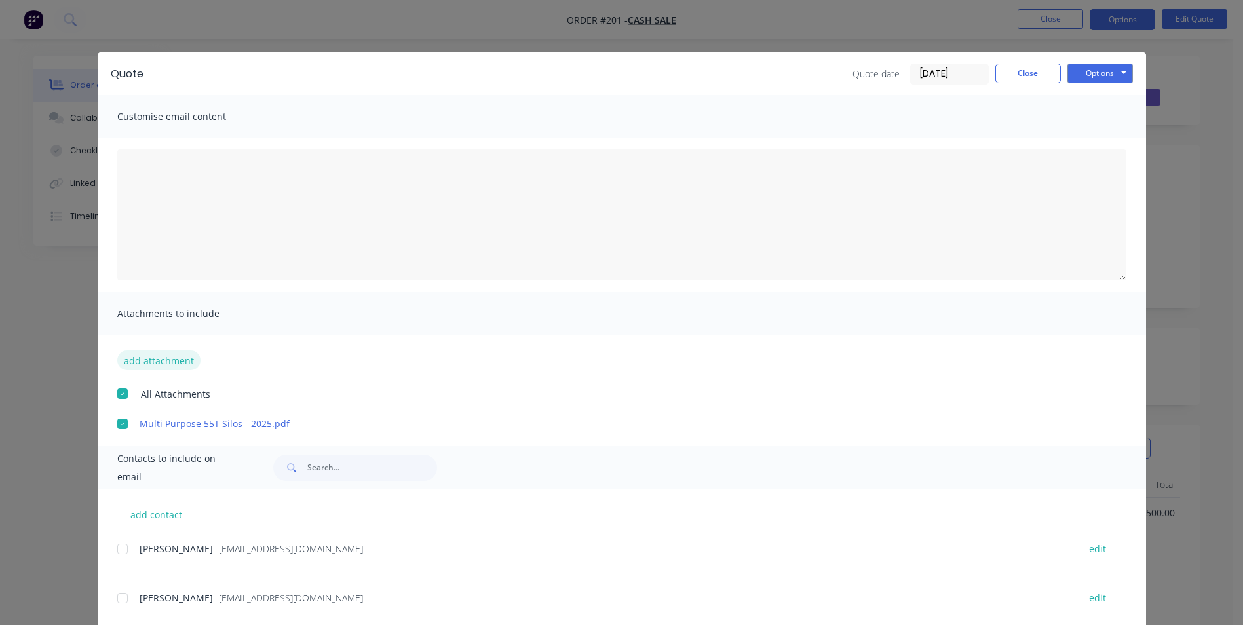
click at [161, 364] on button "add attachment" at bounding box center [158, 361] width 83 height 20
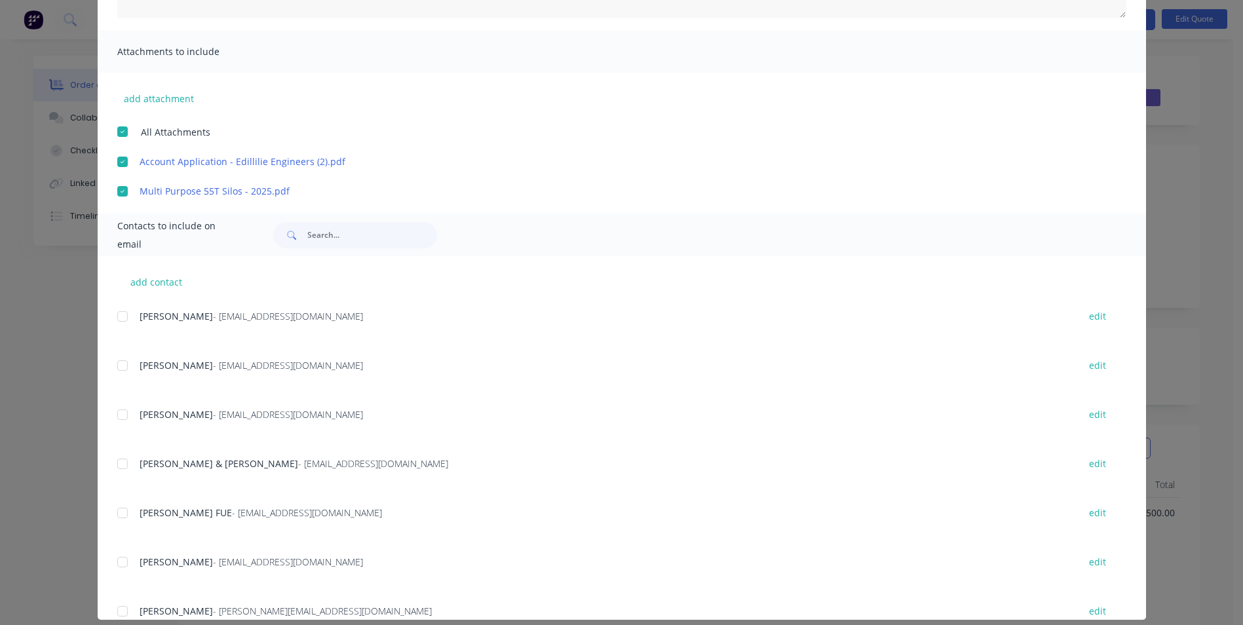
scroll to position [275, 0]
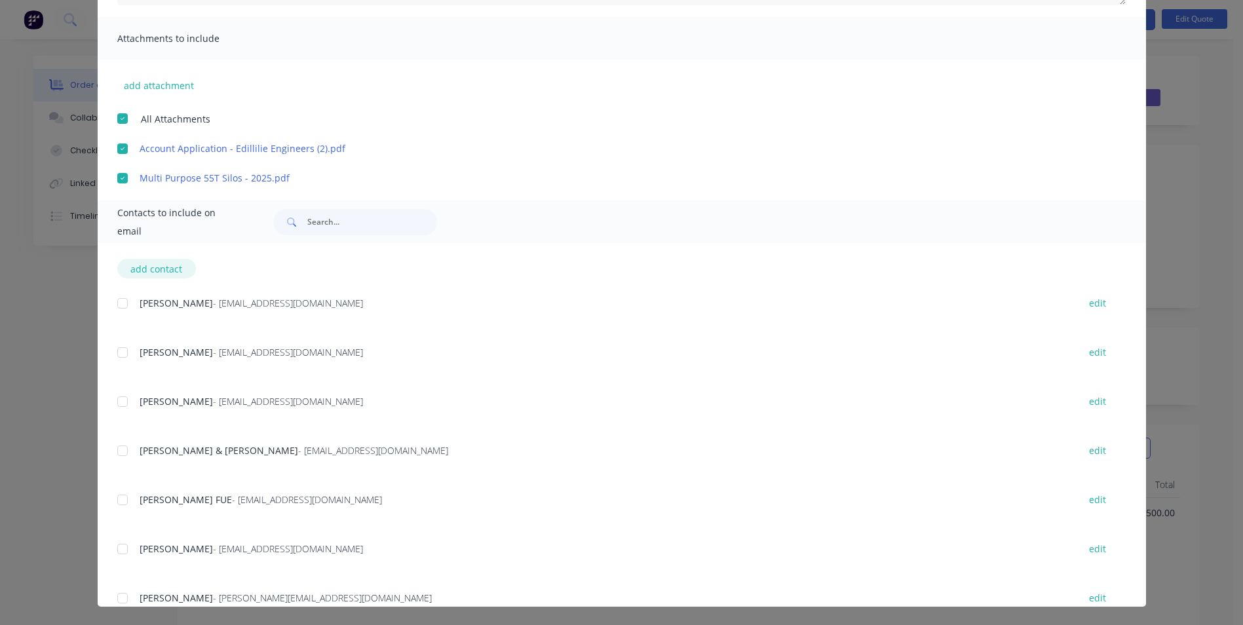
click at [161, 267] on button "add contact" at bounding box center [156, 269] width 79 height 20
select select "AU"
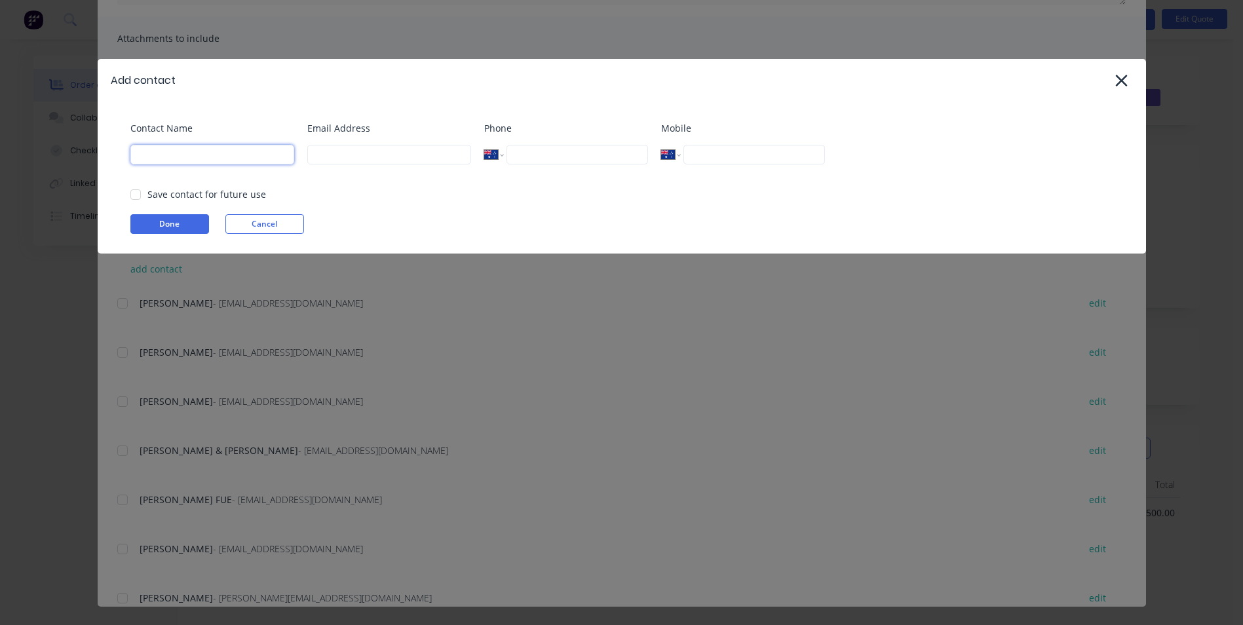
click at [212, 159] on input at bounding box center [212, 155] width 164 height 20
type input "Brentom & [PERSON_NAME]"
click at [357, 155] on input at bounding box center [389, 155] width 164 height 20
type input "[EMAIL_ADDRESS][DOMAIN_NAME]"
click at [738, 153] on input "tel" at bounding box center [753, 155] width 141 height 20
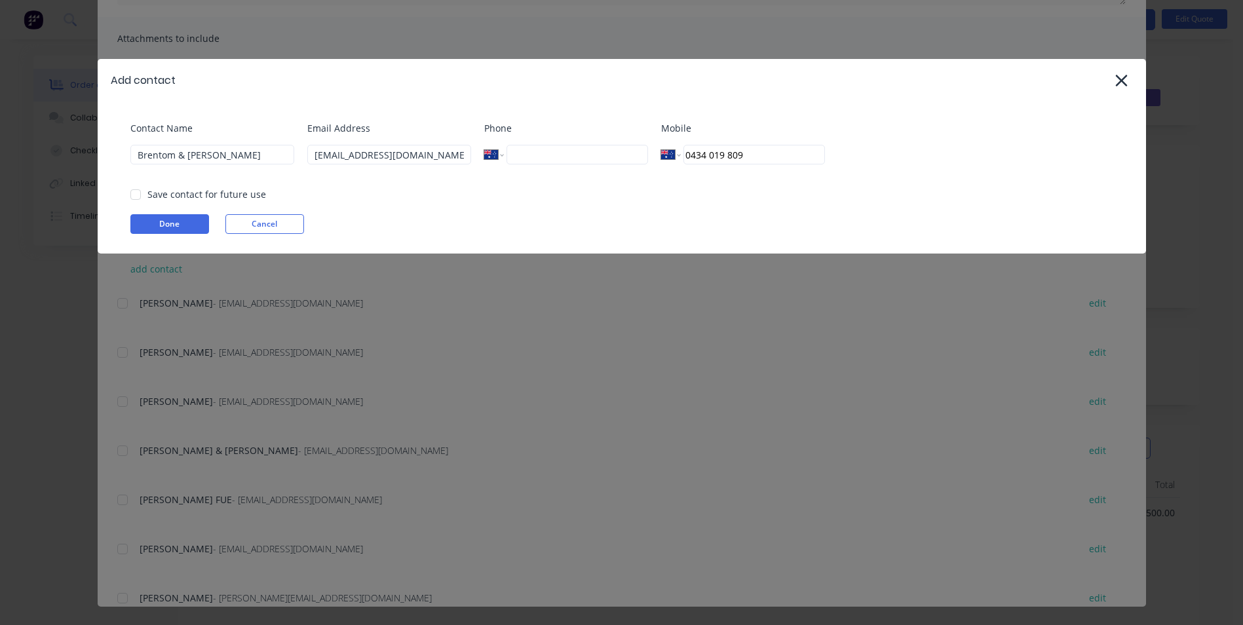
click at [135, 197] on div at bounding box center [136, 194] width 26 height 26
type input "0434 019 809"
click at [180, 225] on button "Done" at bounding box center [169, 224] width 79 height 20
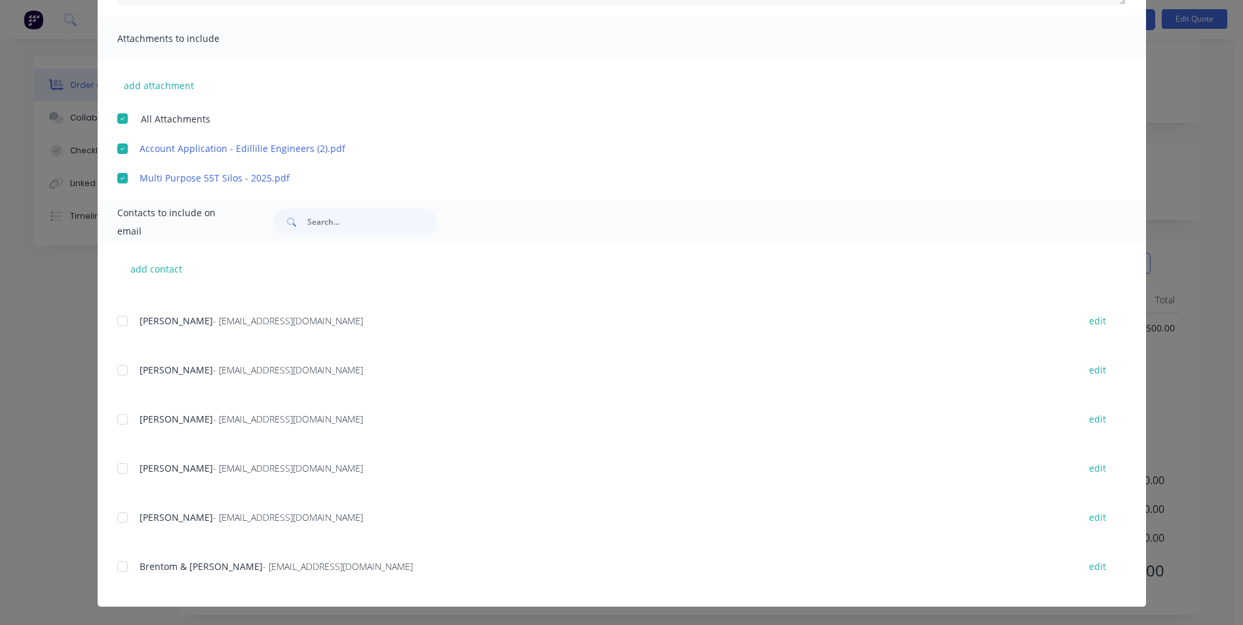
scroll to position [195, 0]
click at [169, 567] on span "Brentom & [PERSON_NAME]" at bounding box center [201, 566] width 123 height 12
click at [192, 566] on span "Brentom & [PERSON_NAME]" at bounding box center [201, 566] width 123 height 12
click at [1082, 565] on button "edit" at bounding box center [1097, 567] width 33 height 18
select select "AU"
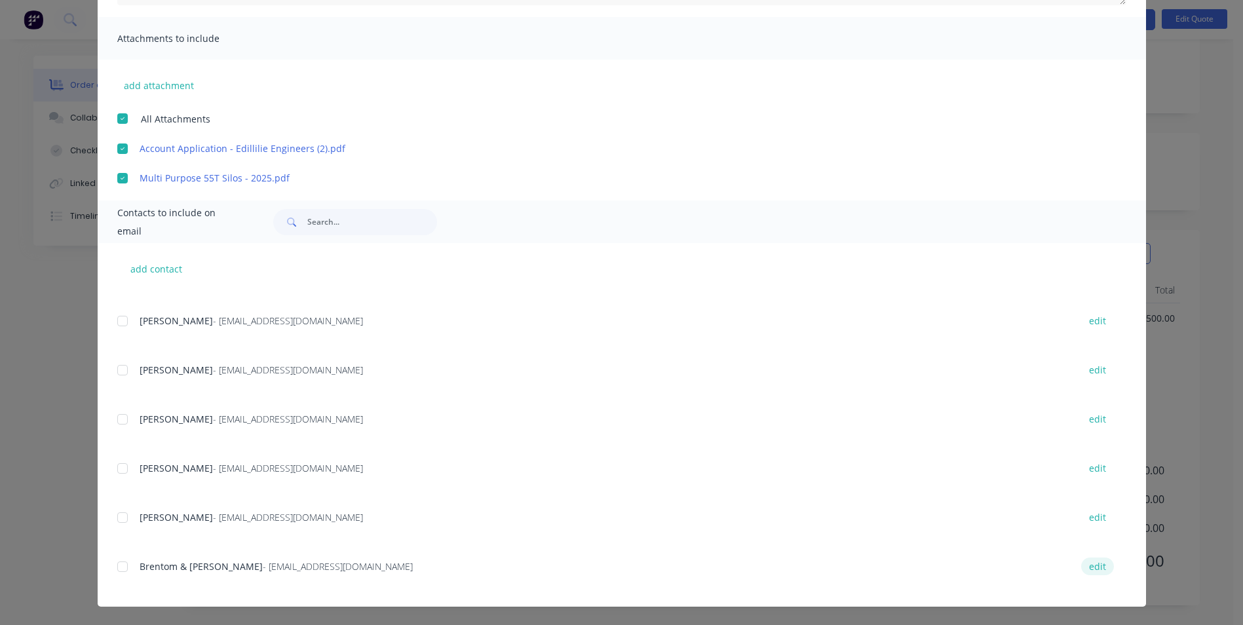
select select "AU"
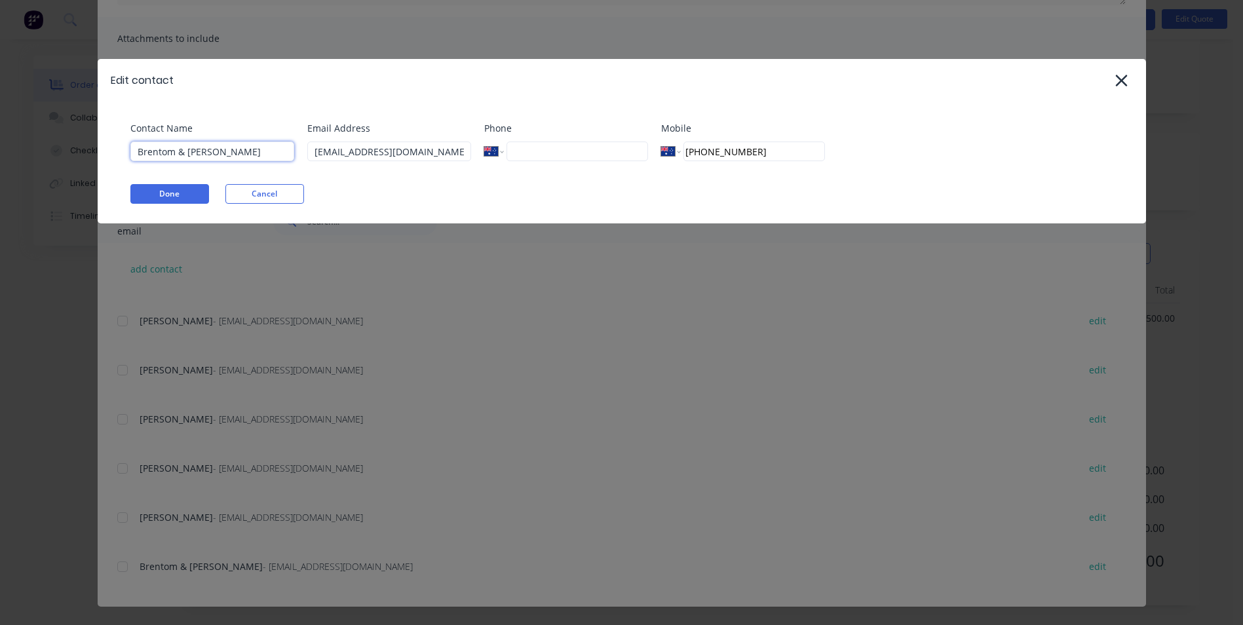
click at [171, 153] on input "Brentom & [PERSON_NAME]" at bounding box center [212, 152] width 164 height 20
type input "[PERSON_NAME] & [PERSON_NAME]"
click at [197, 197] on button "Done" at bounding box center [169, 194] width 79 height 20
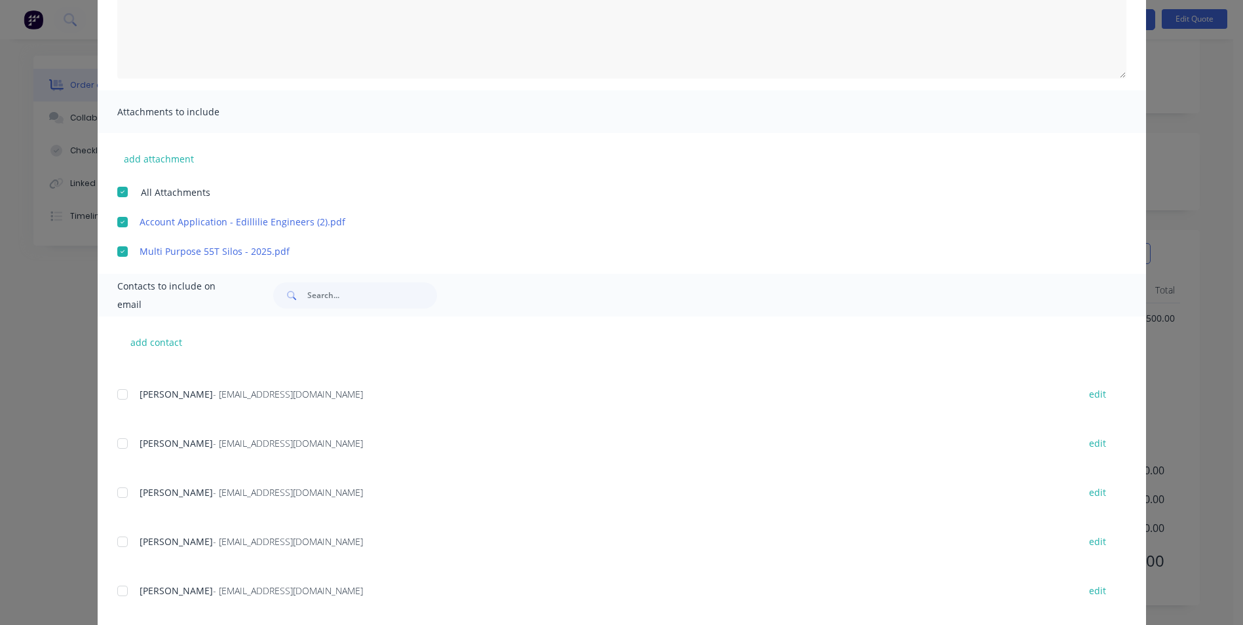
scroll to position [275, 0]
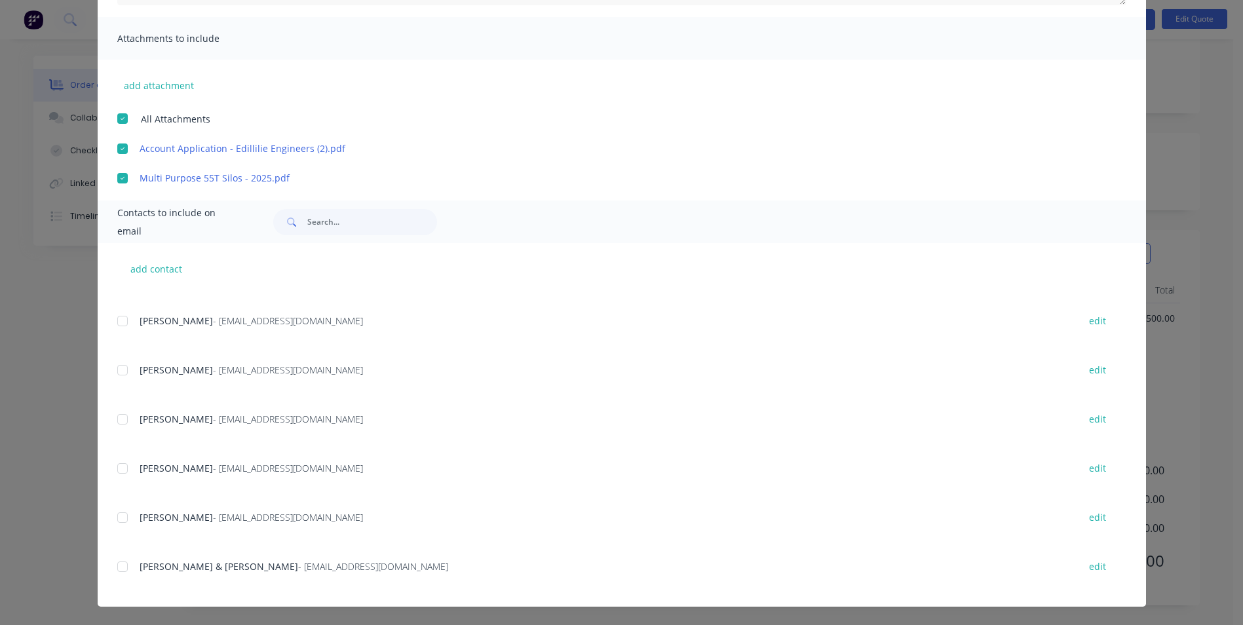
click at [112, 567] on div at bounding box center [122, 567] width 26 height 26
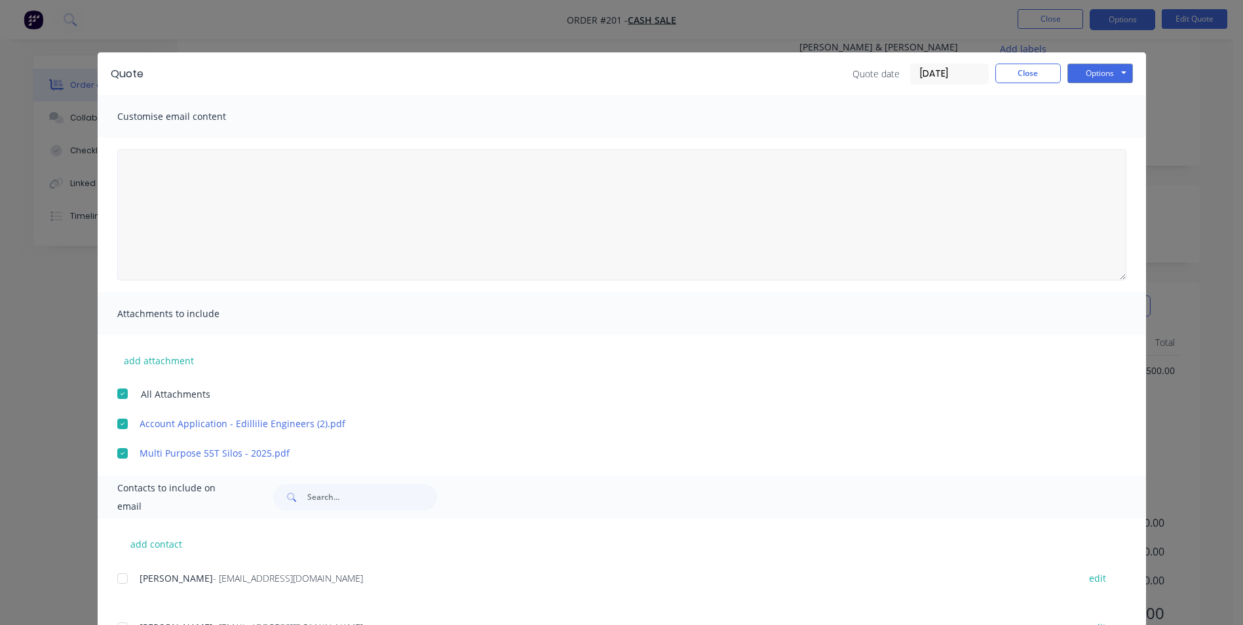
scroll to position [0, 0]
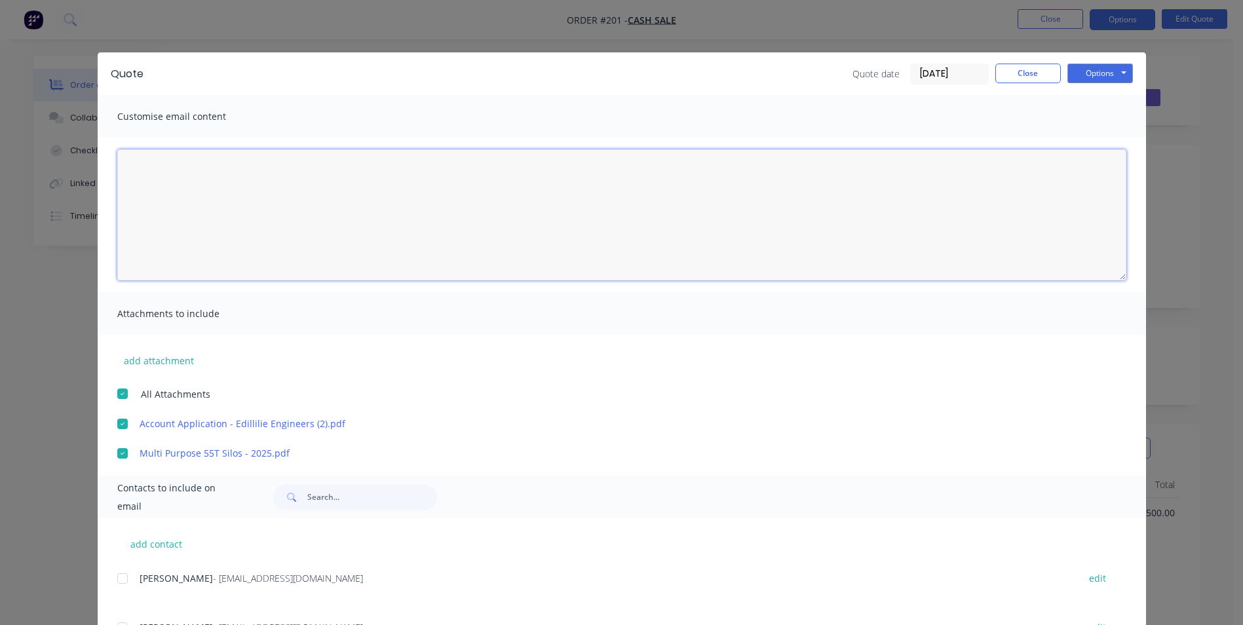
click at [279, 165] on textarea at bounding box center [621, 214] width 1009 height 131
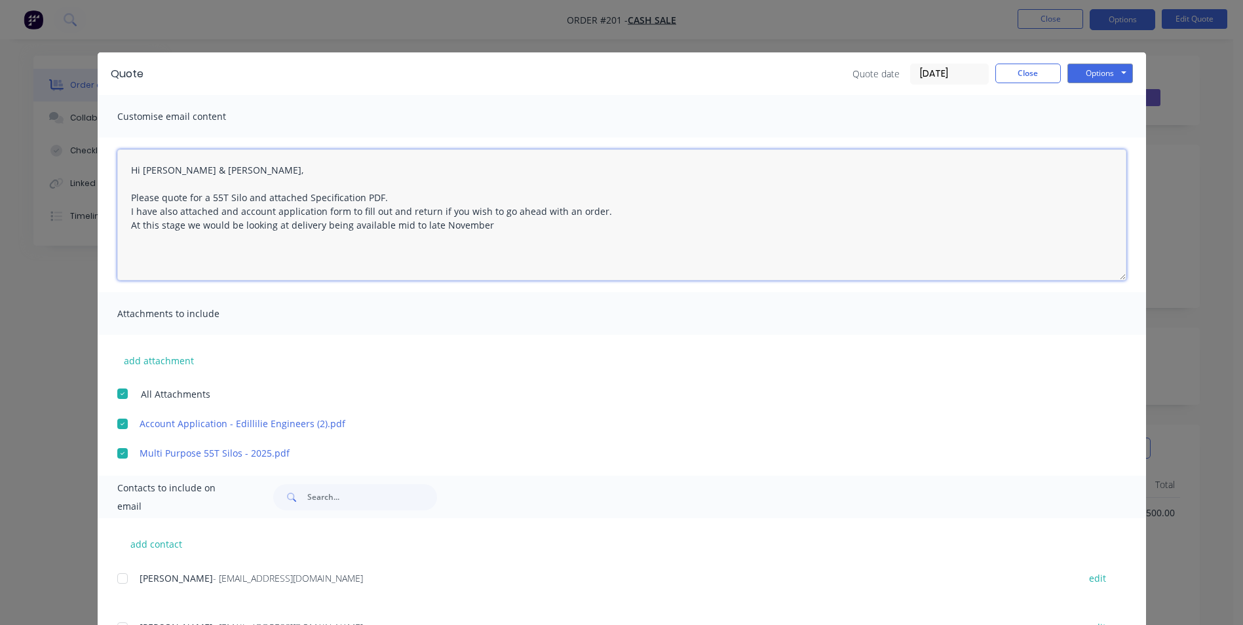
click at [125, 225] on textarea "Hi [PERSON_NAME] & [PERSON_NAME], Please quote for a 55T Silo and attached Spec…" at bounding box center [621, 214] width 1009 height 131
click at [178, 228] on textarea "Hi [PERSON_NAME] & [PERSON_NAME], Please quote for a 55T Silo and attached Spec…" at bounding box center [621, 214] width 1009 height 131
click at [200, 227] on textarea "Hi [PERSON_NAME] & [PERSON_NAME], Please quote for a 55T Silo and attached Spec…" at bounding box center [621, 214] width 1009 height 131
drag, startPoint x: 260, startPoint y: 226, endPoint x: 226, endPoint y: 229, distance: 34.2
click at [226, 229] on textarea "Hi [PERSON_NAME] & [PERSON_NAME], Please quote for a 55T Silo and attached Spec…" at bounding box center [621, 214] width 1009 height 131
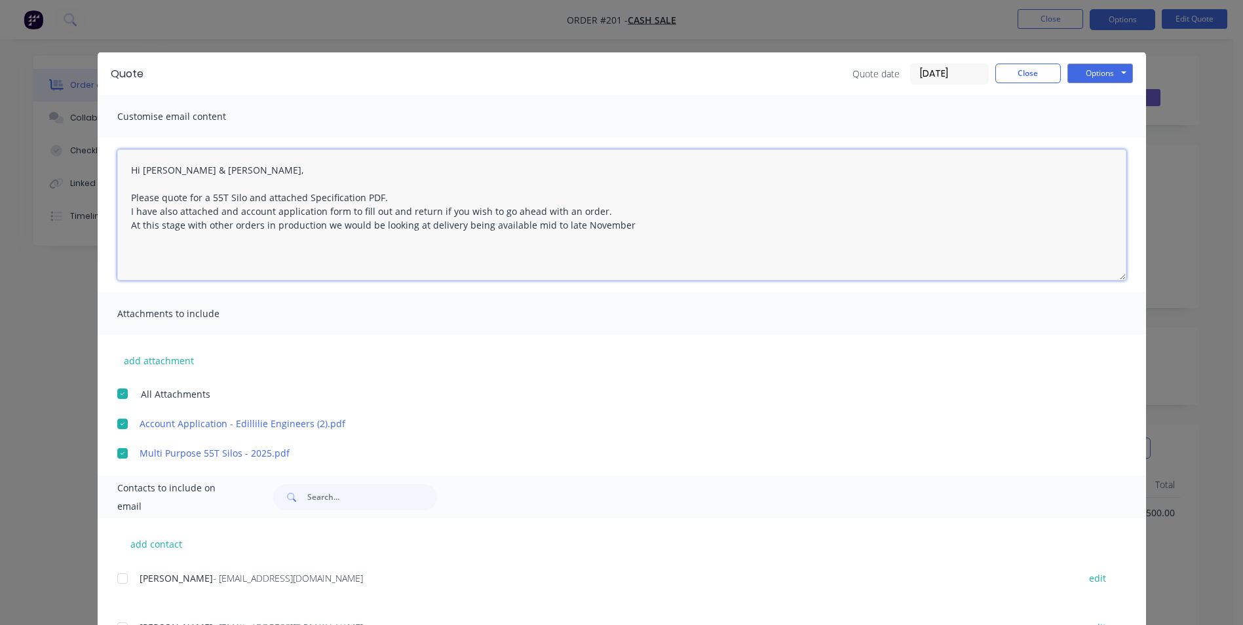
click at [254, 225] on textarea "Hi [PERSON_NAME] & [PERSON_NAME], Please quote for a 55T Silo and attached Spec…" at bounding box center [621, 214] width 1009 height 131
click at [658, 225] on textarea "Hi [PERSON_NAME] & [PERSON_NAME], Please quote for a 55T Silo and attached Spec…" at bounding box center [621, 214] width 1009 height 131
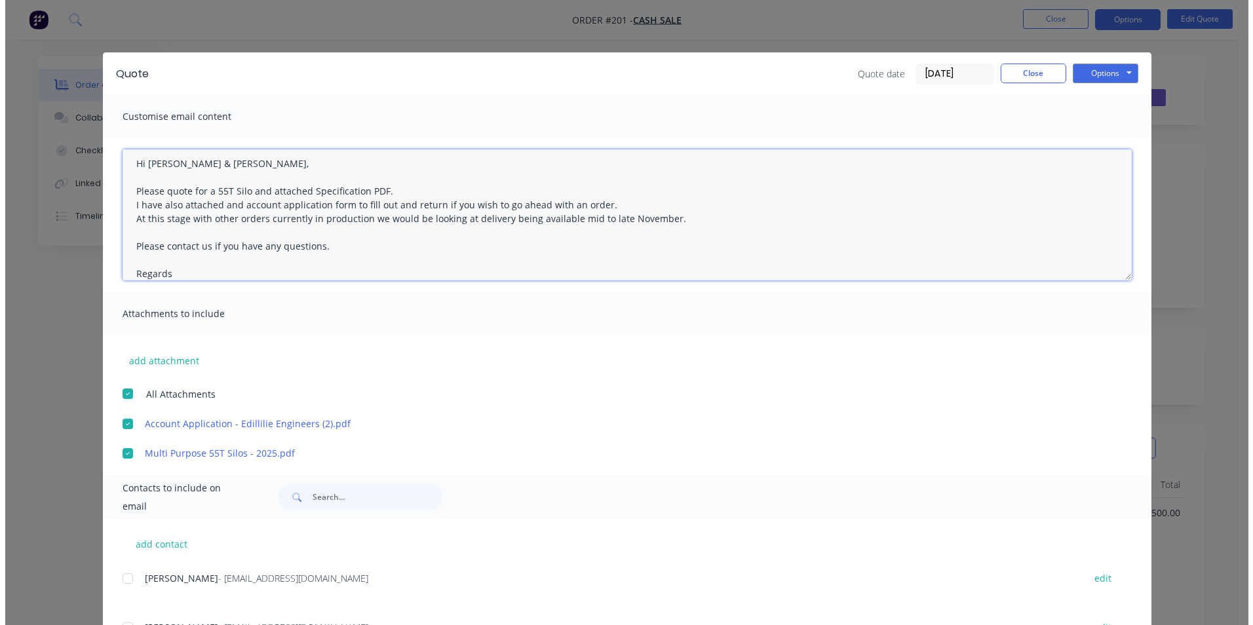
scroll to position [20, 0]
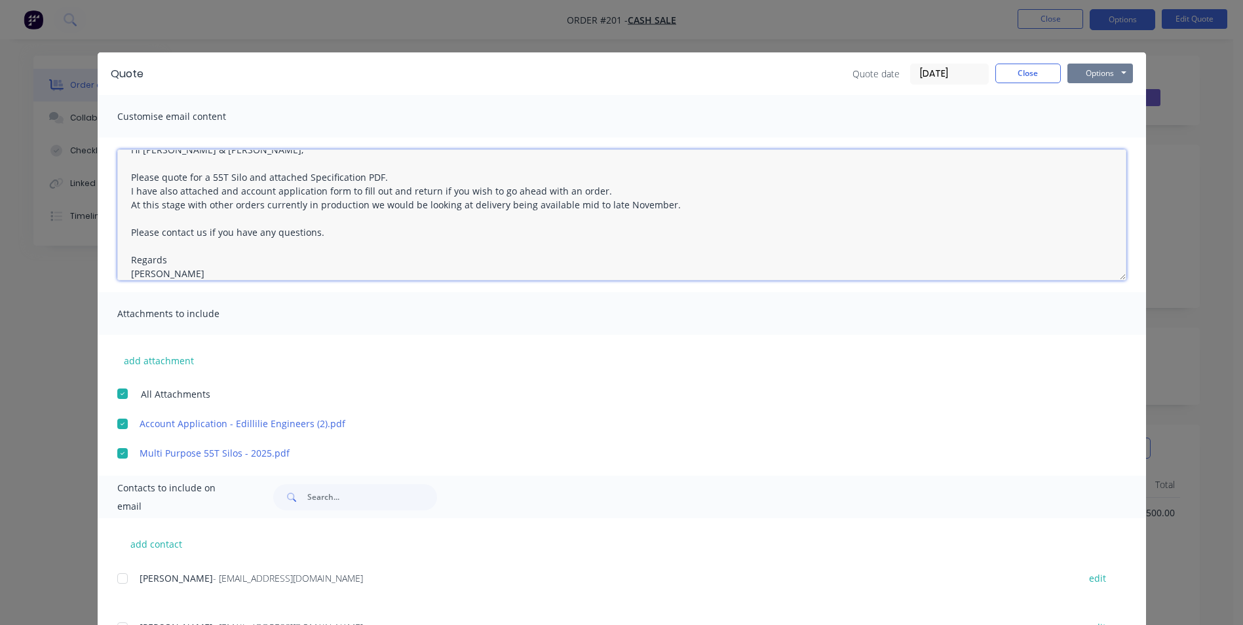
type textarea "Hi [PERSON_NAME] & [PERSON_NAME], Please quote for a 55T Silo and attached Spec…"
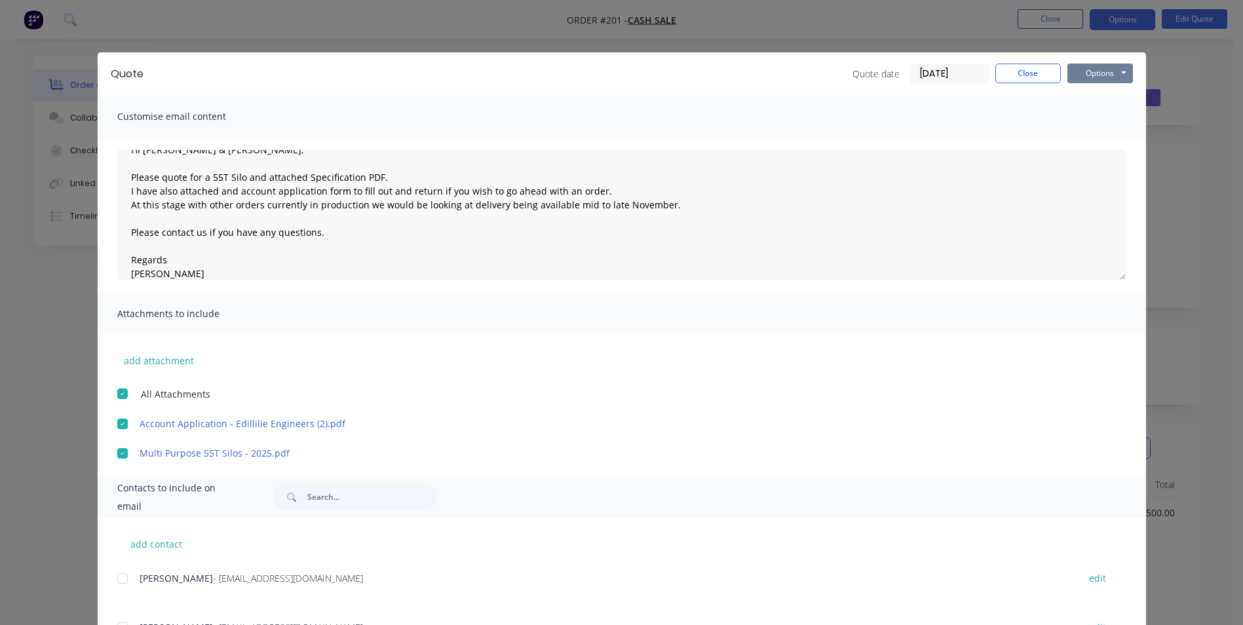
click at [1089, 75] on button "Options" at bounding box center [1100, 74] width 66 height 20
click at [1105, 138] on button "Email" at bounding box center [1109, 140] width 84 height 22
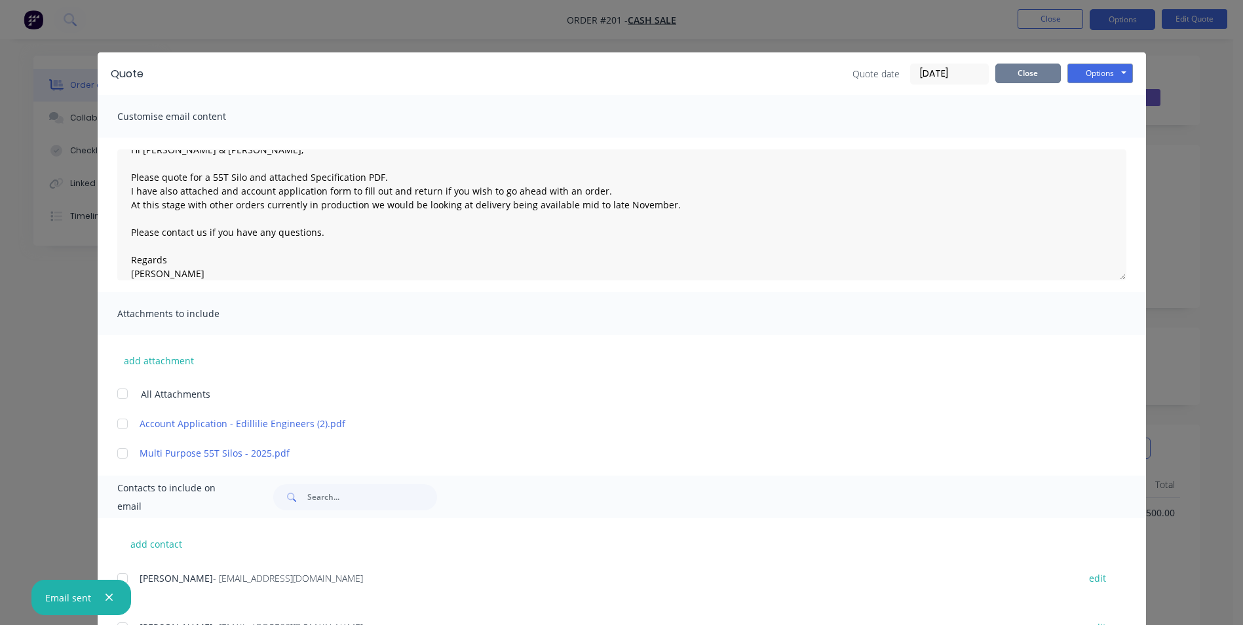
click at [1020, 79] on button "Close" at bounding box center [1028, 74] width 66 height 20
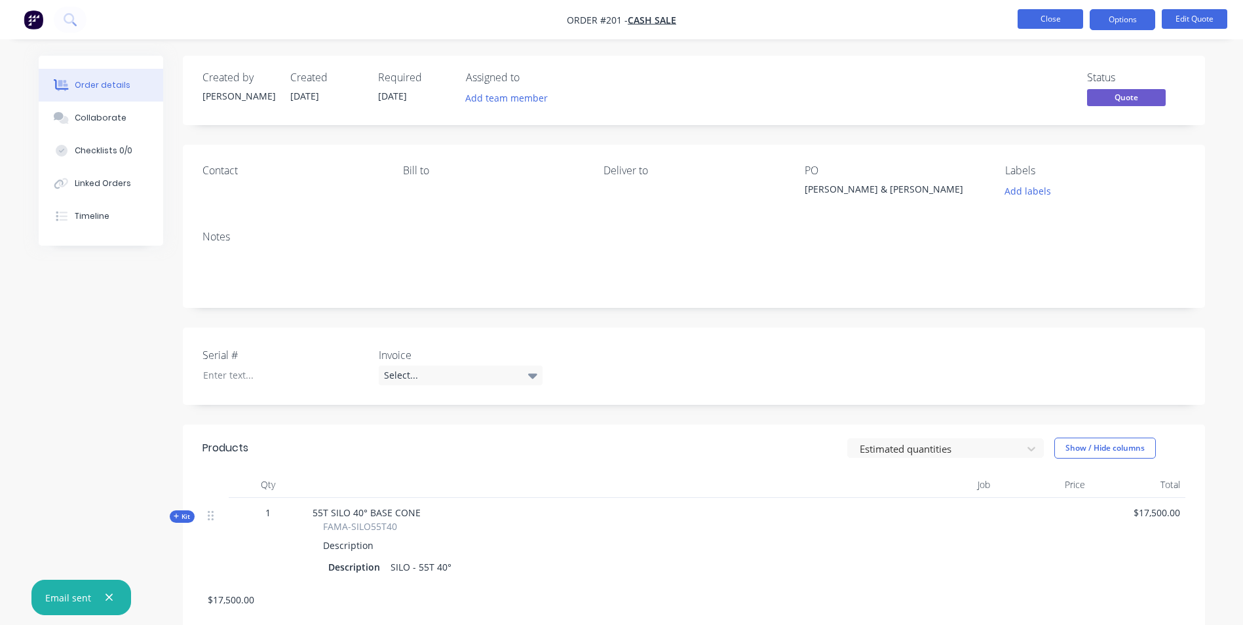
click at [1050, 24] on button "Close" at bounding box center [1050, 19] width 66 height 20
